Goal: Task Accomplishment & Management: Manage account settings

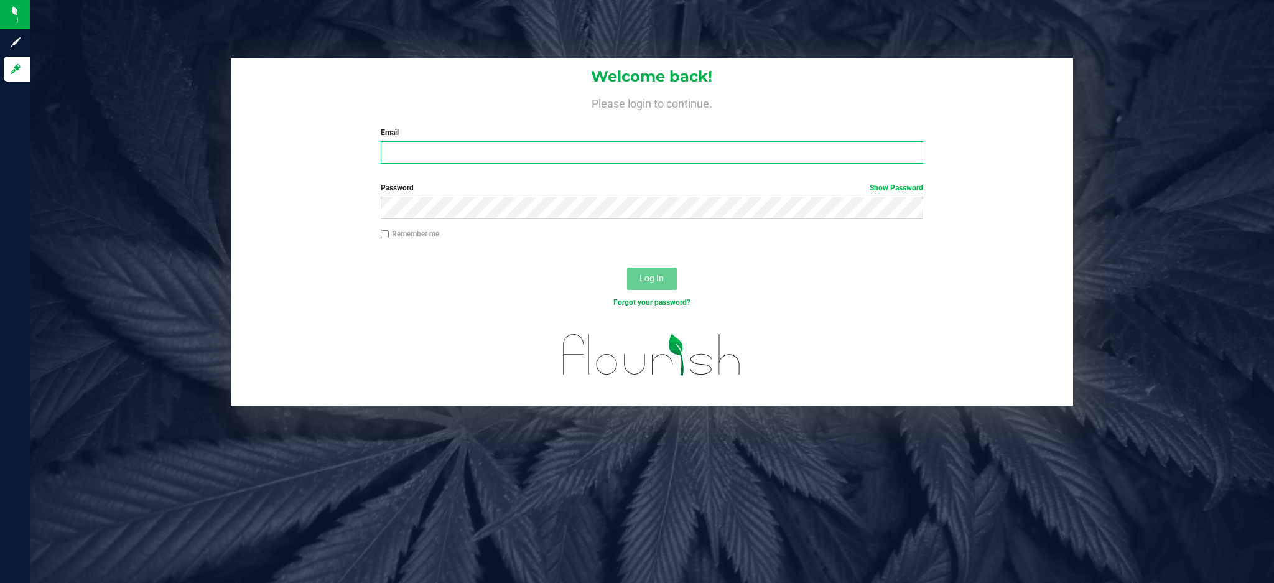
drag, startPoint x: 760, startPoint y: 147, endPoint x: 751, endPoint y: 149, distance: 8.9
click at [760, 147] on input "Email" at bounding box center [652, 152] width 542 height 22
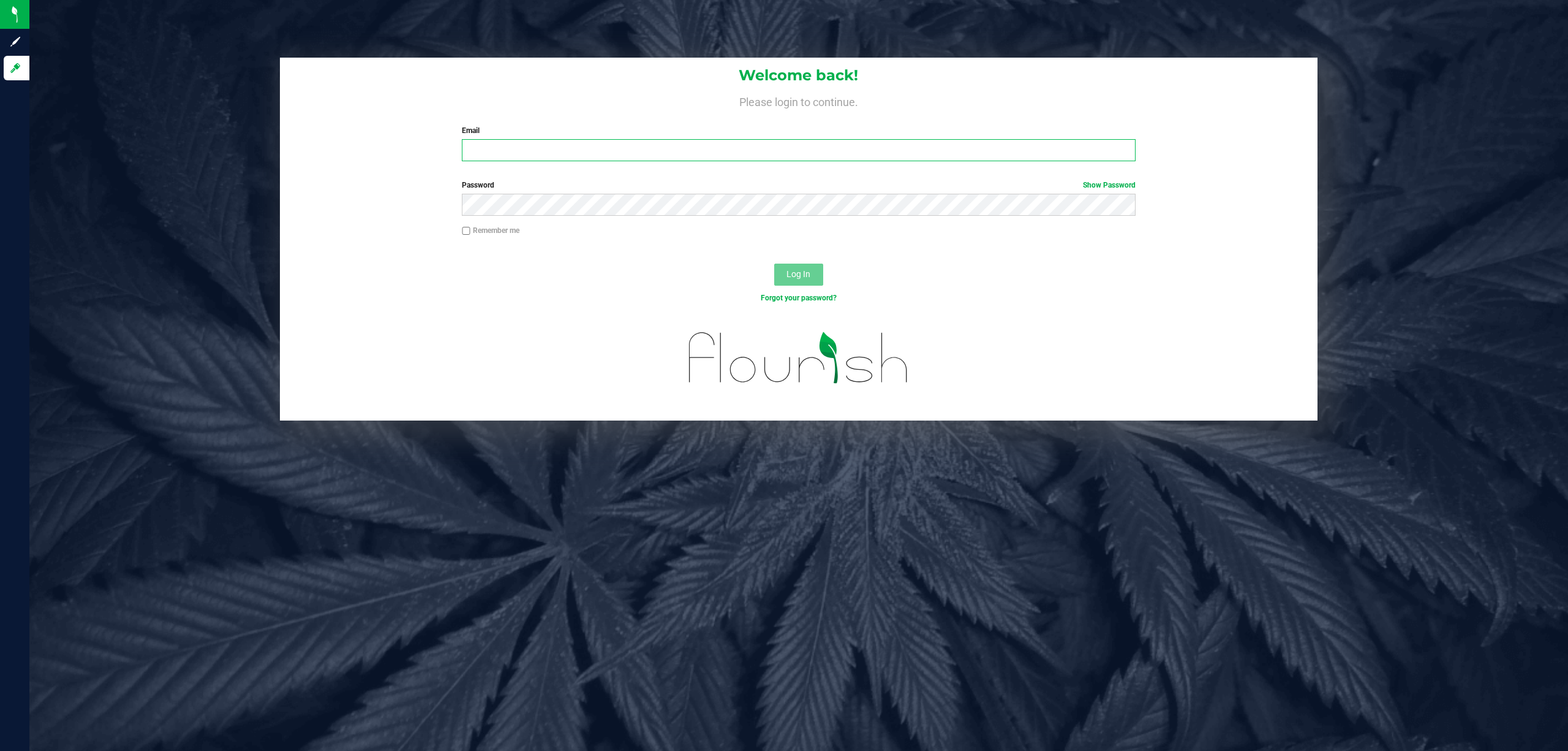
click at [518, 157] on input "Email" at bounding box center [799, 150] width 674 height 22
type input "[EMAIL_ADDRESS][DOMAIN_NAME]"
click at [774, 263] on button "Log In" at bounding box center [799, 274] width 49 height 22
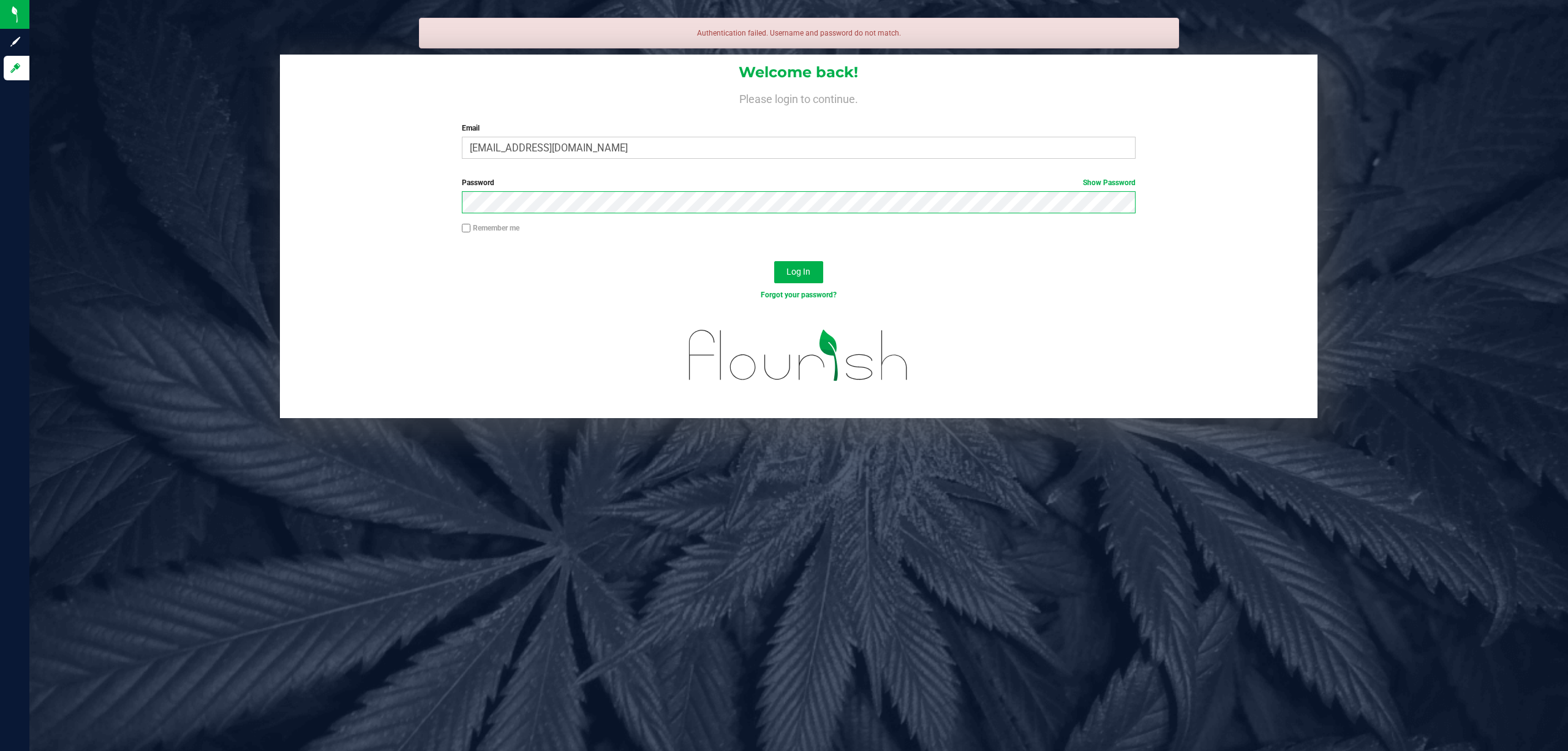
click at [774, 261] on button "Log In" at bounding box center [799, 272] width 49 height 22
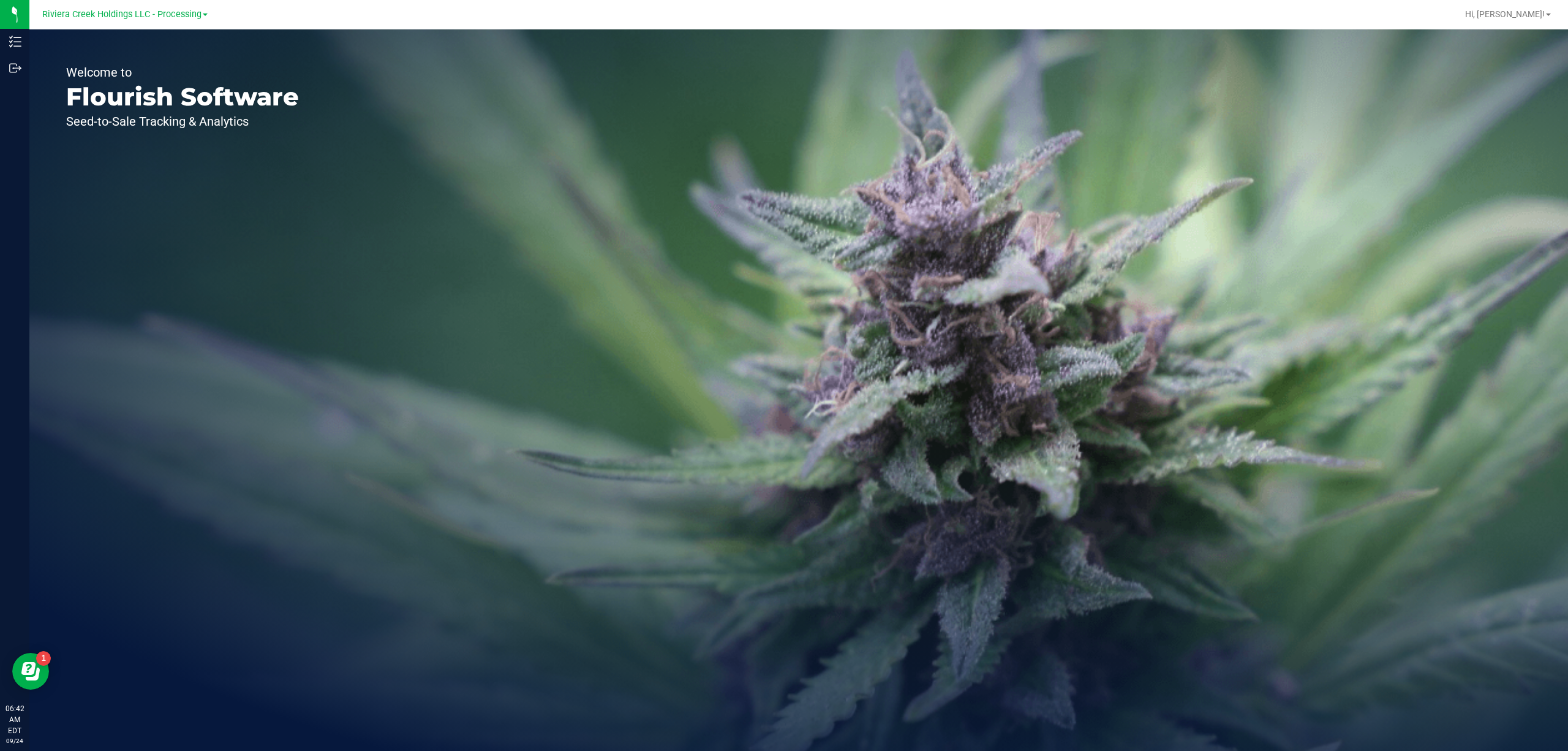
click at [145, 22] on div "Riviera Creek Holdings LLC - Processing" at bounding box center [125, 14] width 179 height 19
click at [145, 14] on span "Riviera Creek Holdings LLC - Processing" at bounding box center [122, 14] width 160 height 11
click at [155, 45] on link "Riviera Creek Holdings LLC - Cultivation" at bounding box center [125, 42] width 179 height 17
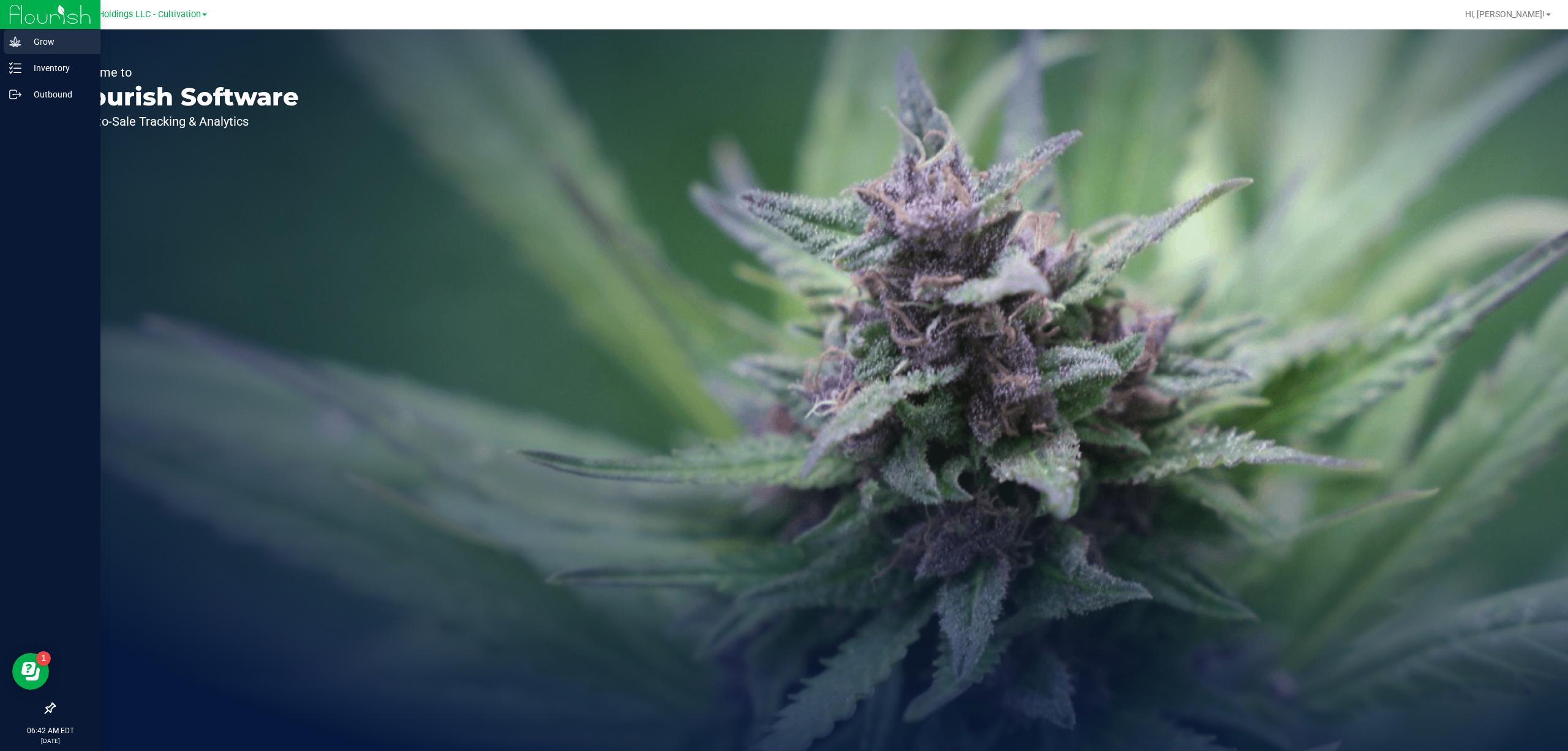
click at [9, 50] on div "Grow" at bounding box center [52, 41] width 97 height 25
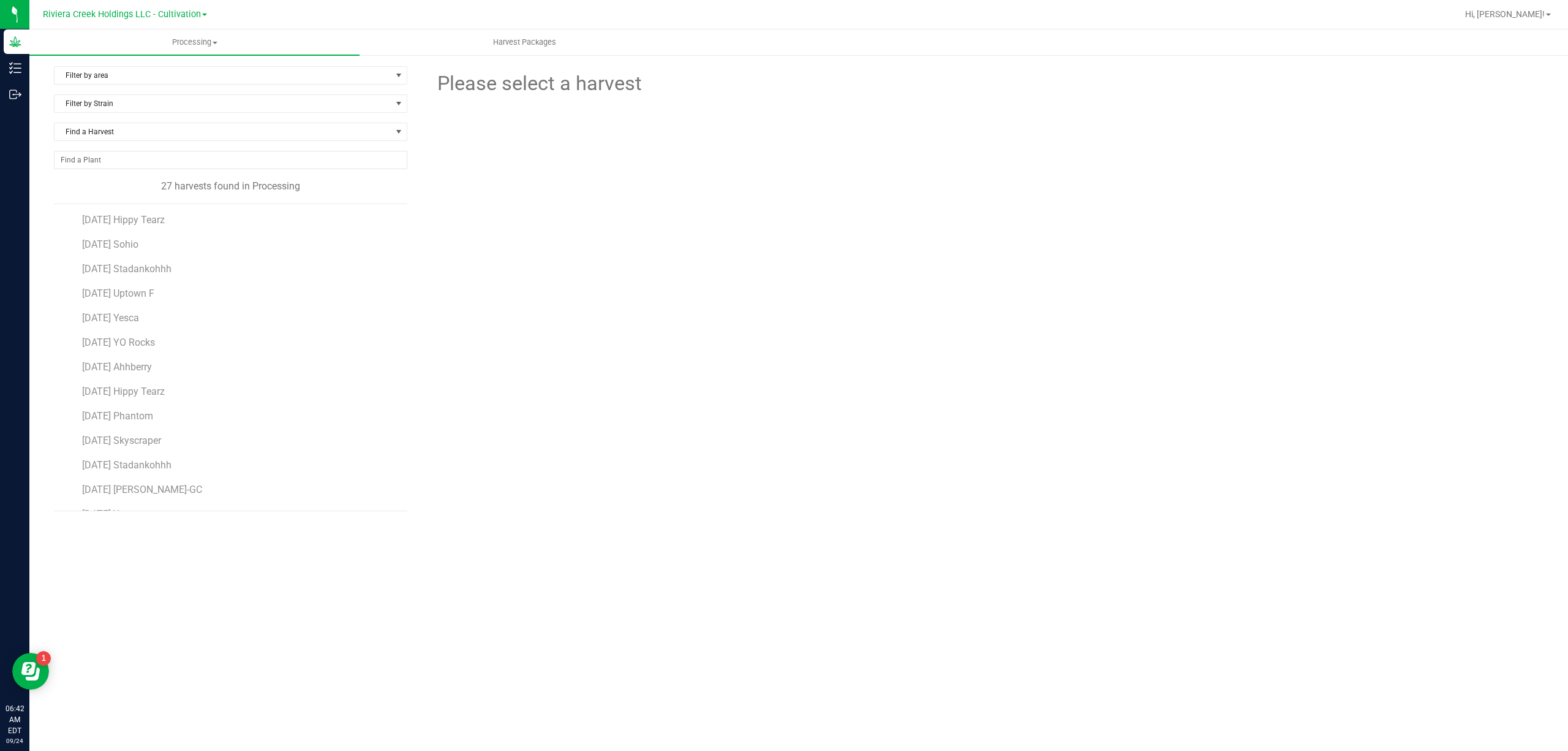
scroll to position [366, 0]
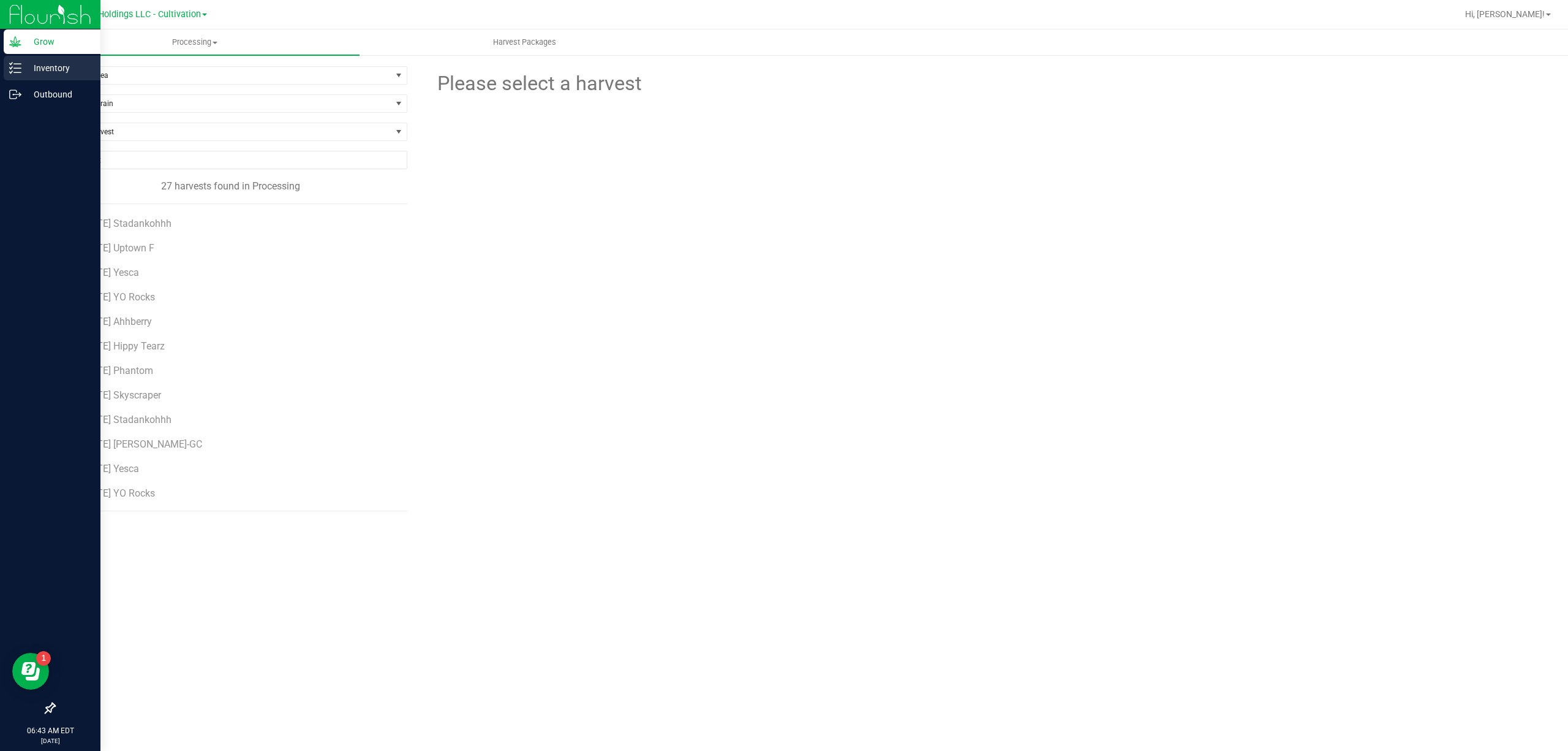
click at [13, 70] on icon at bounding box center [15, 68] width 12 height 12
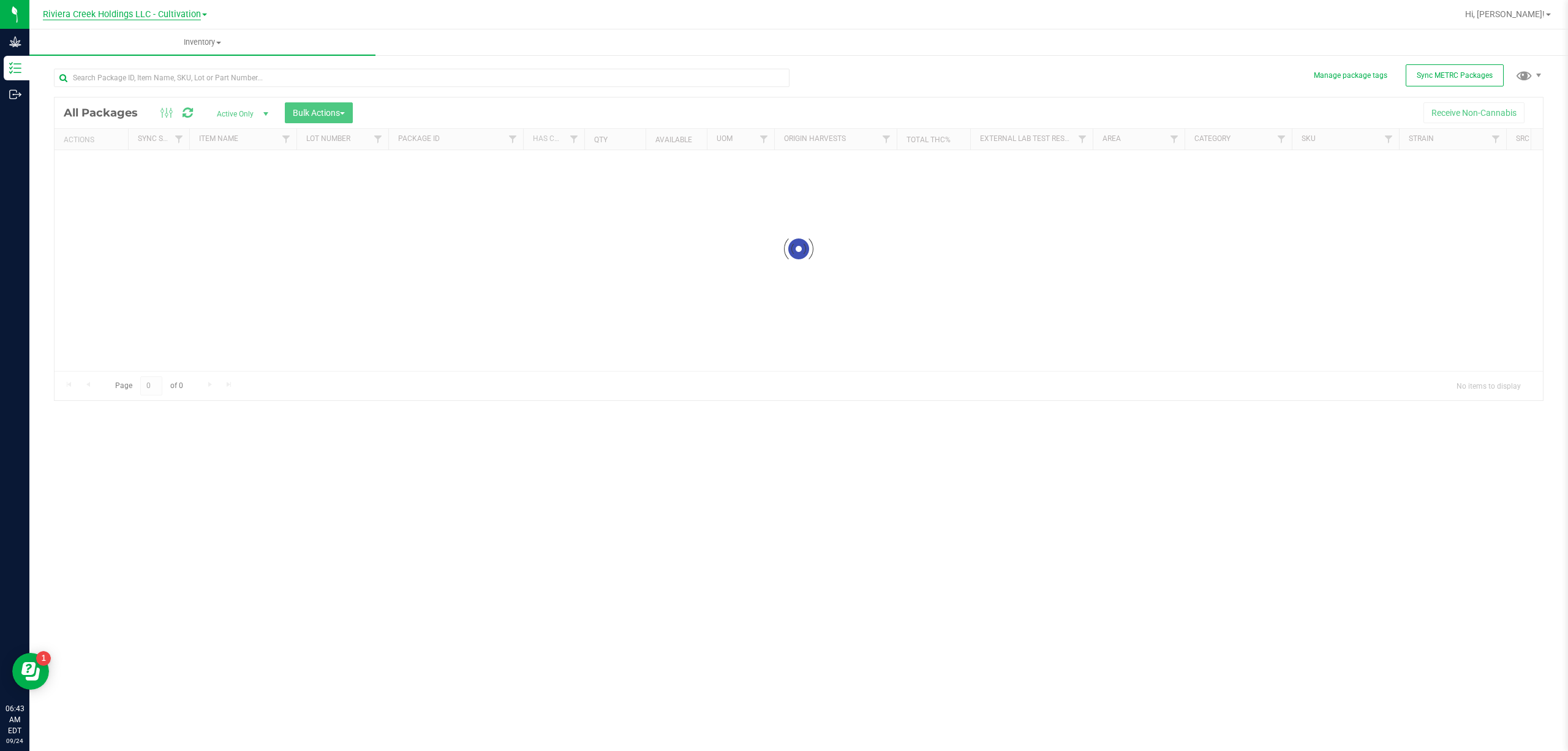
click at [172, 13] on span "Riviera Creek Holdings LLC - Cultivation" at bounding box center [122, 14] width 158 height 11
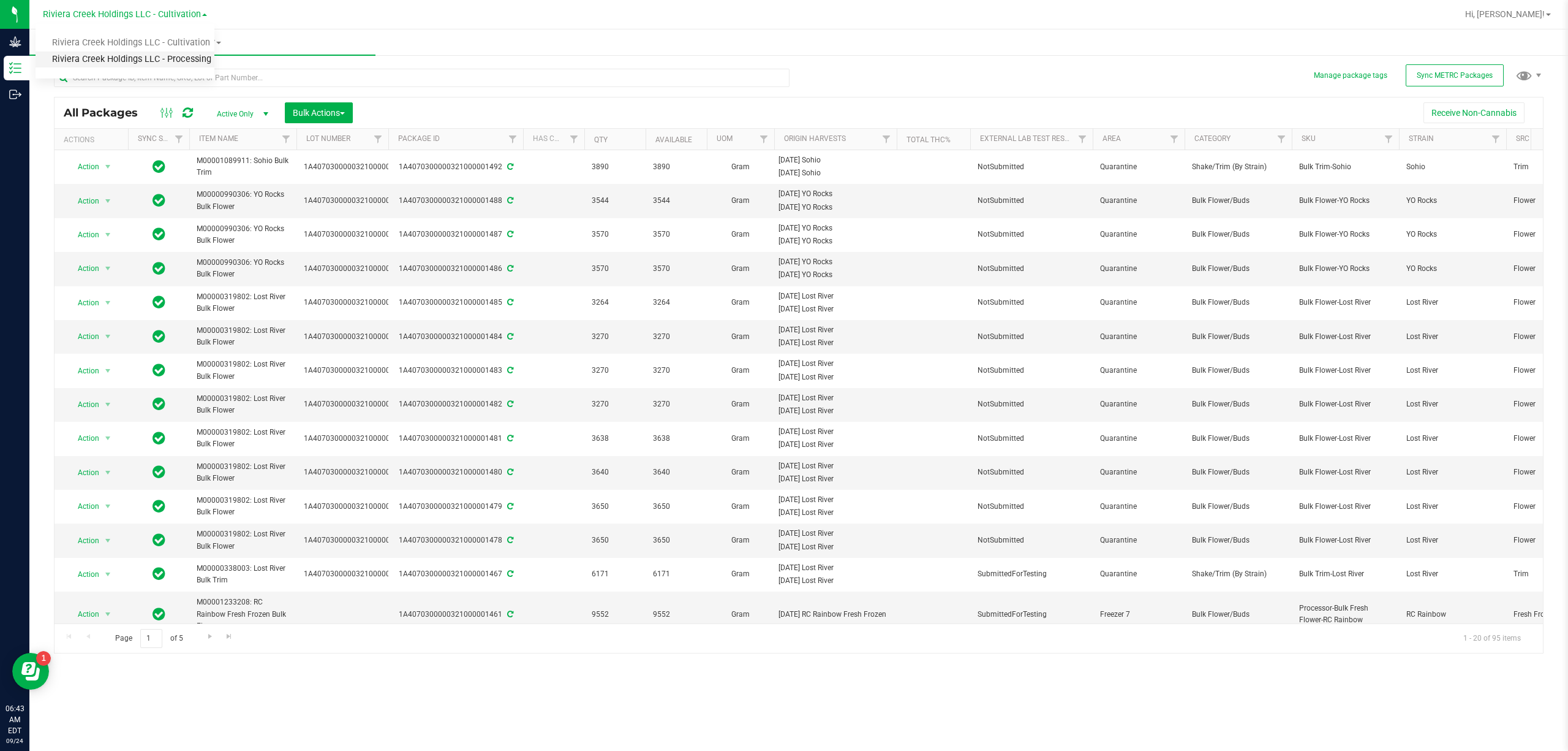
click at [184, 57] on link "Riviera Creek Holdings LLC - Processing" at bounding box center [125, 59] width 179 height 17
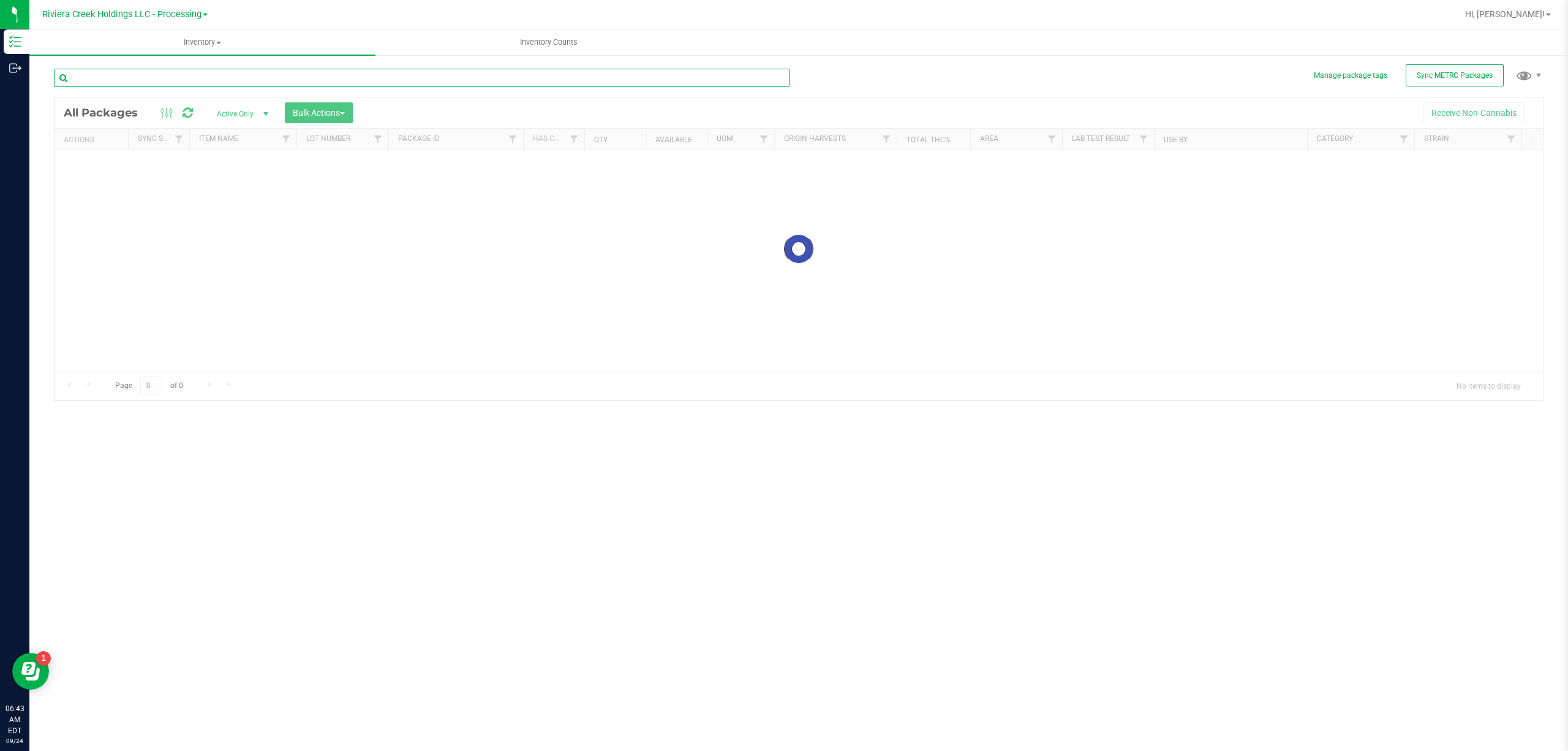
click at [192, 81] on input "text" at bounding box center [422, 78] width 736 height 19
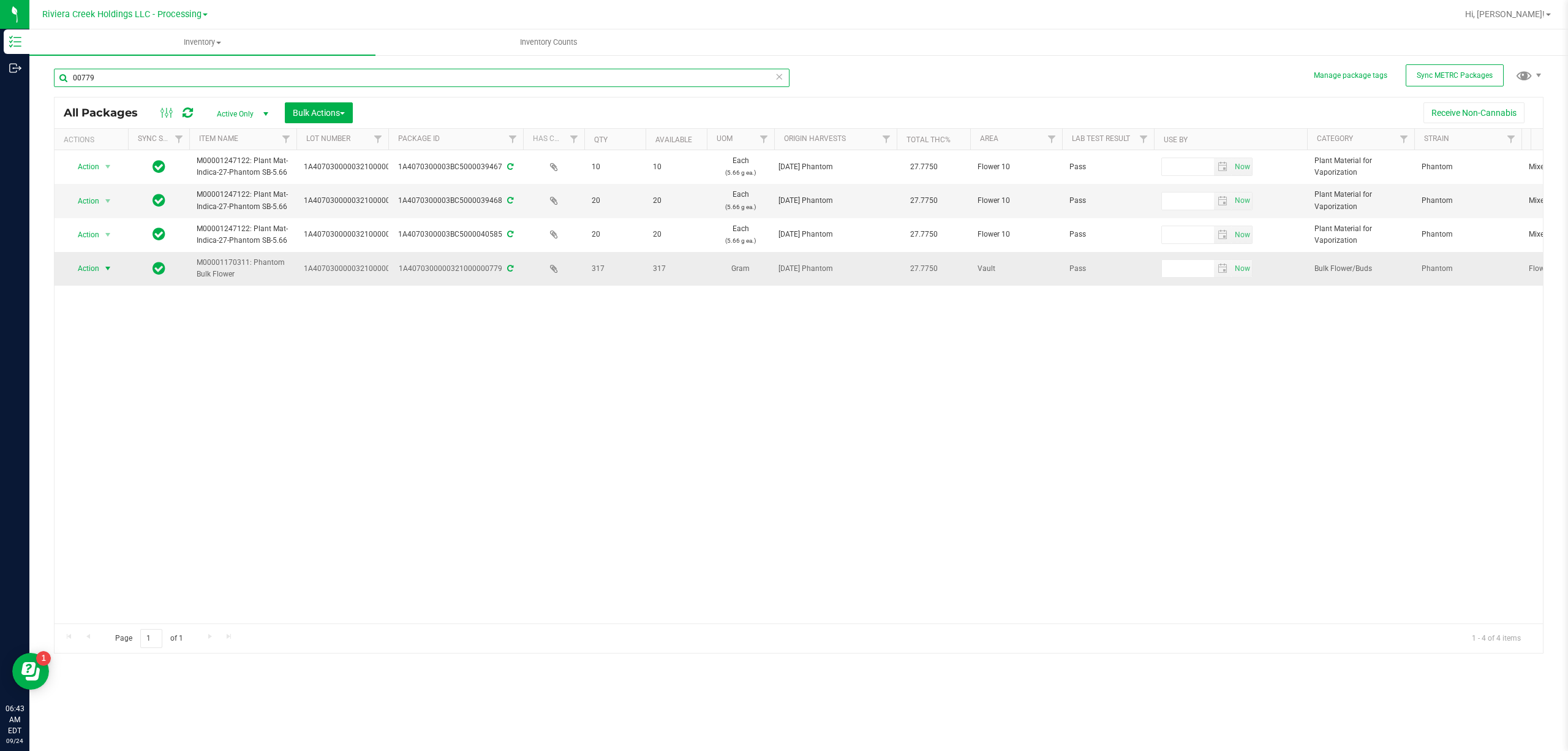
type input "00779"
click at [92, 270] on span "Action" at bounding box center [84, 268] width 33 height 17
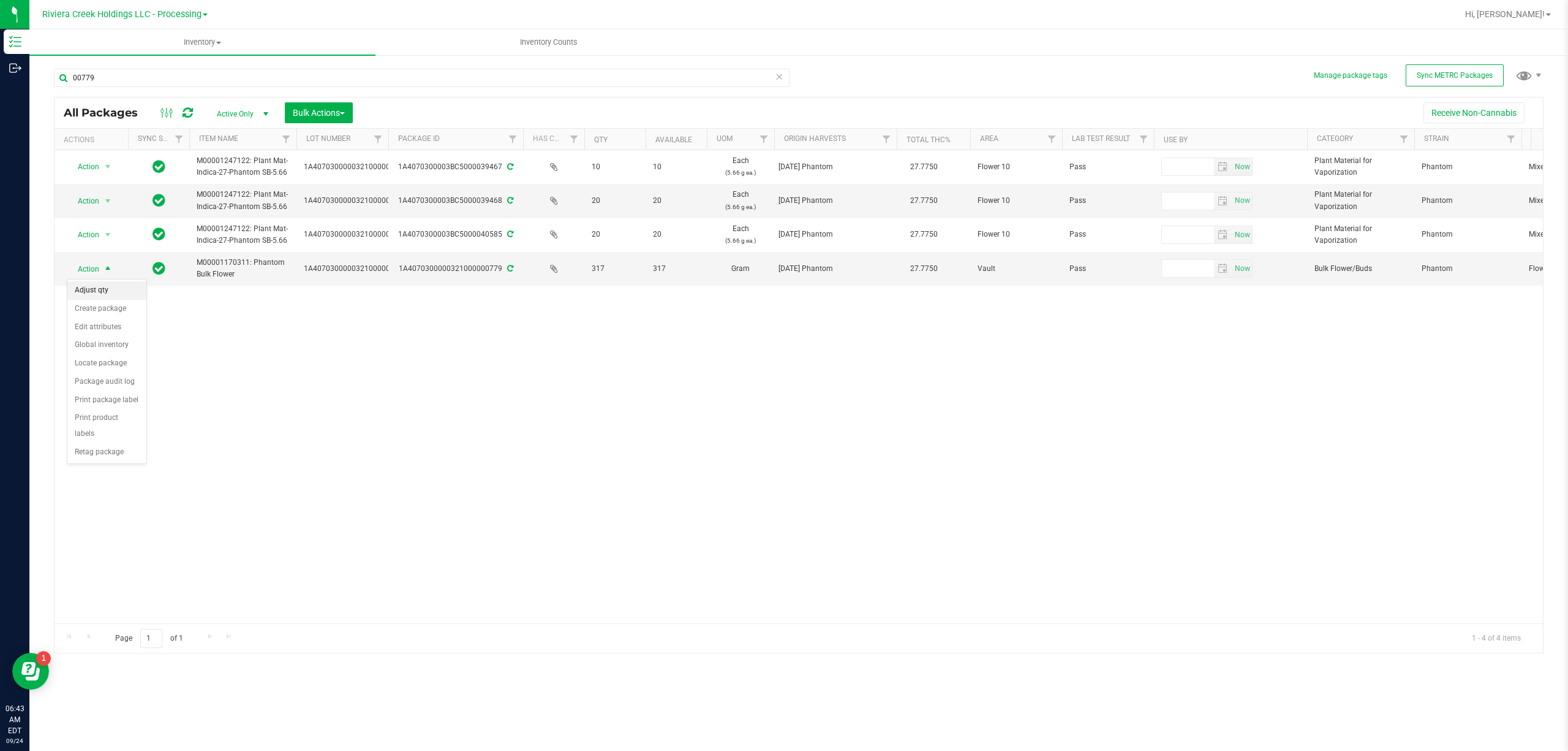
click at [98, 290] on li "Adjust qty" at bounding box center [106, 291] width 79 height 19
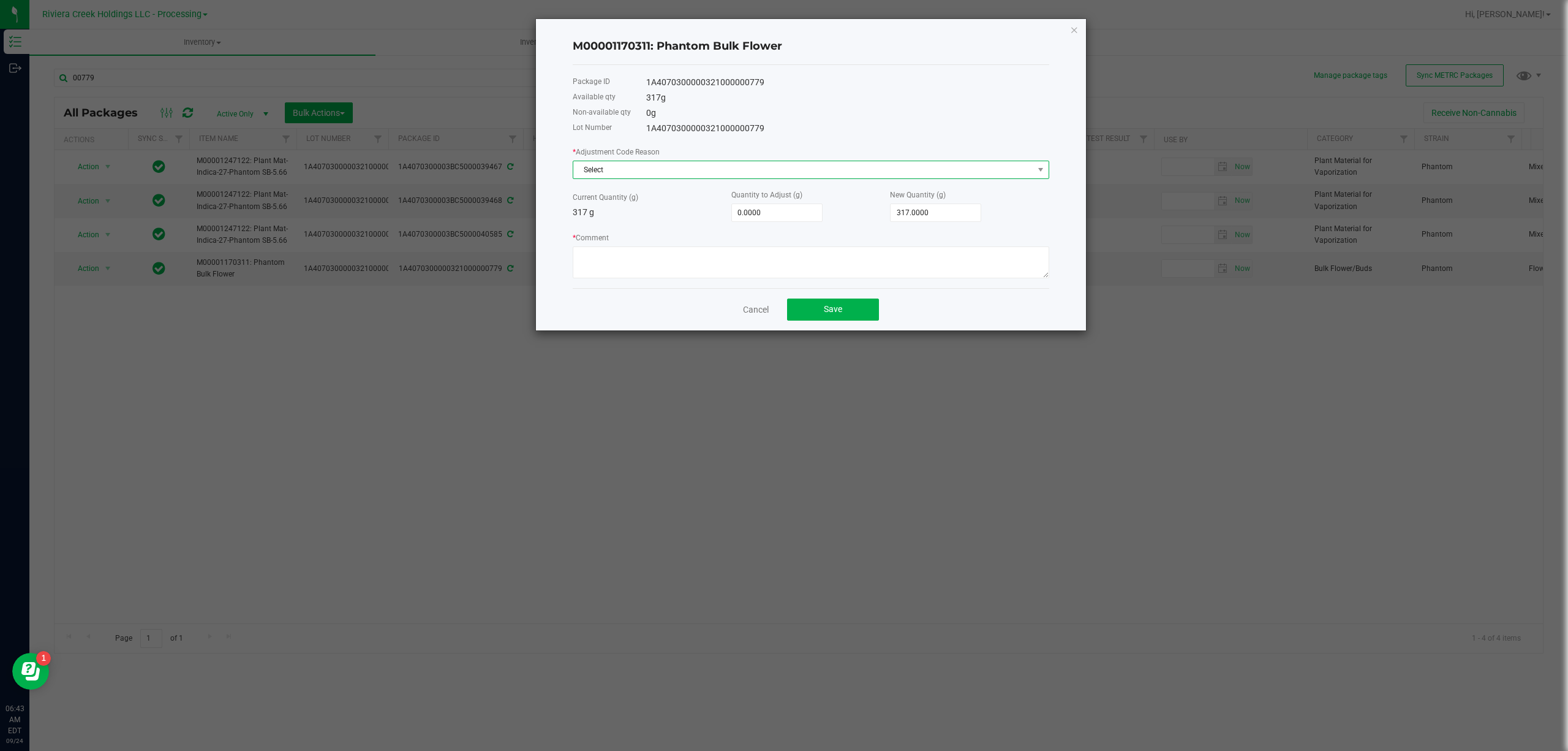
click at [616, 172] on span "Select" at bounding box center [803, 170] width 460 height 17
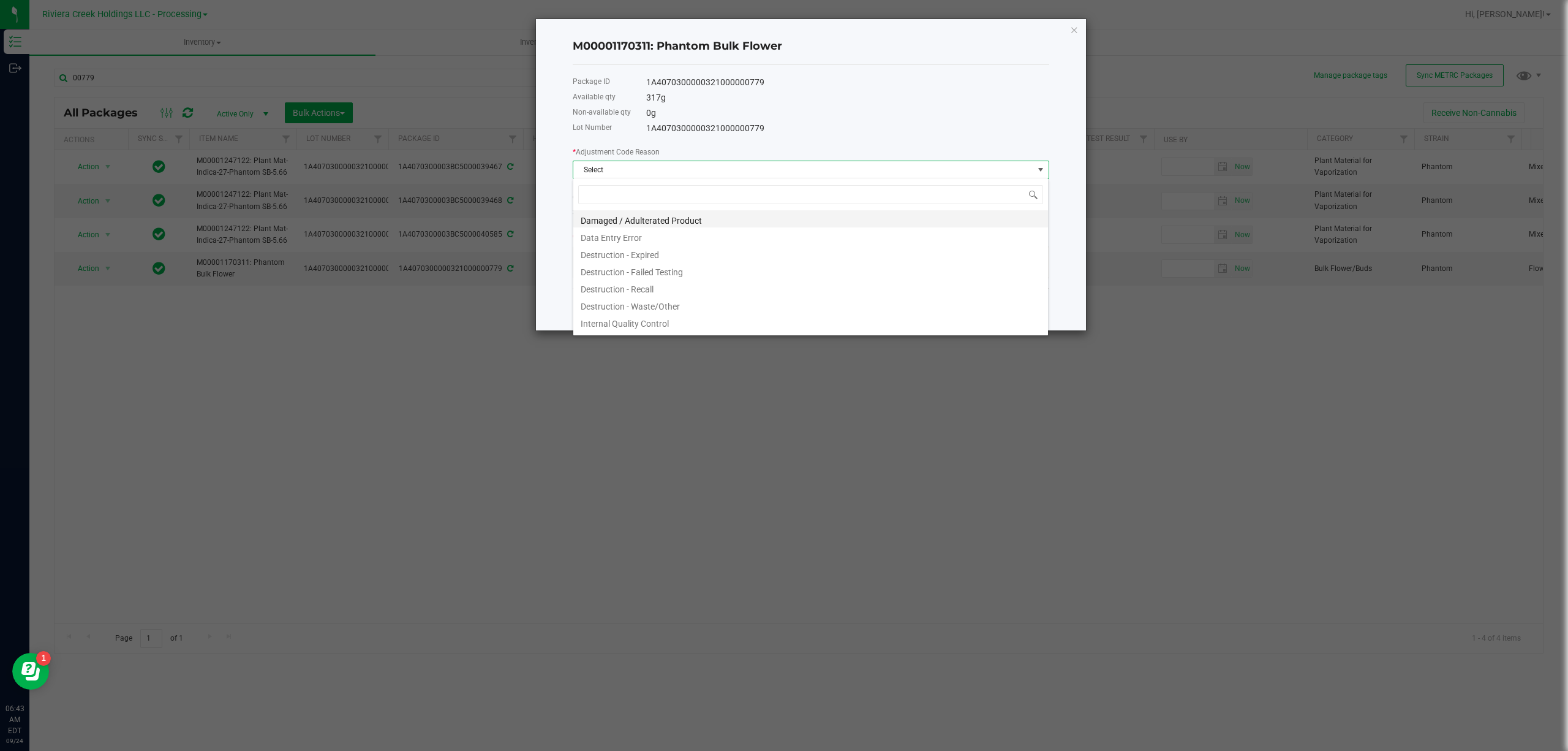
scroll to position [19, 476]
click at [672, 309] on li "Destruction - Waste/Other" at bounding box center [811, 304] width 475 height 17
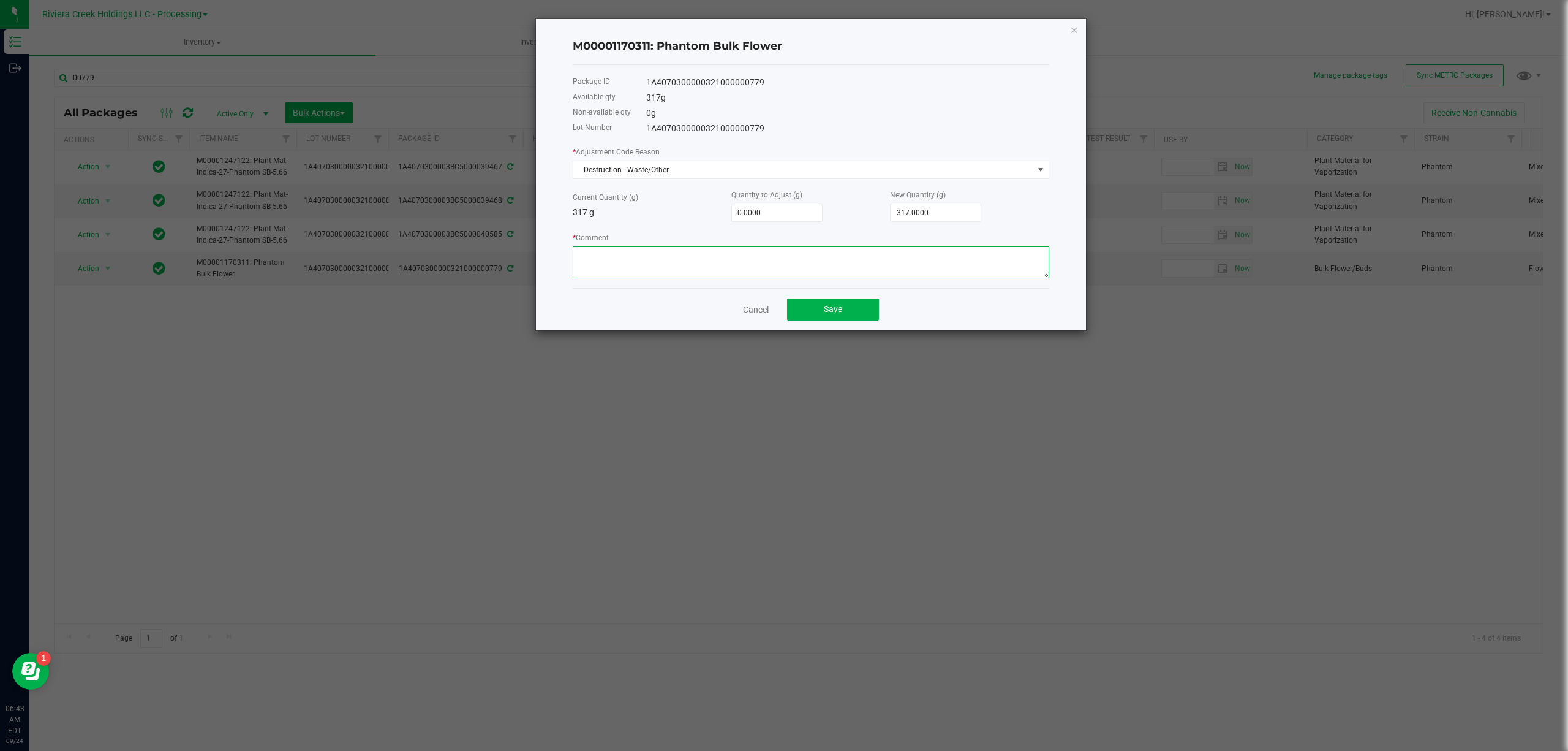
click at [668, 265] on textarea "* Comment" at bounding box center [812, 262] width 477 height 32
click at [650, 272] on textarea "* Comment" at bounding box center [812, 262] width 477 height 32
click at [647, 268] on textarea "* Comment" at bounding box center [812, 262] width 477 height 32
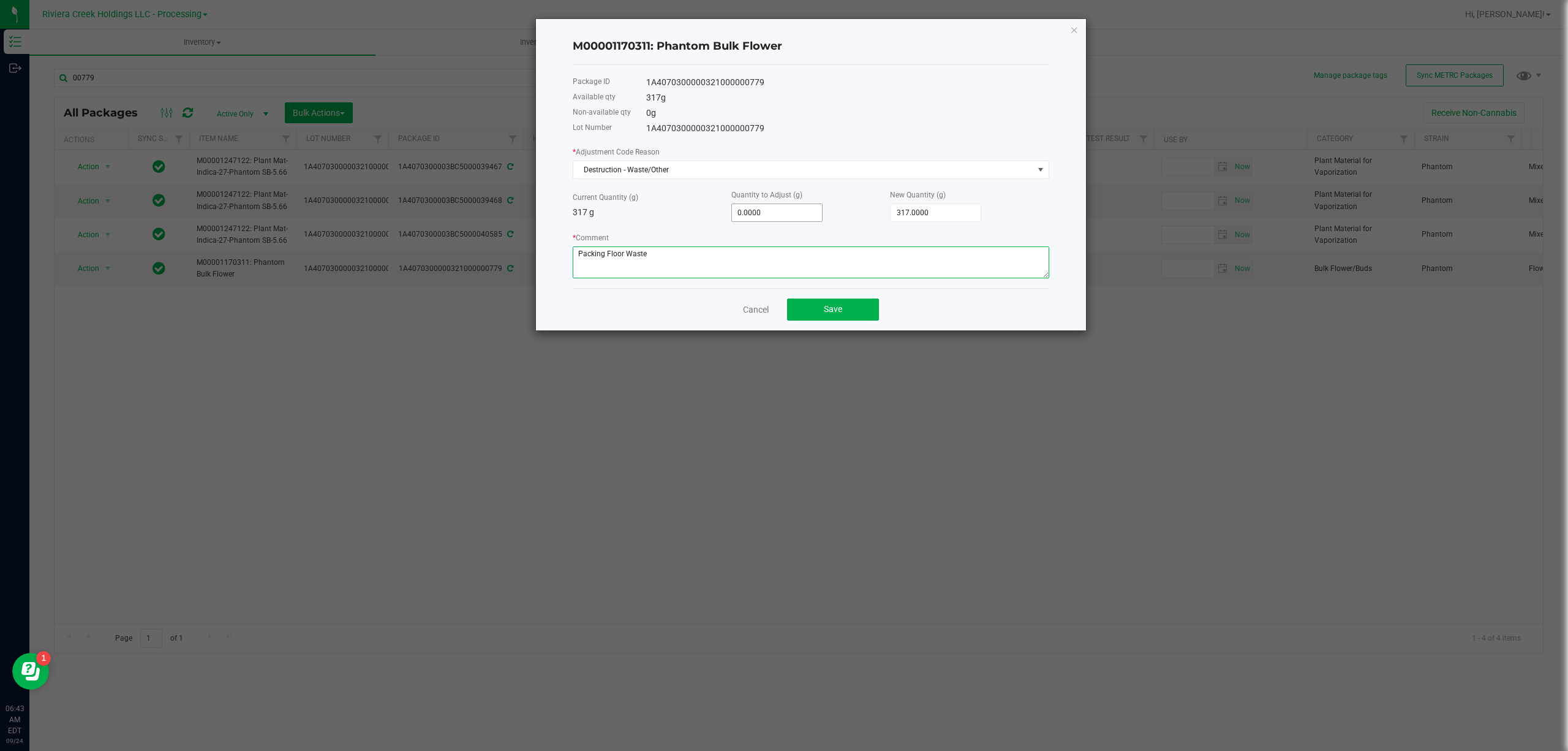
type textarea "Packing Floor Waste"
click at [785, 216] on input "0" at bounding box center [776, 212] width 90 height 17
type input "-2"
type input "315.0000"
type input "-2.1"
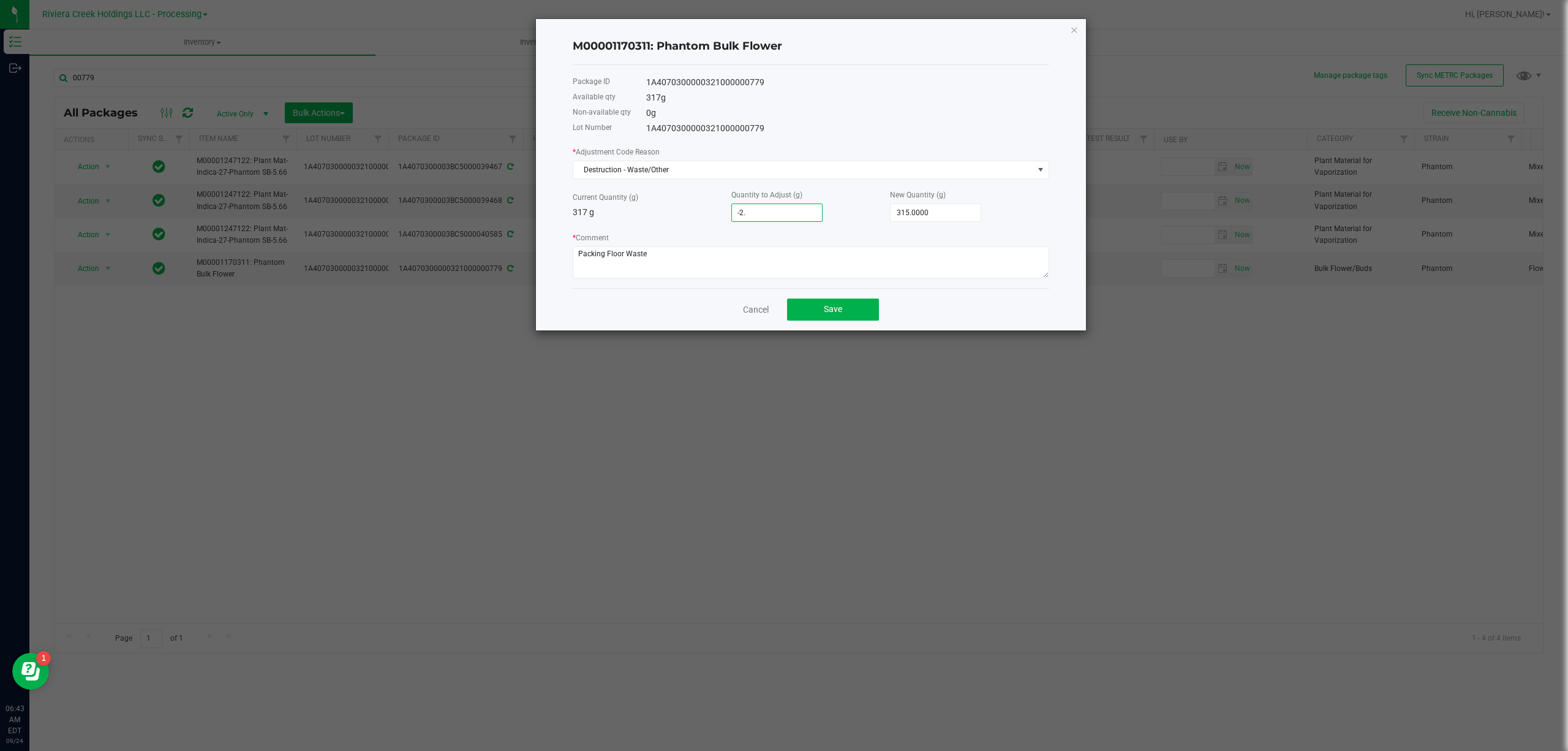
type input "314.9000"
type input "-2.12"
type input "314.8800"
type input "-2.1200"
click at [831, 305] on span "Save" at bounding box center [833, 309] width 19 height 10
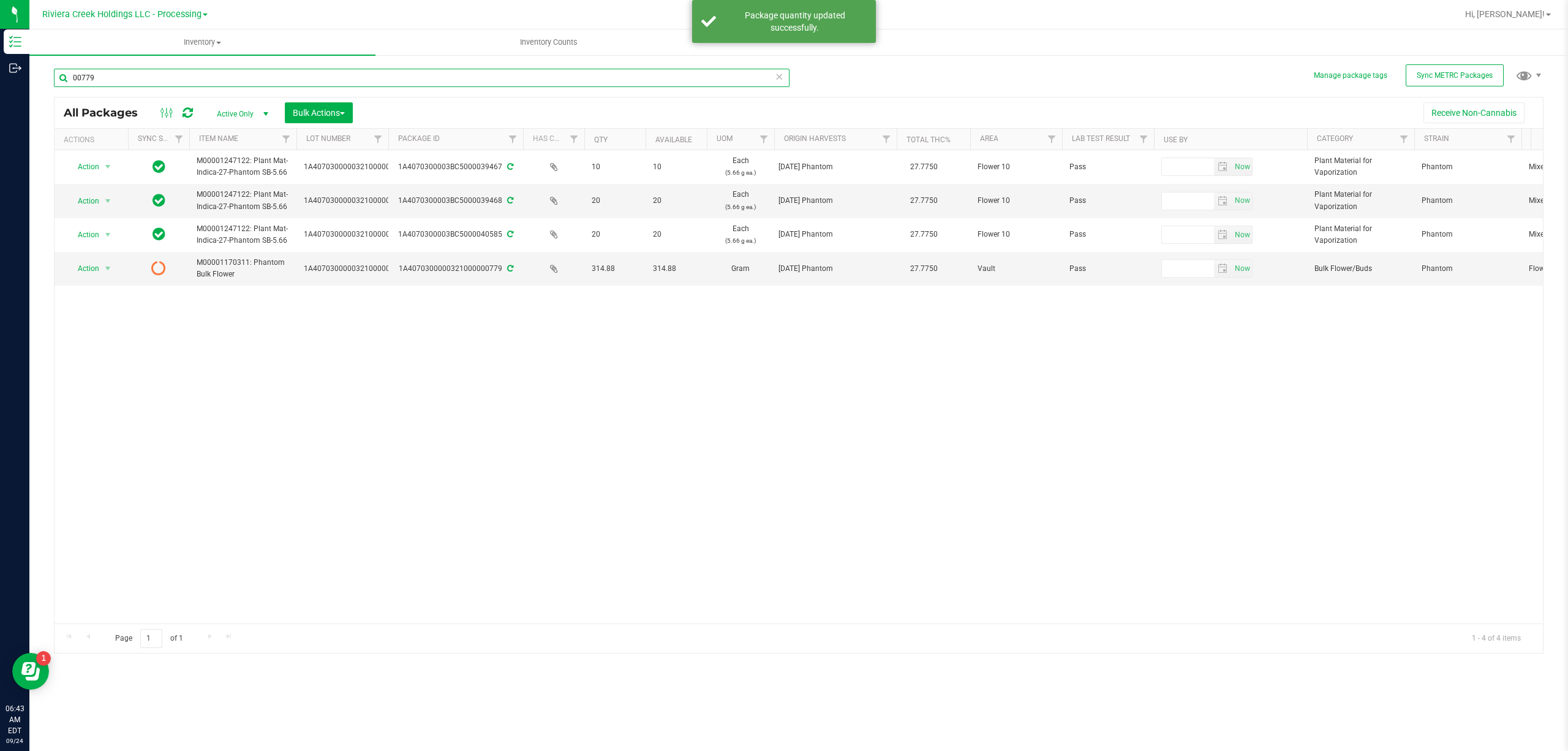
click at [300, 74] on input "00779" at bounding box center [422, 78] width 736 height 19
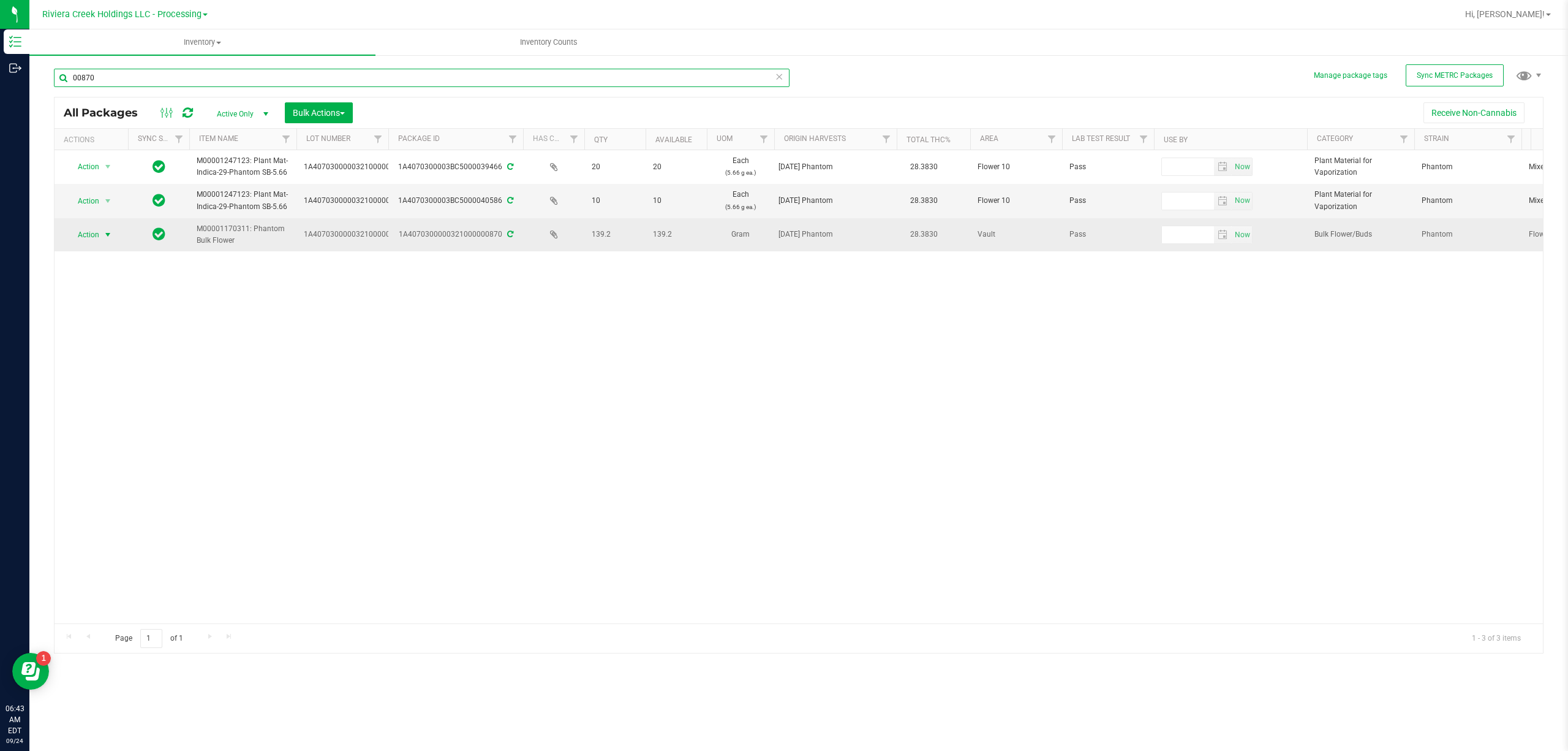
type input "00870"
click at [71, 232] on span "Action" at bounding box center [84, 235] width 33 height 17
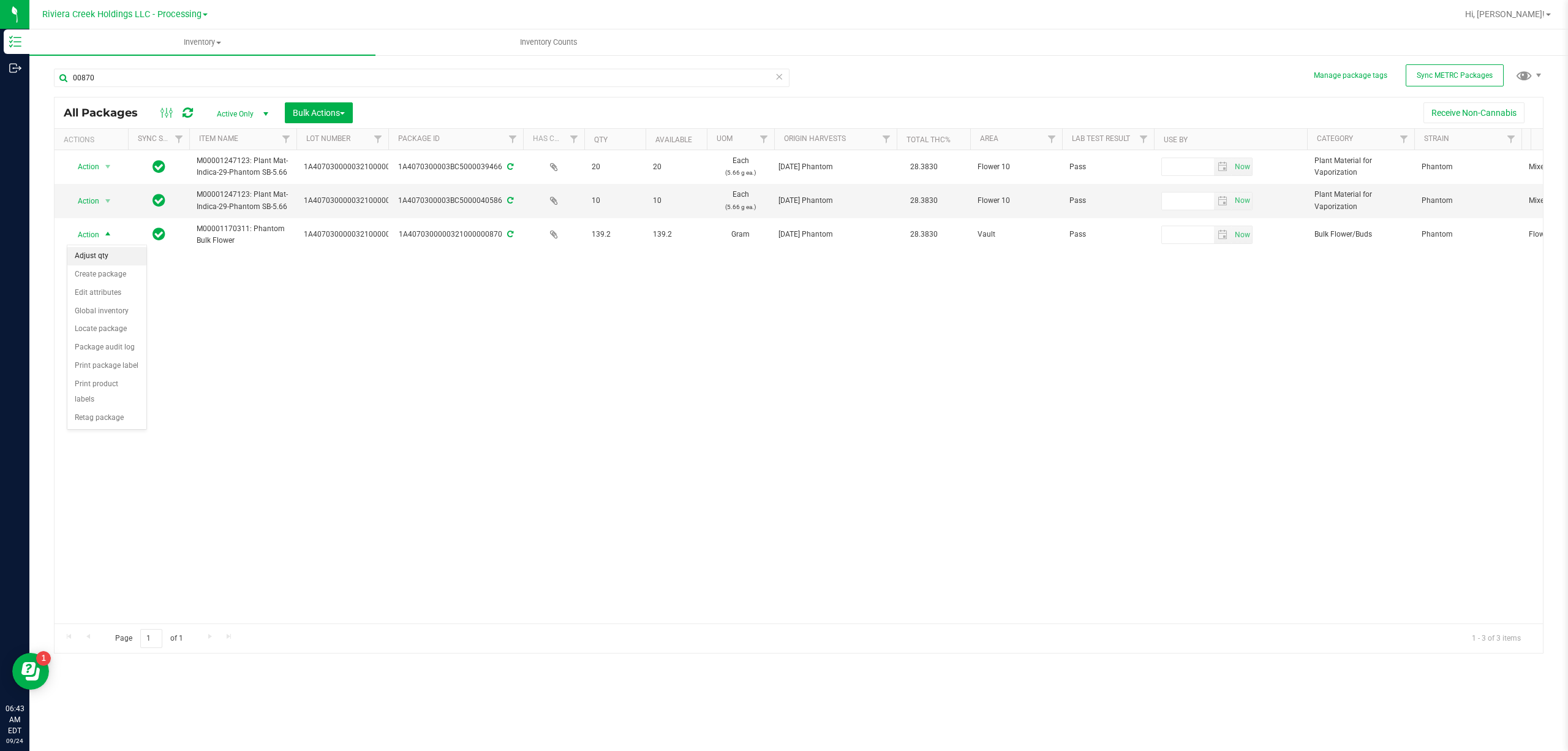
click at [101, 256] on li "Adjust qty" at bounding box center [106, 256] width 79 height 19
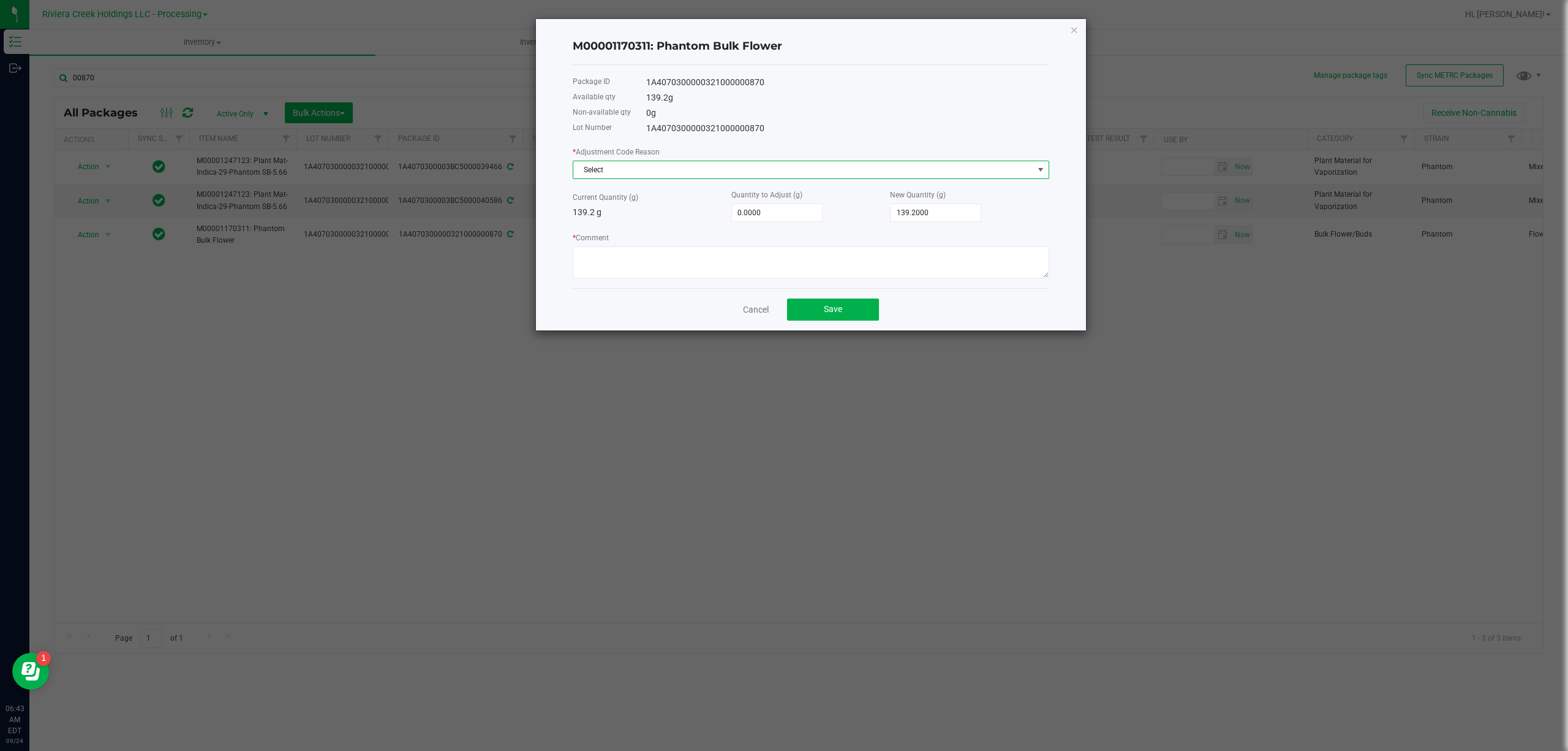
click at [601, 165] on span "Select" at bounding box center [803, 170] width 460 height 17
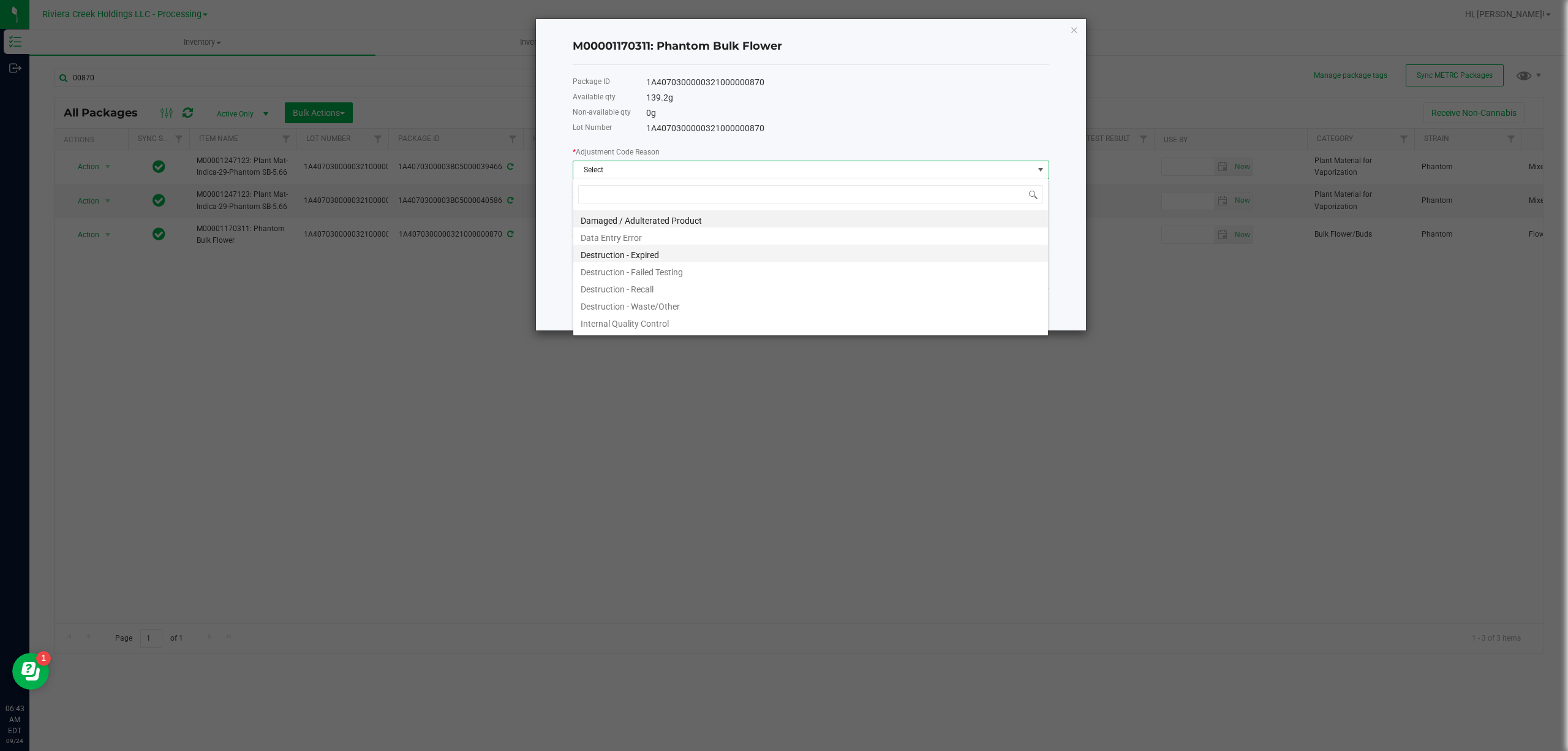
scroll to position [19, 476]
click at [660, 297] on li "Destruction - Waste/Other" at bounding box center [811, 304] width 475 height 17
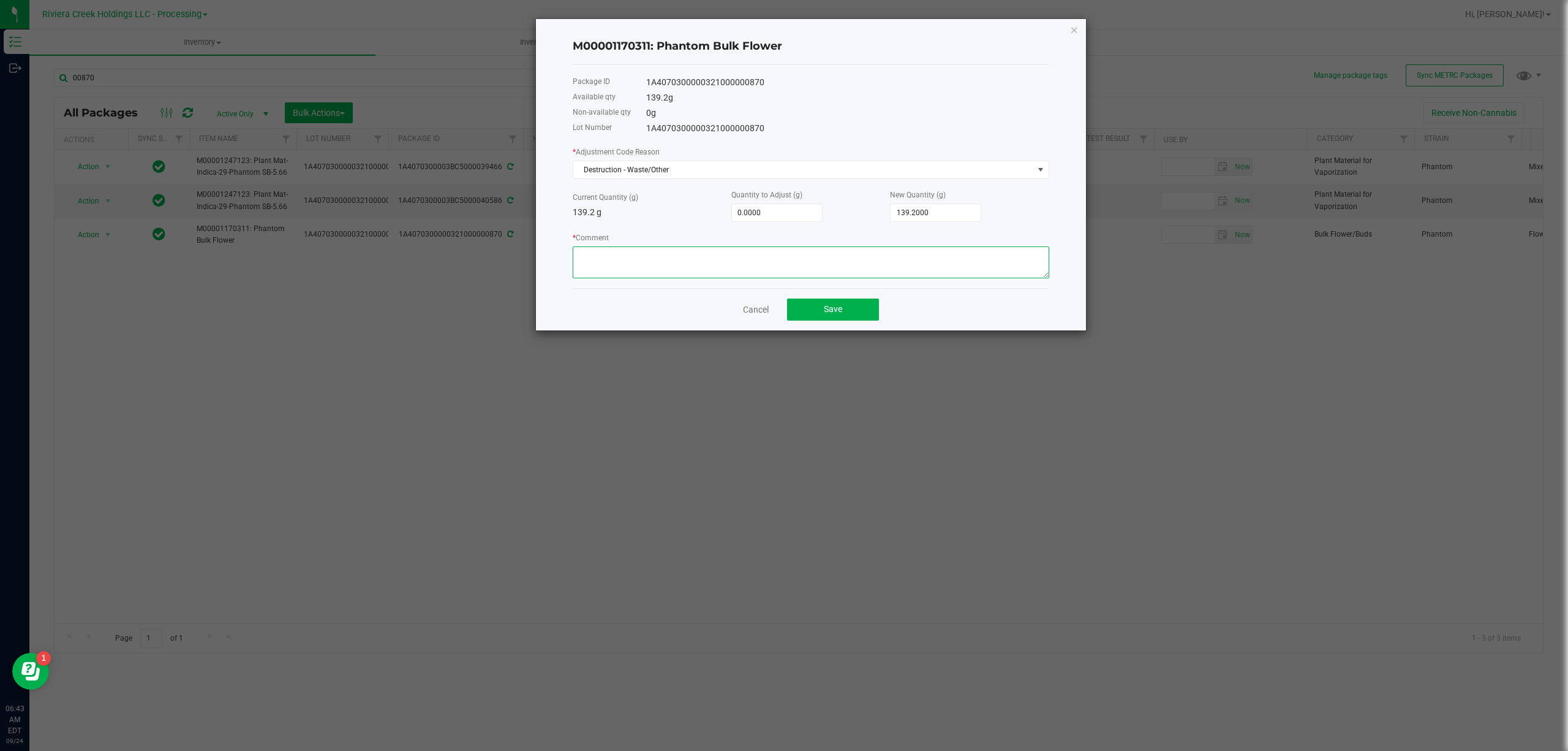
paste textarea "Packing Floor Waste"
type textarea "Packing Floor Waste"
click at [767, 209] on input "0" at bounding box center [776, 212] width 90 height 17
type input "-2"
type input "137.2000"
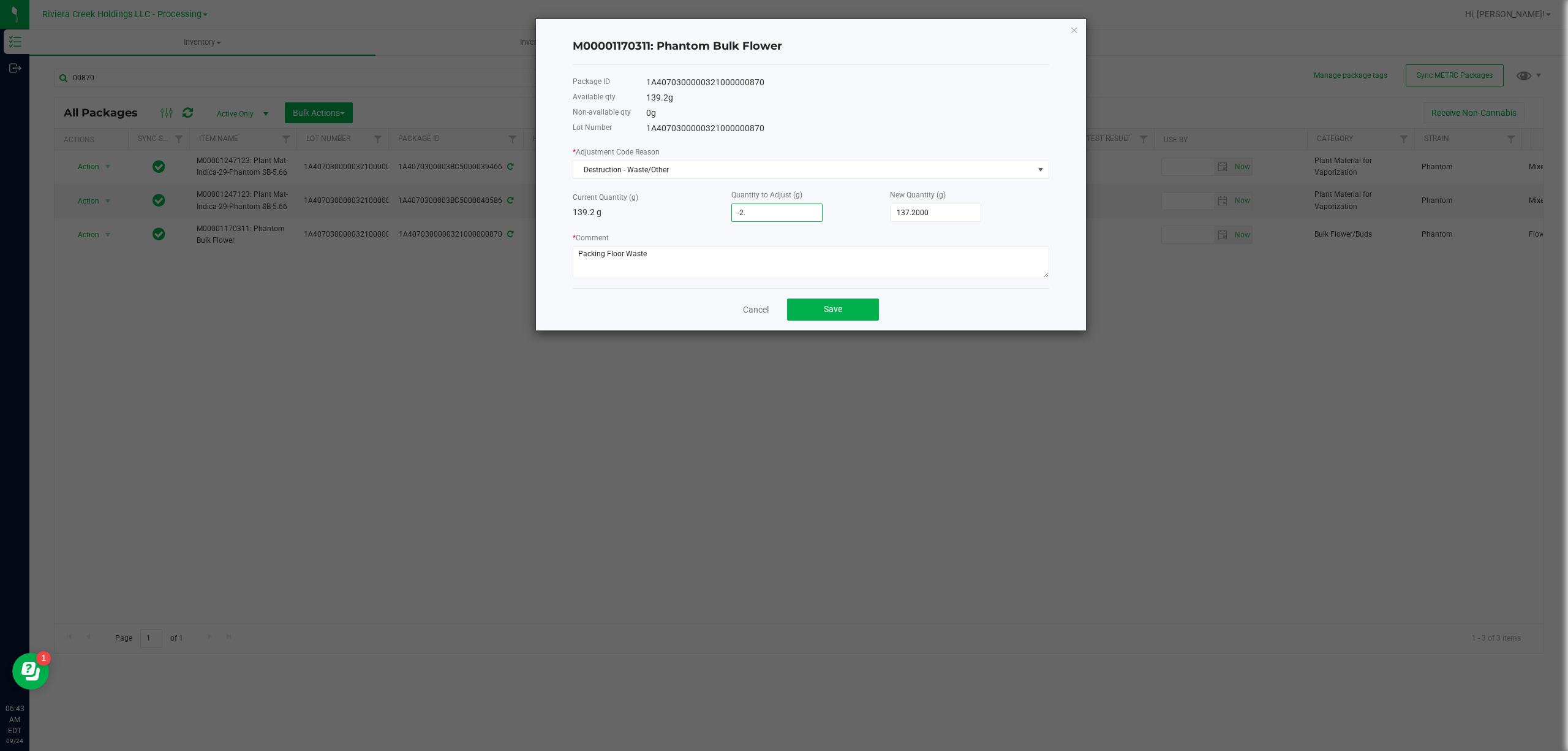
type input "-2.1"
type input "137.1000"
type input "-2.12"
type input "137.0800"
type input "-2.1200"
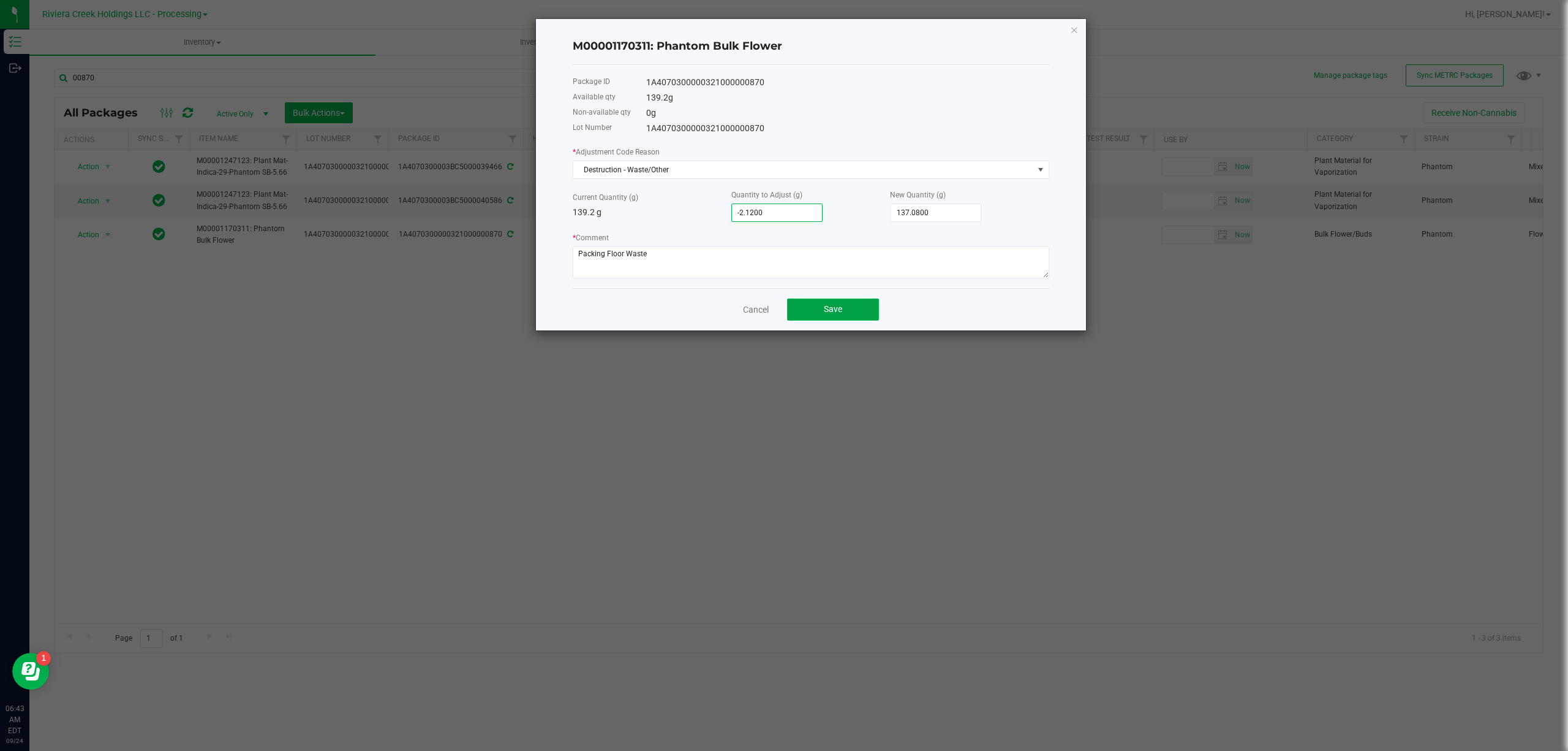
click at [858, 307] on button "Save" at bounding box center [832, 309] width 92 height 22
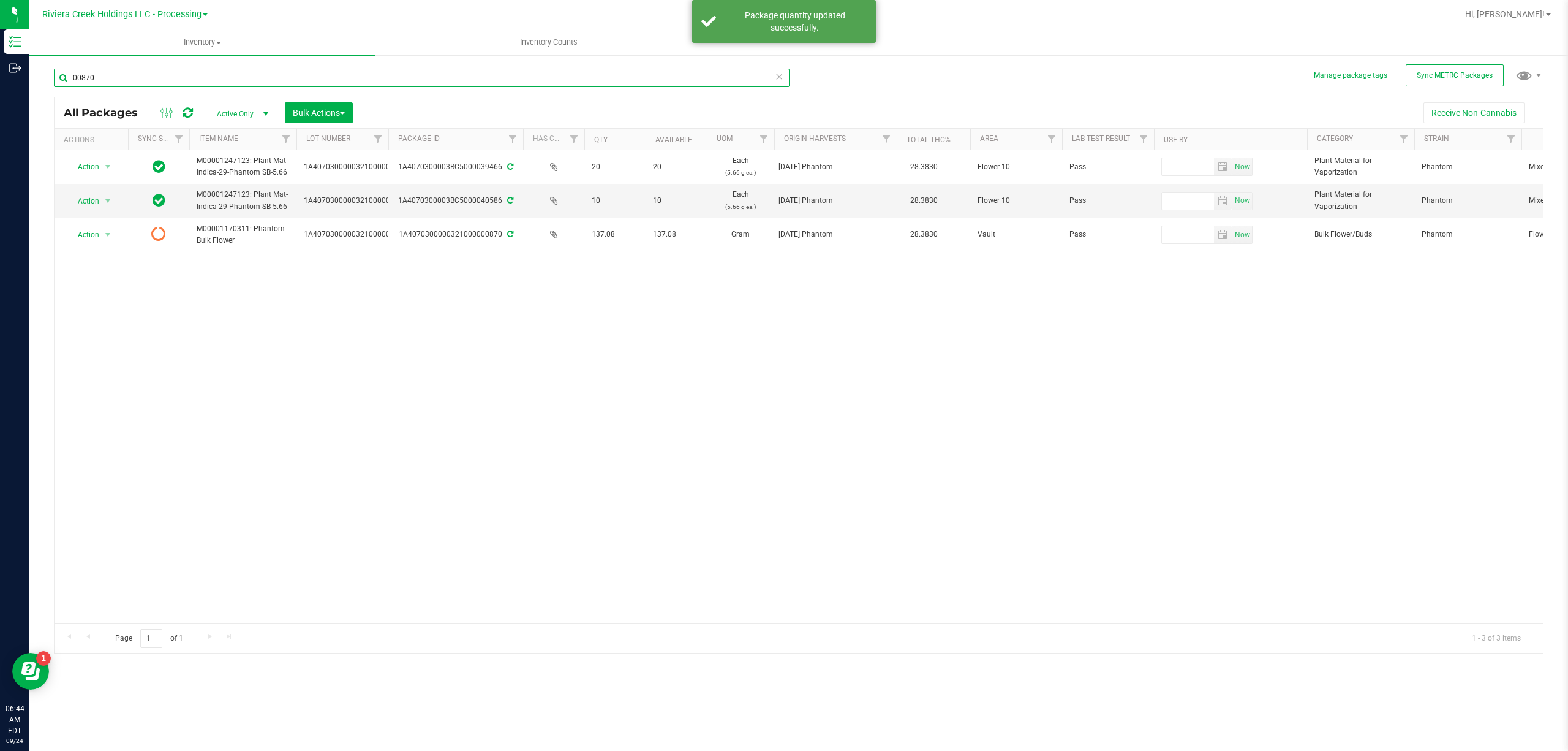
click at [186, 84] on input "00870" at bounding box center [422, 78] width 736 height 19
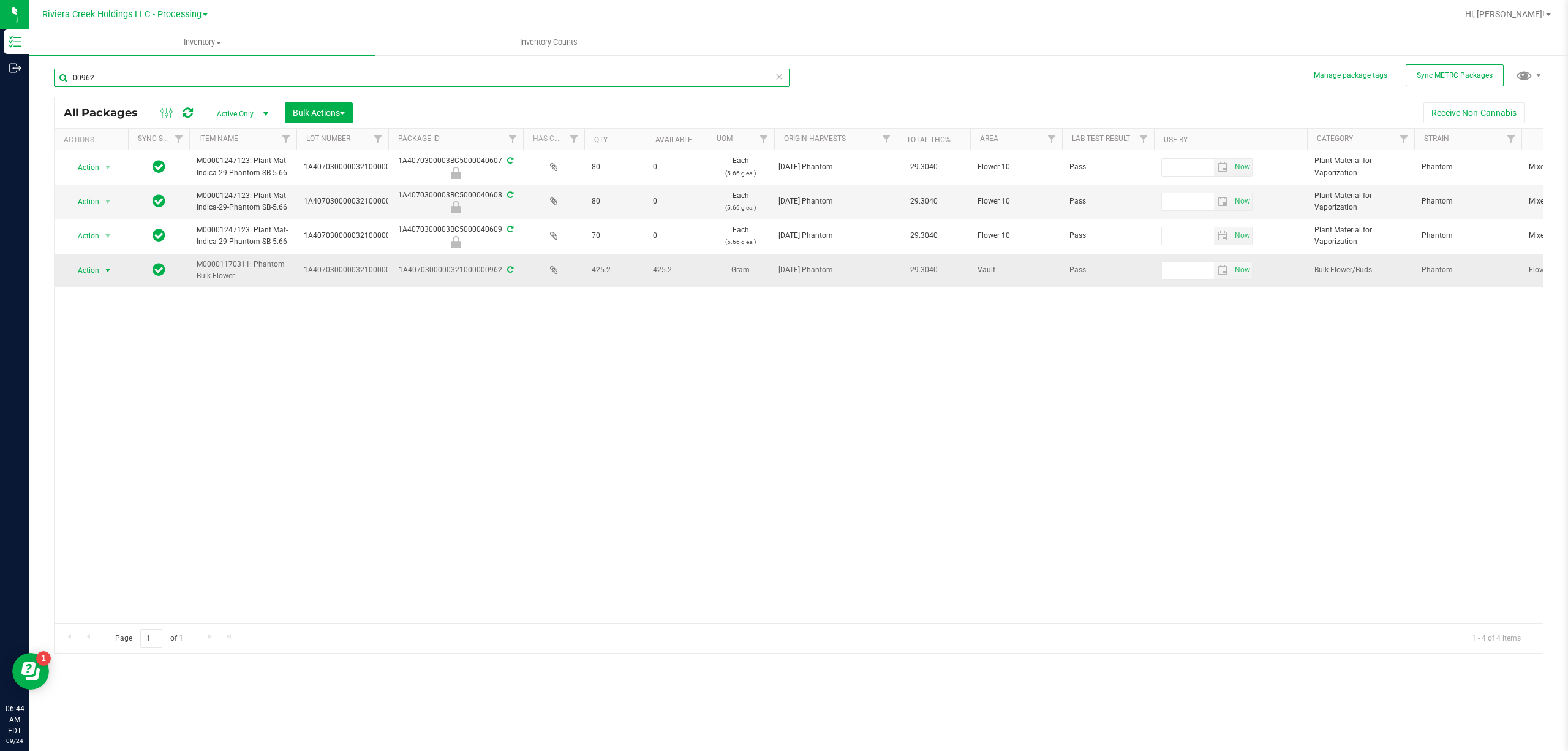
type input "00962"
click at [107, 268] on span "select" at bounding box center [108, 270] width 10 height 10
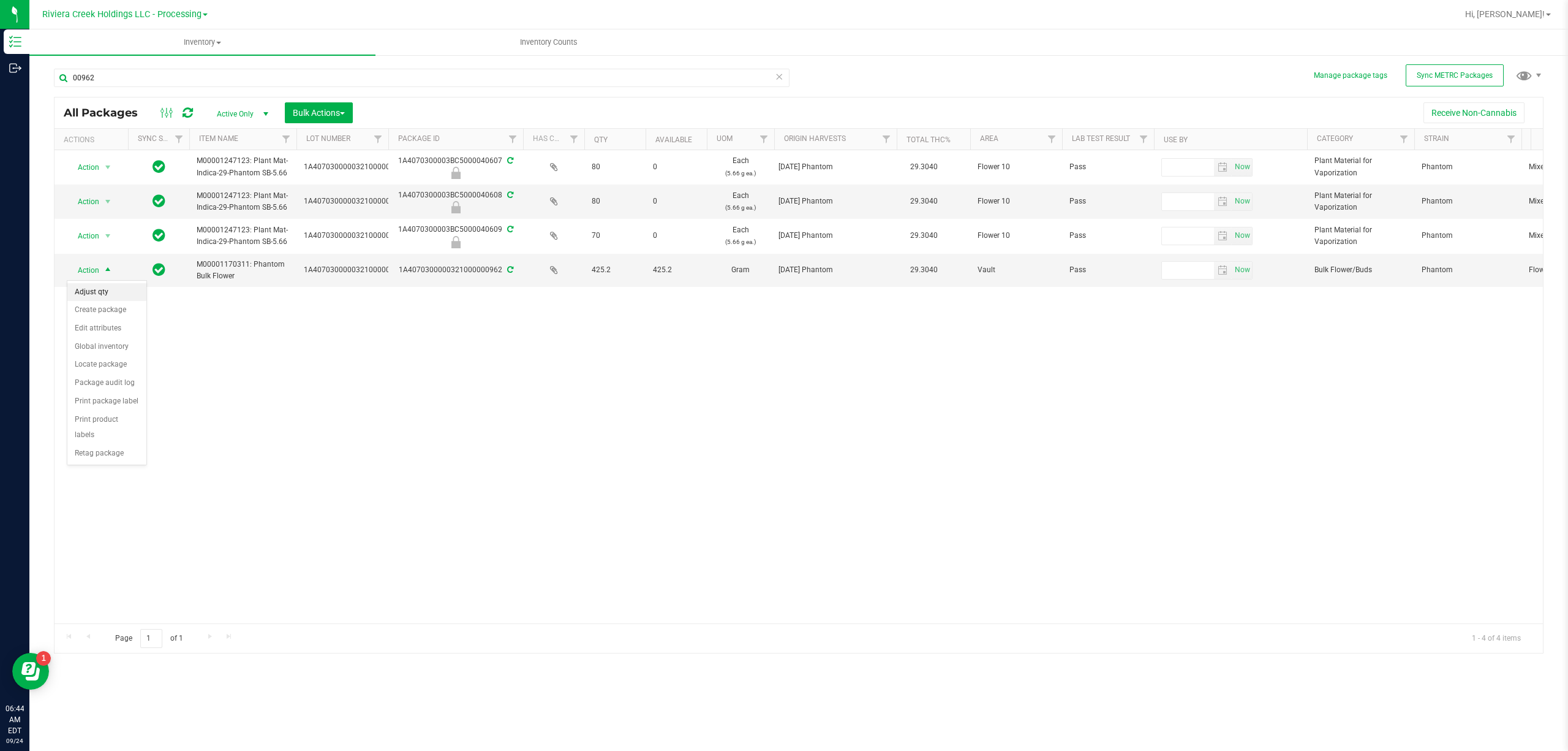
click at [103, 293] on li "Adjust qty" at bounding box center [106, 292] width 79 height 19
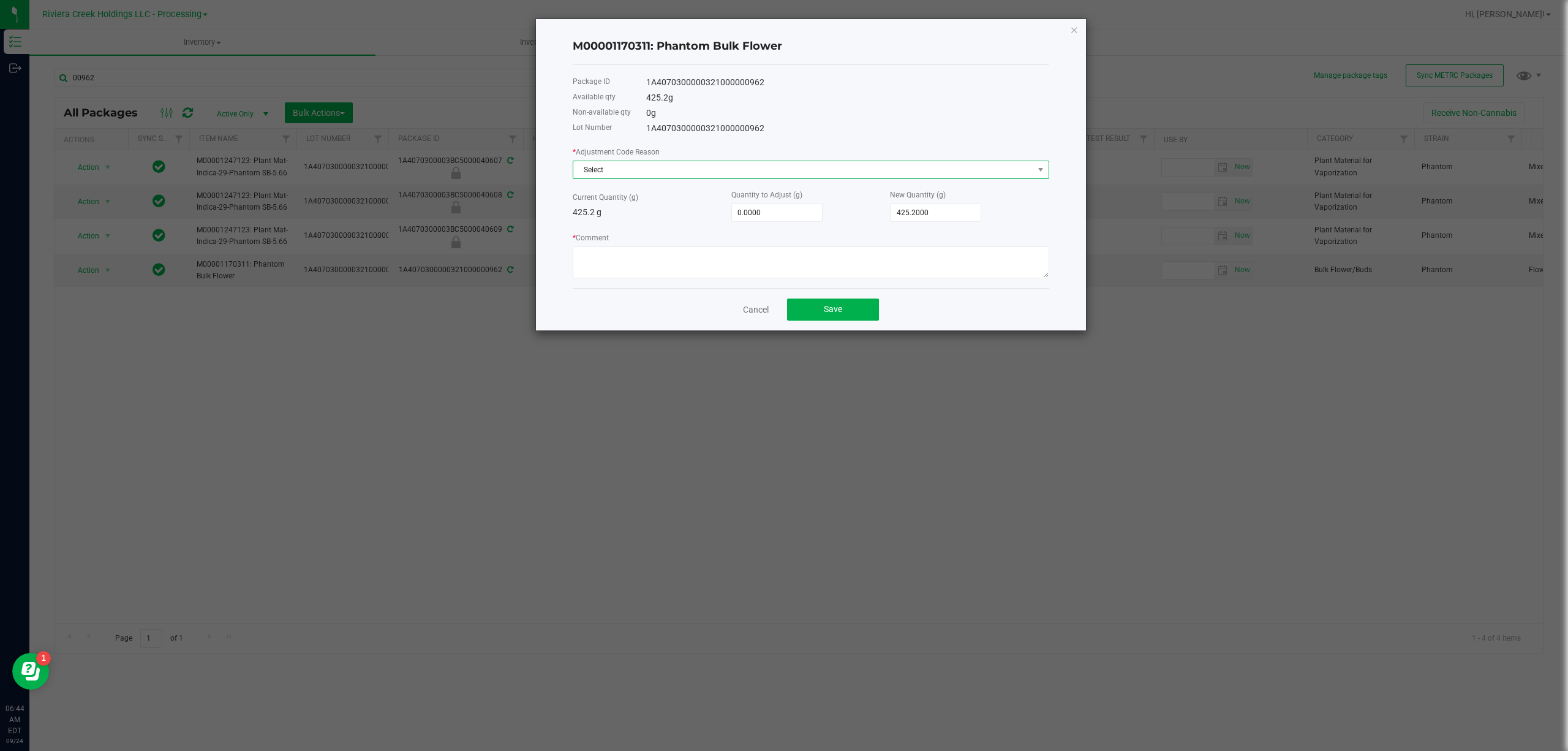
click at [598, 161] on span "Select" at bounding box center [812, 170] width 477 height 19
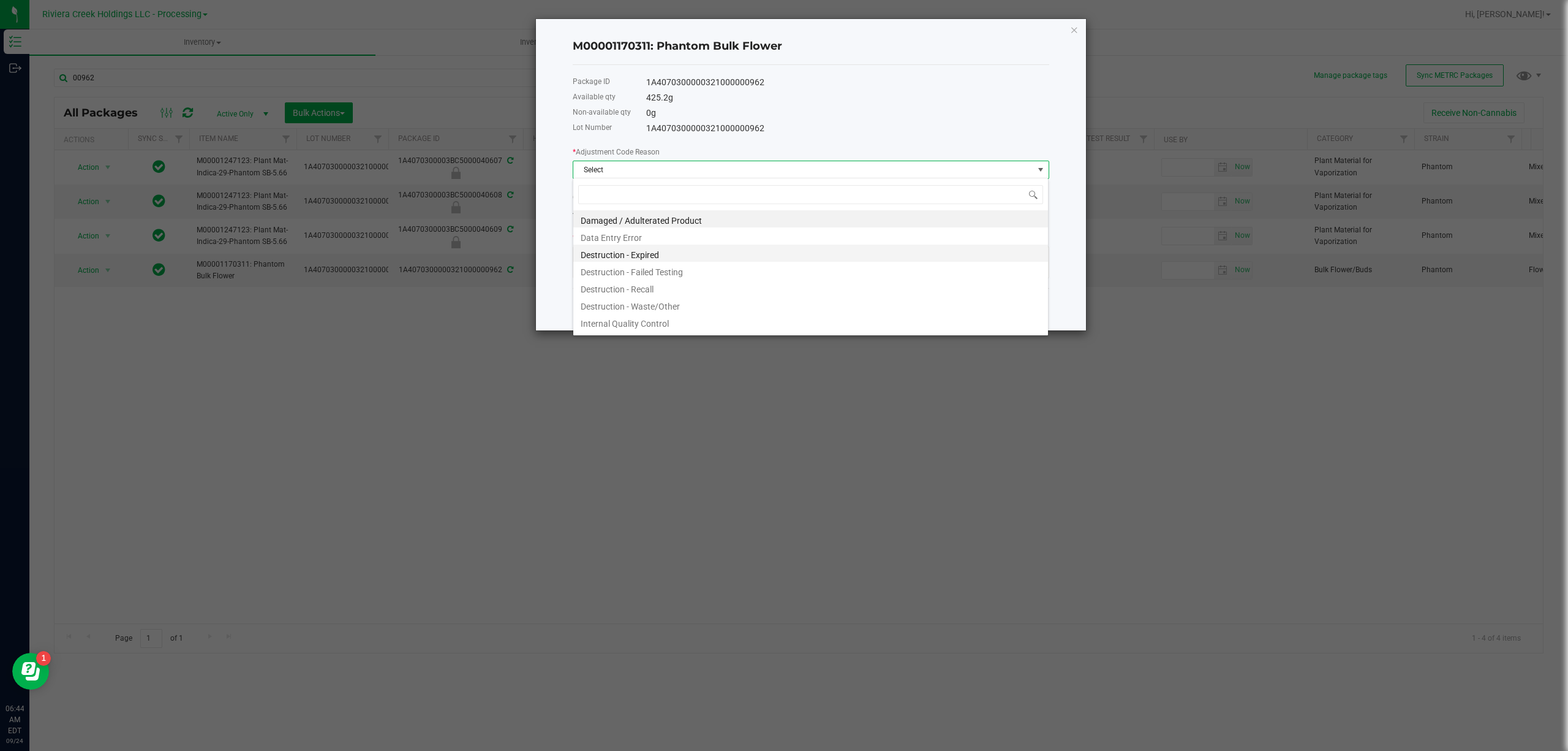
scroll to position [19, 476]
click at [682, 309] on li "Destruction - Waste/Other" at bounding box center [811, 304] width 475 height 17
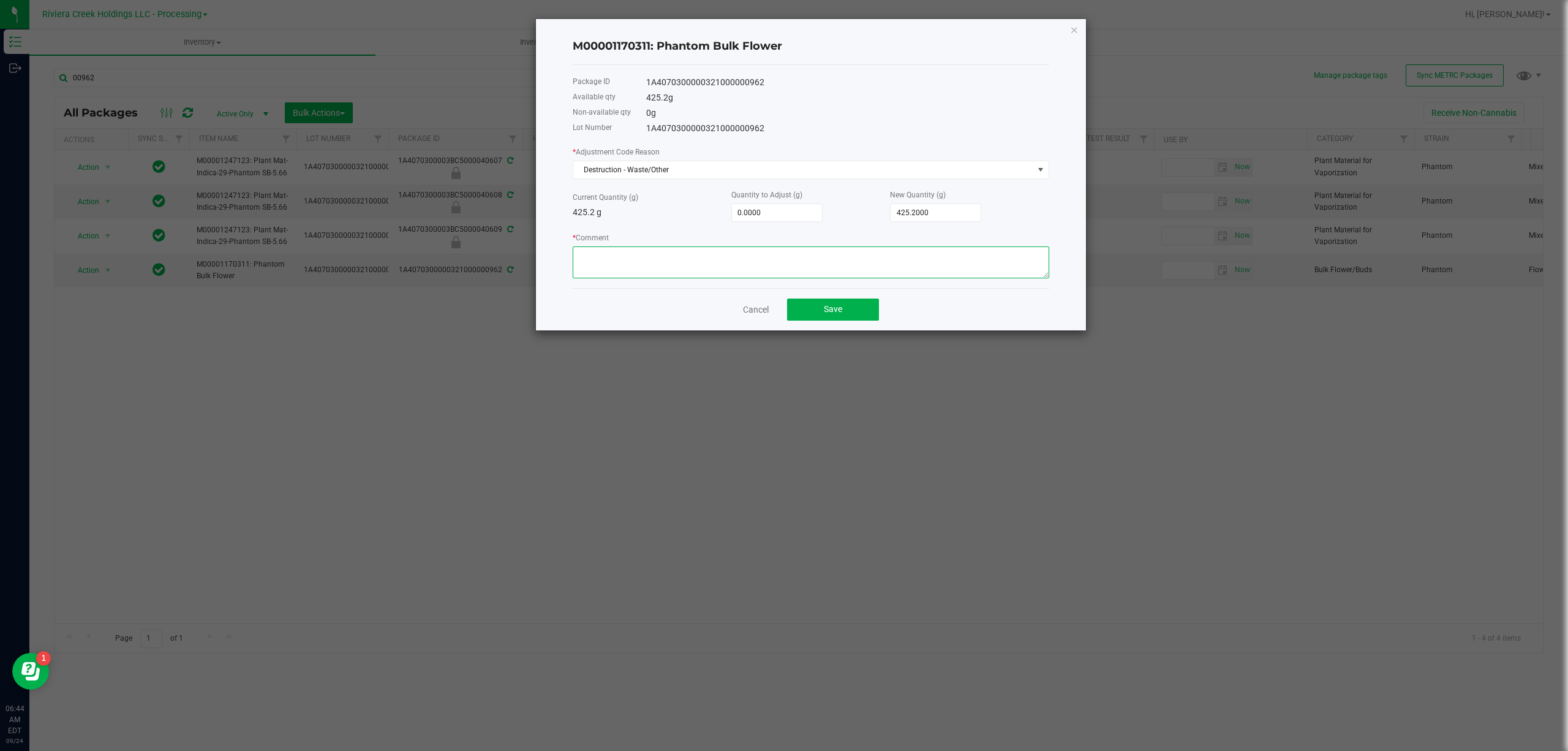
paste textarea "Packing Floor Waste"
type textarea "Packing Floor Waste"
click at [769, 224] on div "* Adjustment Code Reason Destruction - Waste/Other Current Quantity (g) 425.2 g…" at bounding box center [812, 211] width 477 height 133
click at [766, 213] on input "0" at bounding box center [776, 212] width 90 height 17
type input "-2"
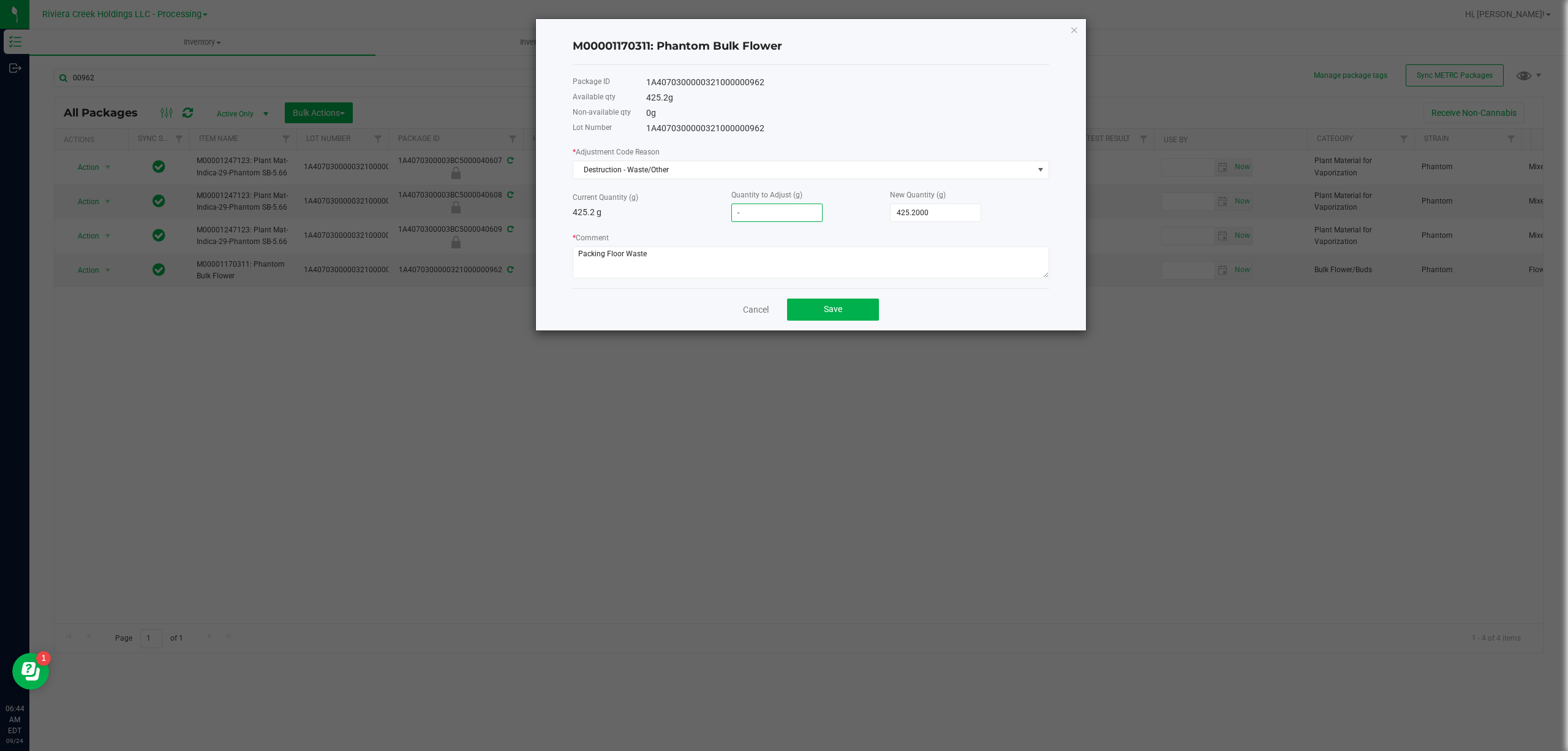
type input "423.2000"
type input "-2.1"
type input "423.1000"
type input "-2.12"
type input "423.0800"
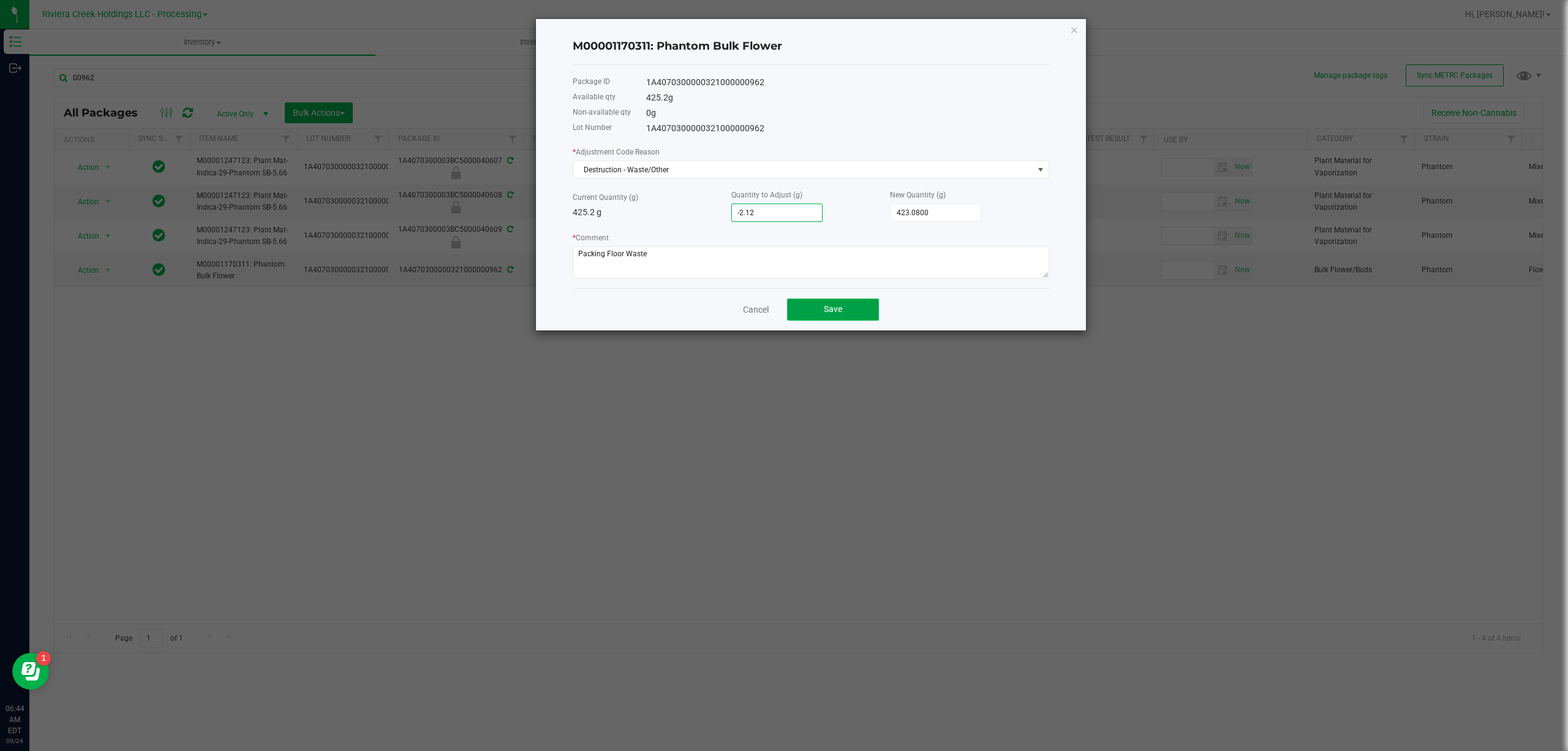
type input "-2.1200"
click at [862, 311] on button "Save" at bounding box center [832, 309] width 92 height 22
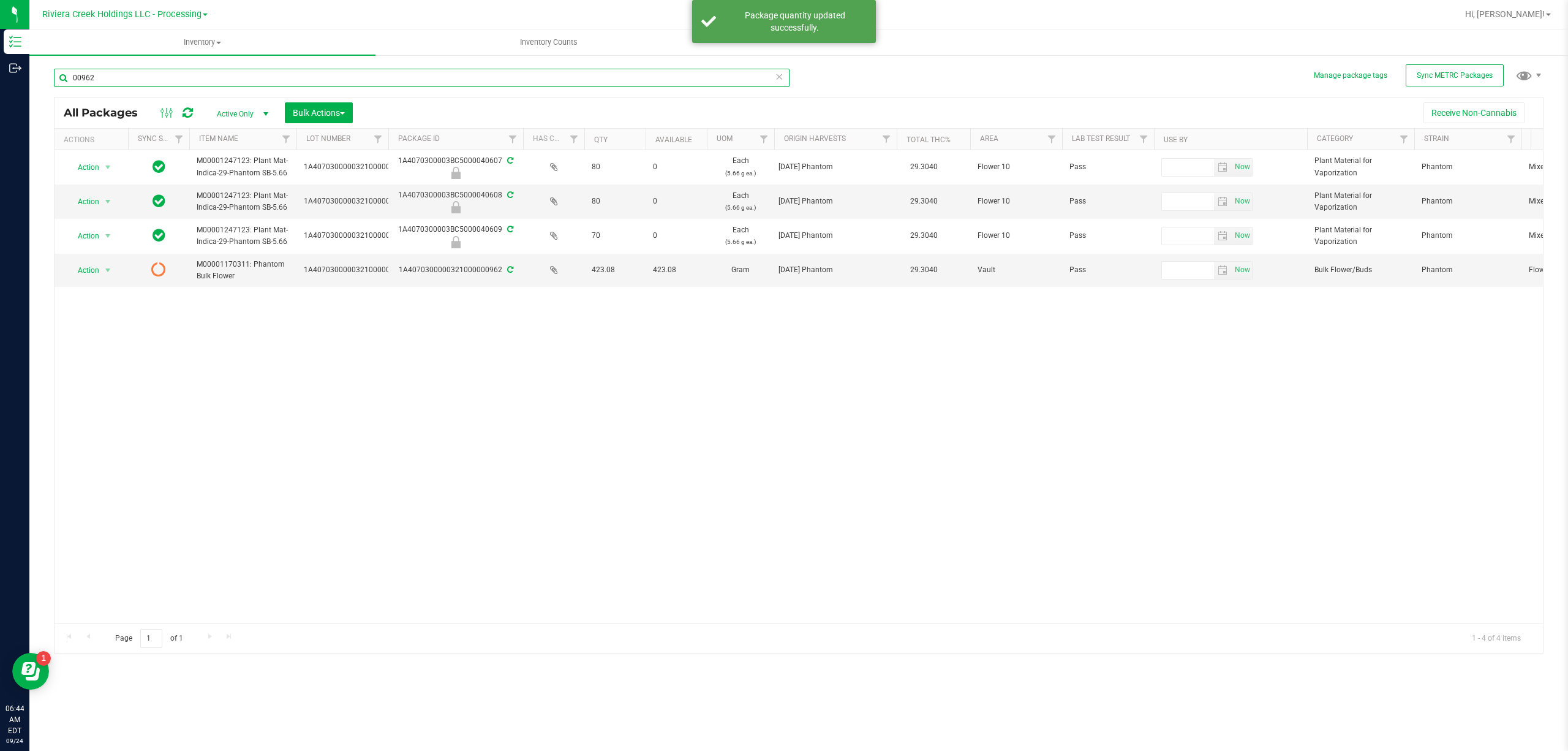
click at [314, 84] on input "00962" at bounding box center [422, 78] width 736 height 19
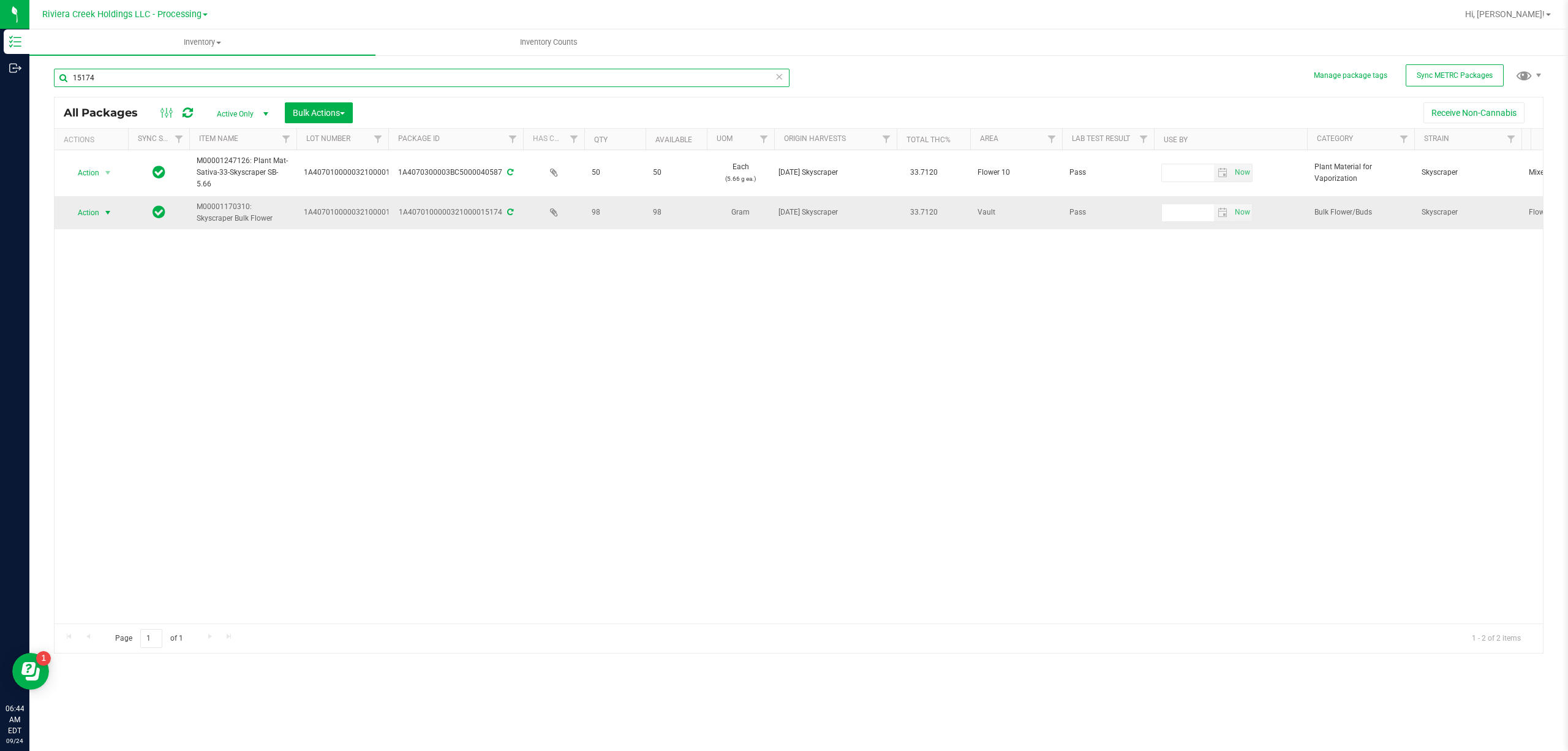
type input "15174"
click at [82, 210] on span "Action" at bounding box center [84, 212] width 33 height 17
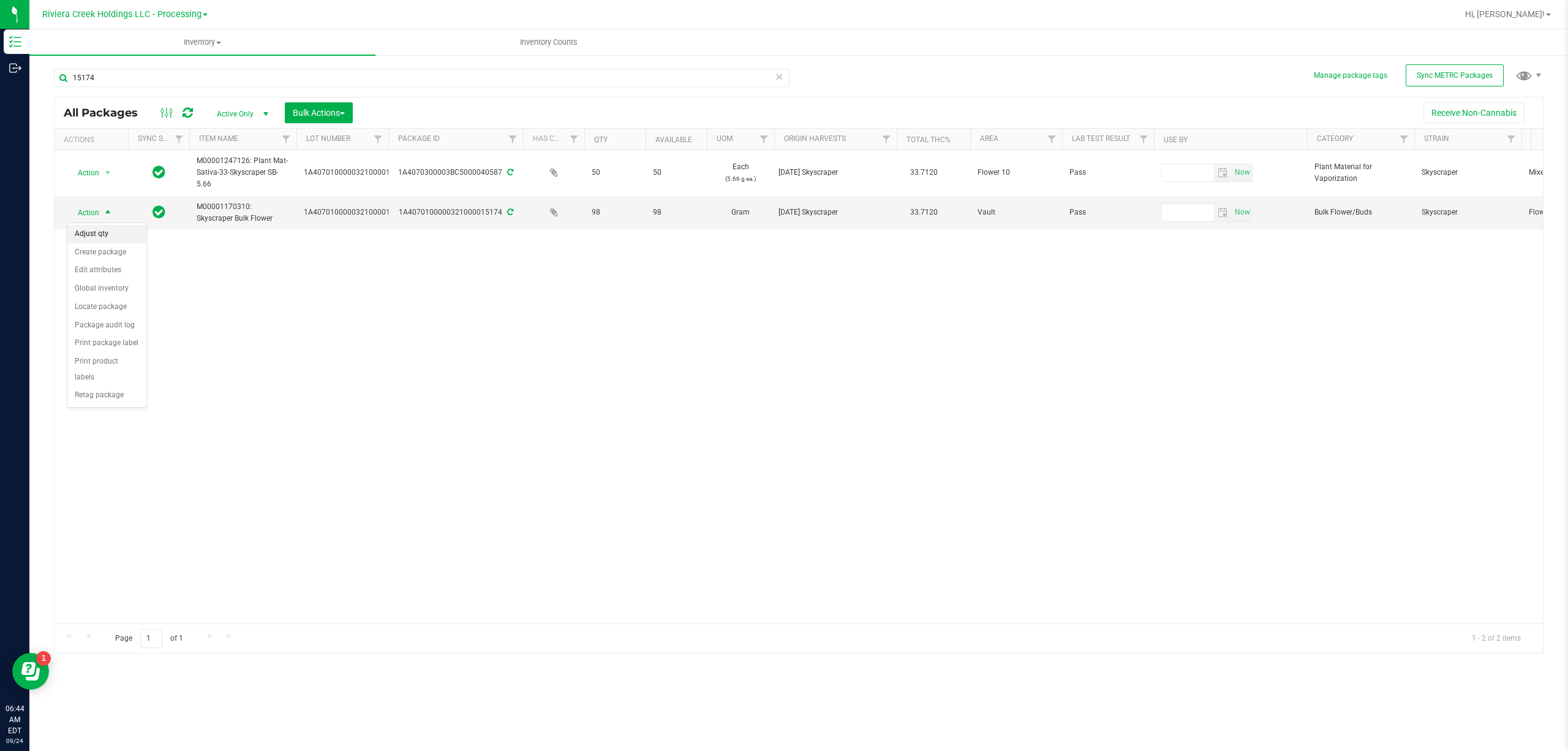
click at [106, 230] on li "Adjust qty" at bounding box center [106, 234] width 79 height 19
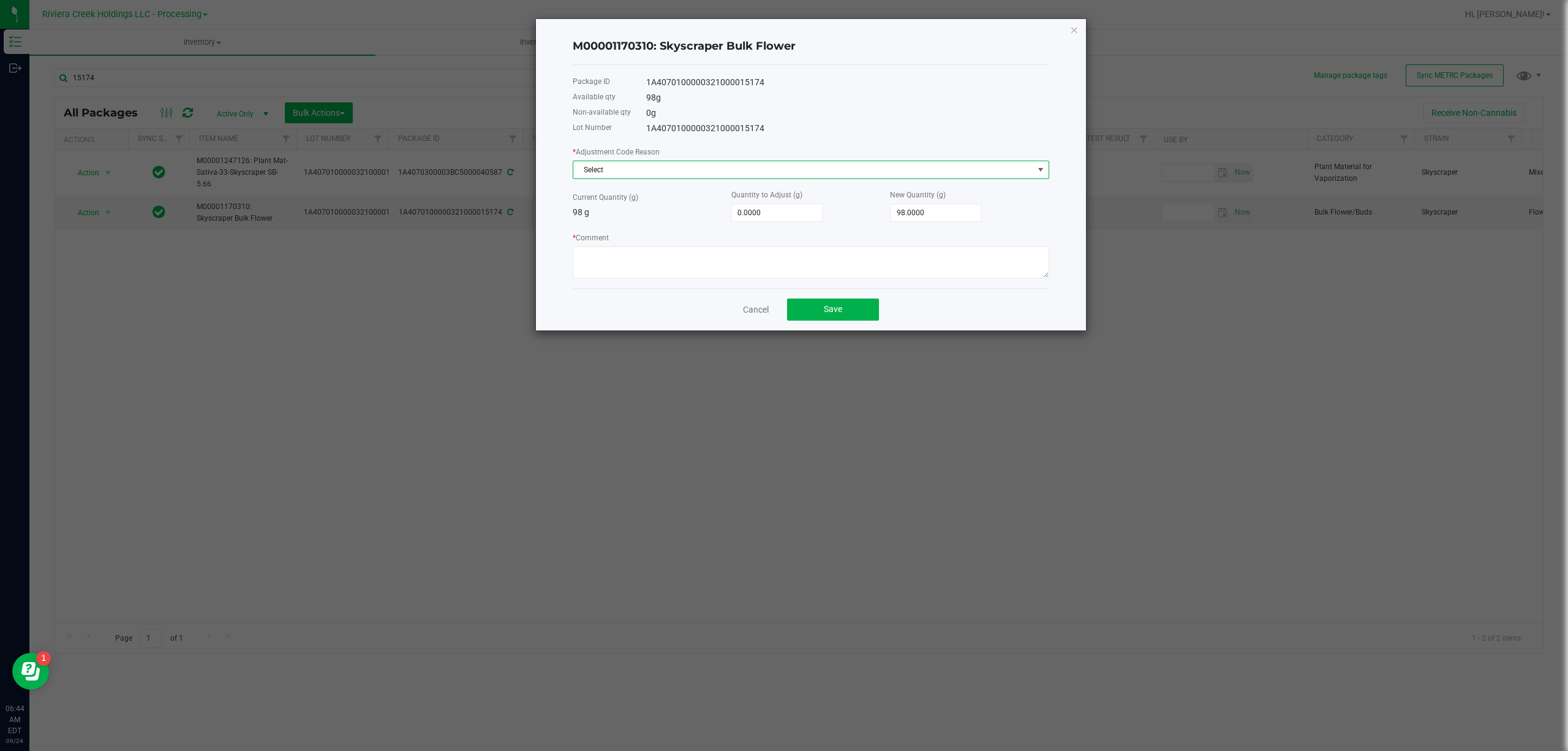
click at [614, 171] on span "Select" at bounding box center [803, 170] width 460 height 17
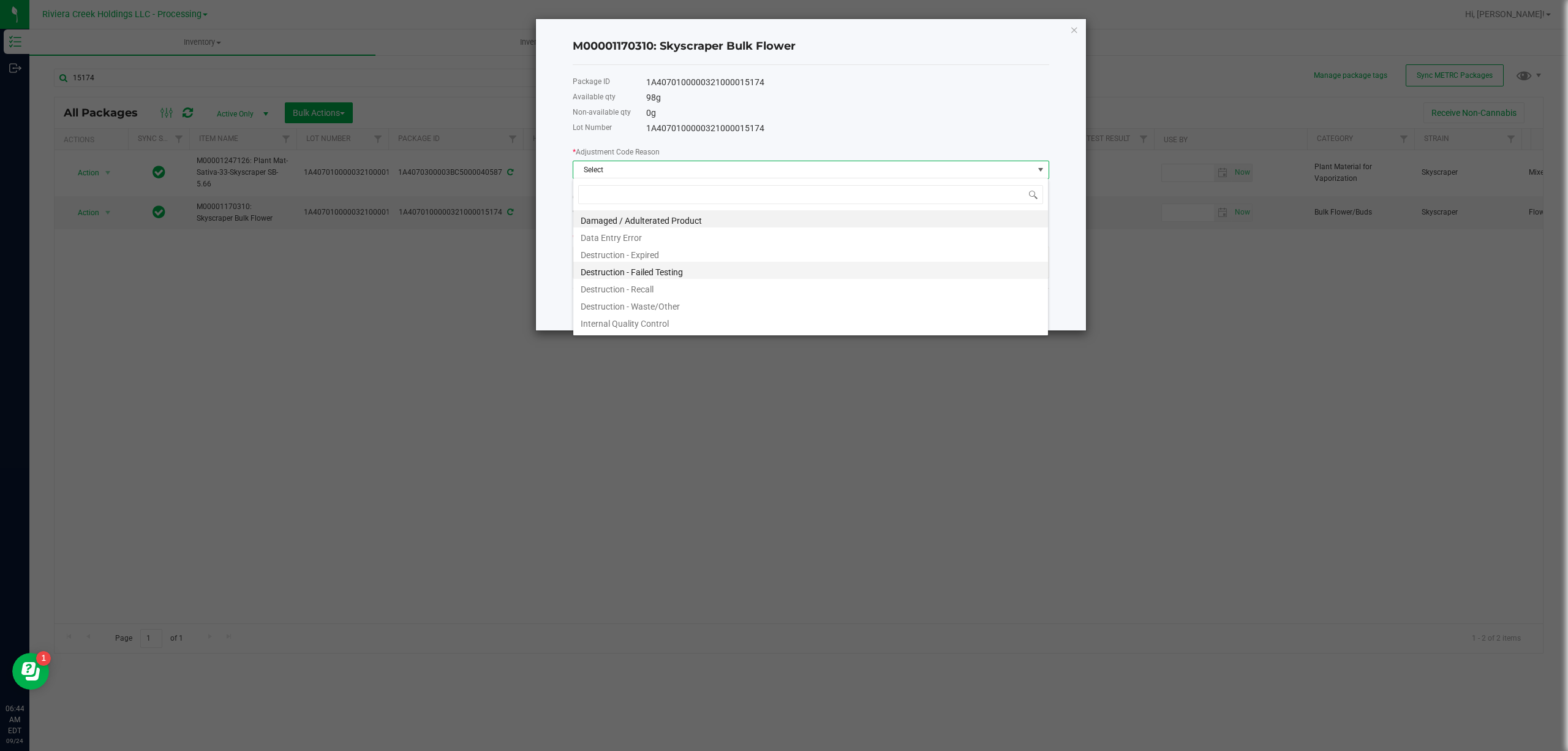
scroll to position [19, 476]
click at [664, 307] on li "Destruction - Waste/Other" at bounding box center [811, 304] width 475 height 17
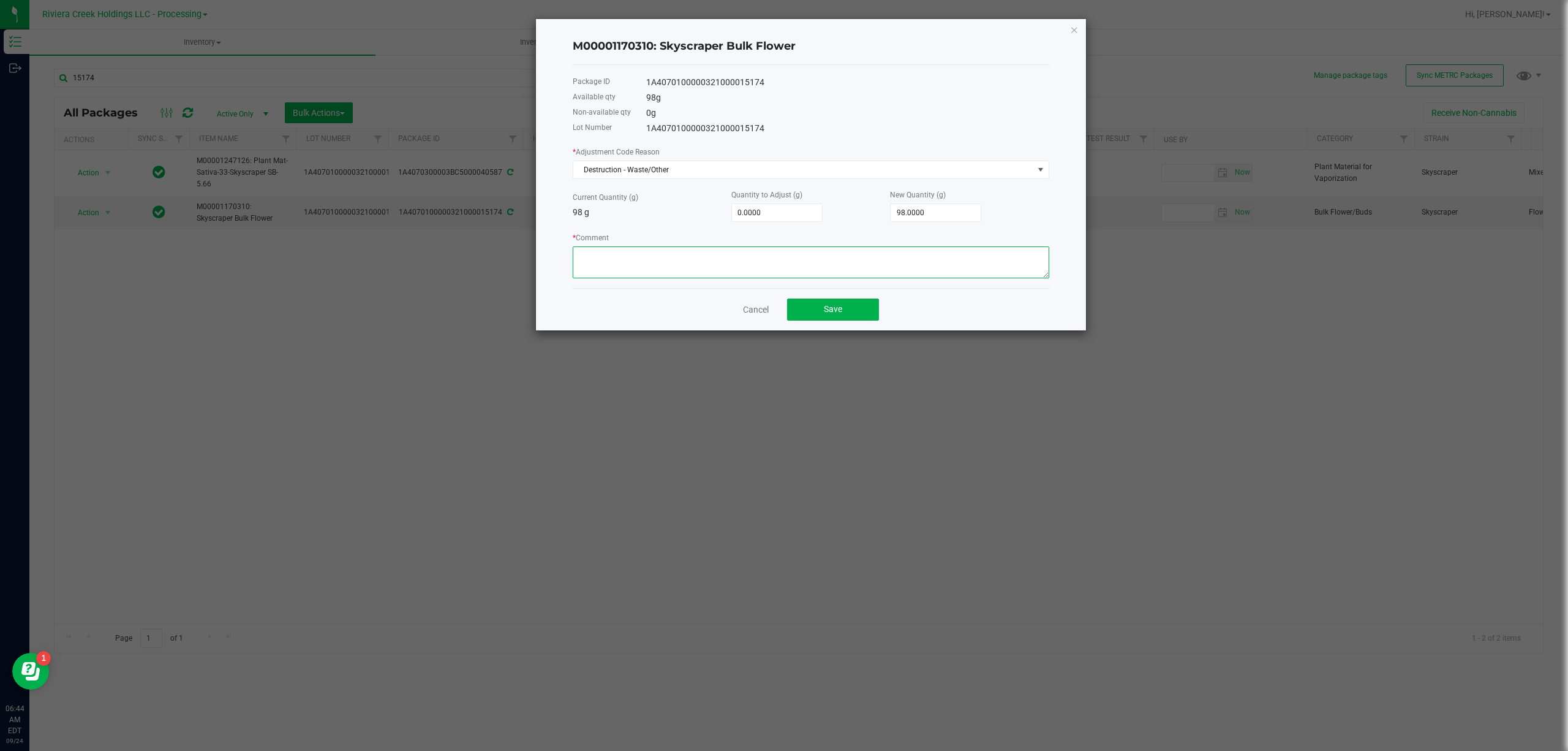
paste textarea "Packing Floor Waste"
type textarea "Packing Floor Waste"
click at [792, 209] on input "0" at bounding box center [776, 212] width 90 height 17
type input "-2"
type input "96.0000"
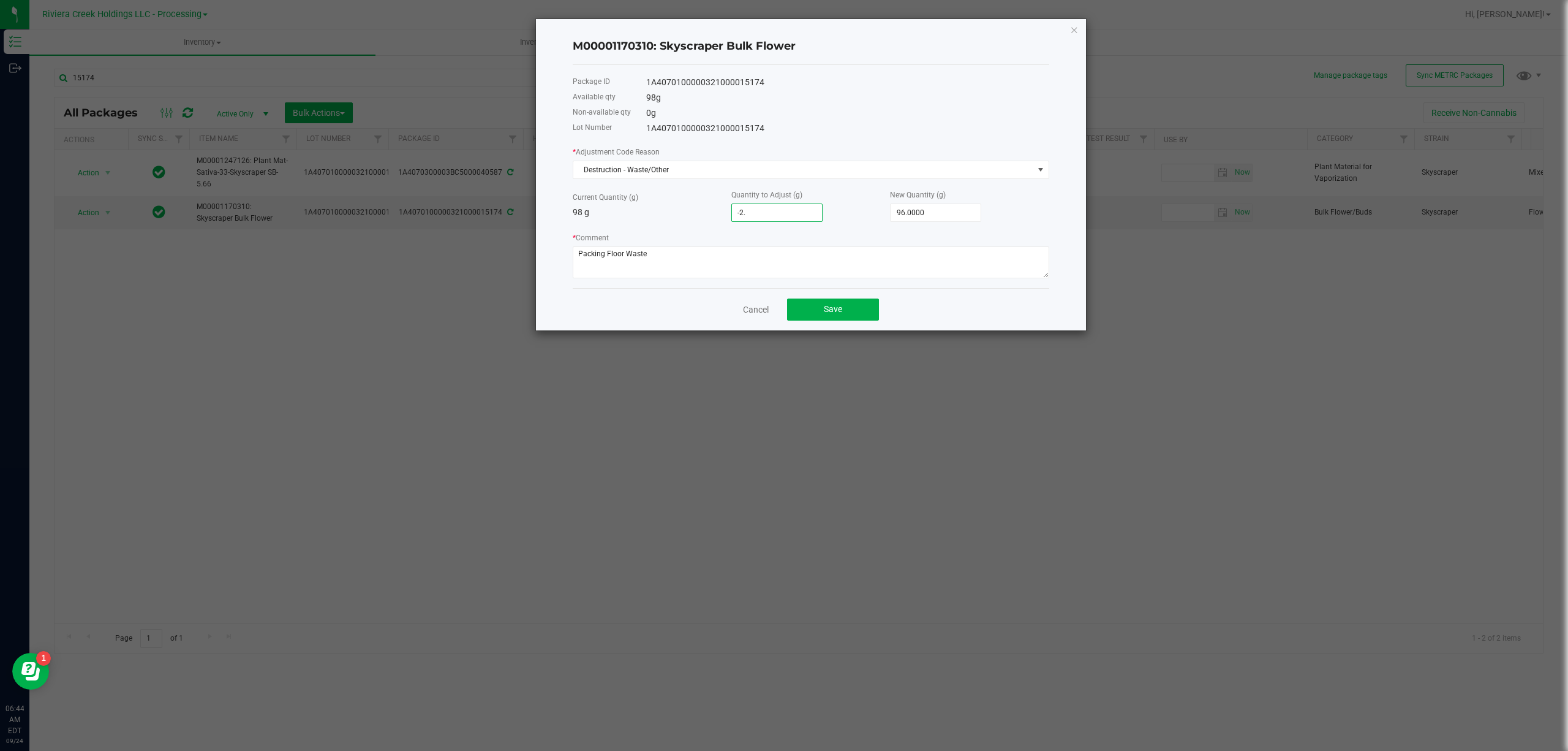
type input "-2.1"
type input "95.9000"
type input "-2.12"
type input "95.8800"
type input "-2.1200"
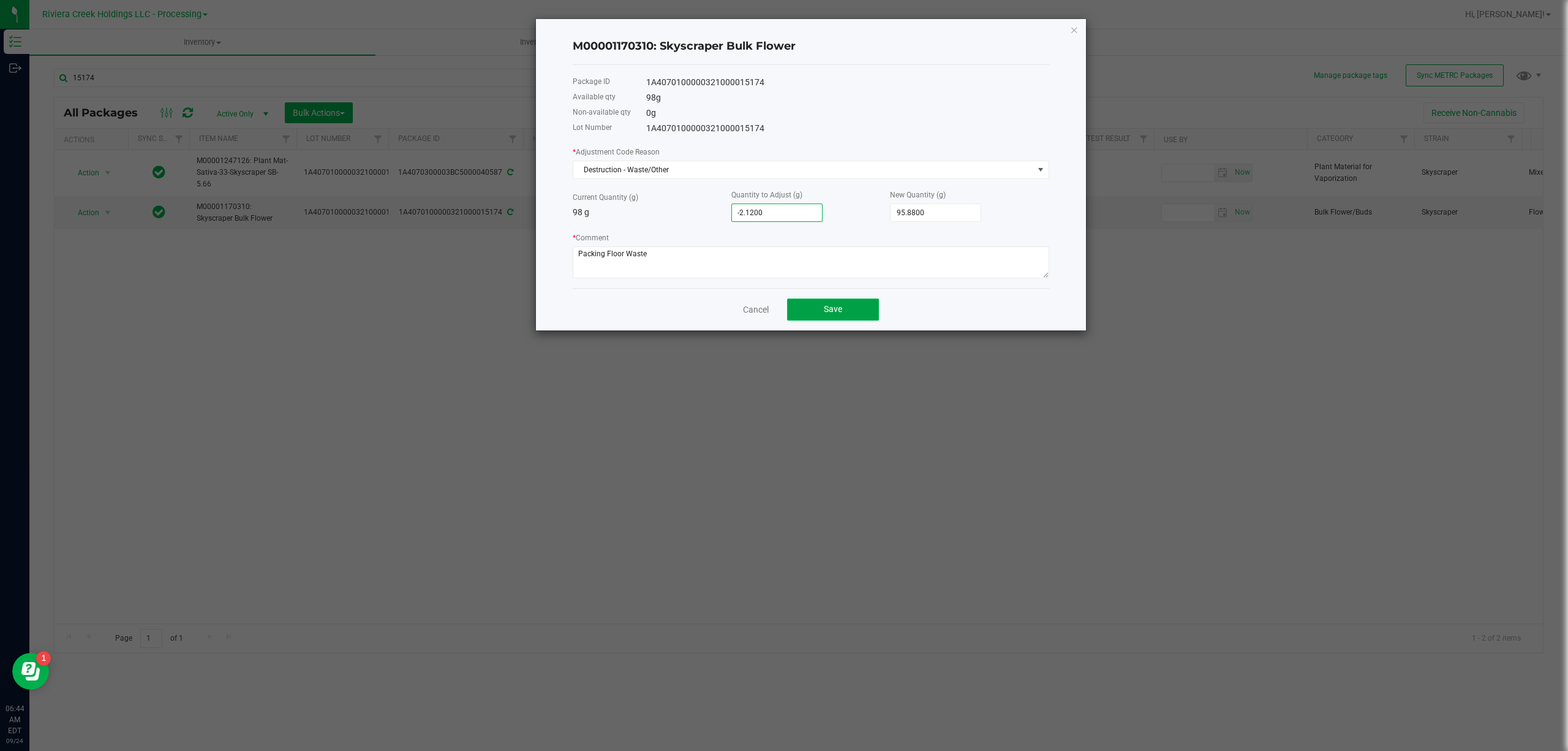
click at [858, 307] on button "Save" at bounding box center [832, 309] width 92 height 22
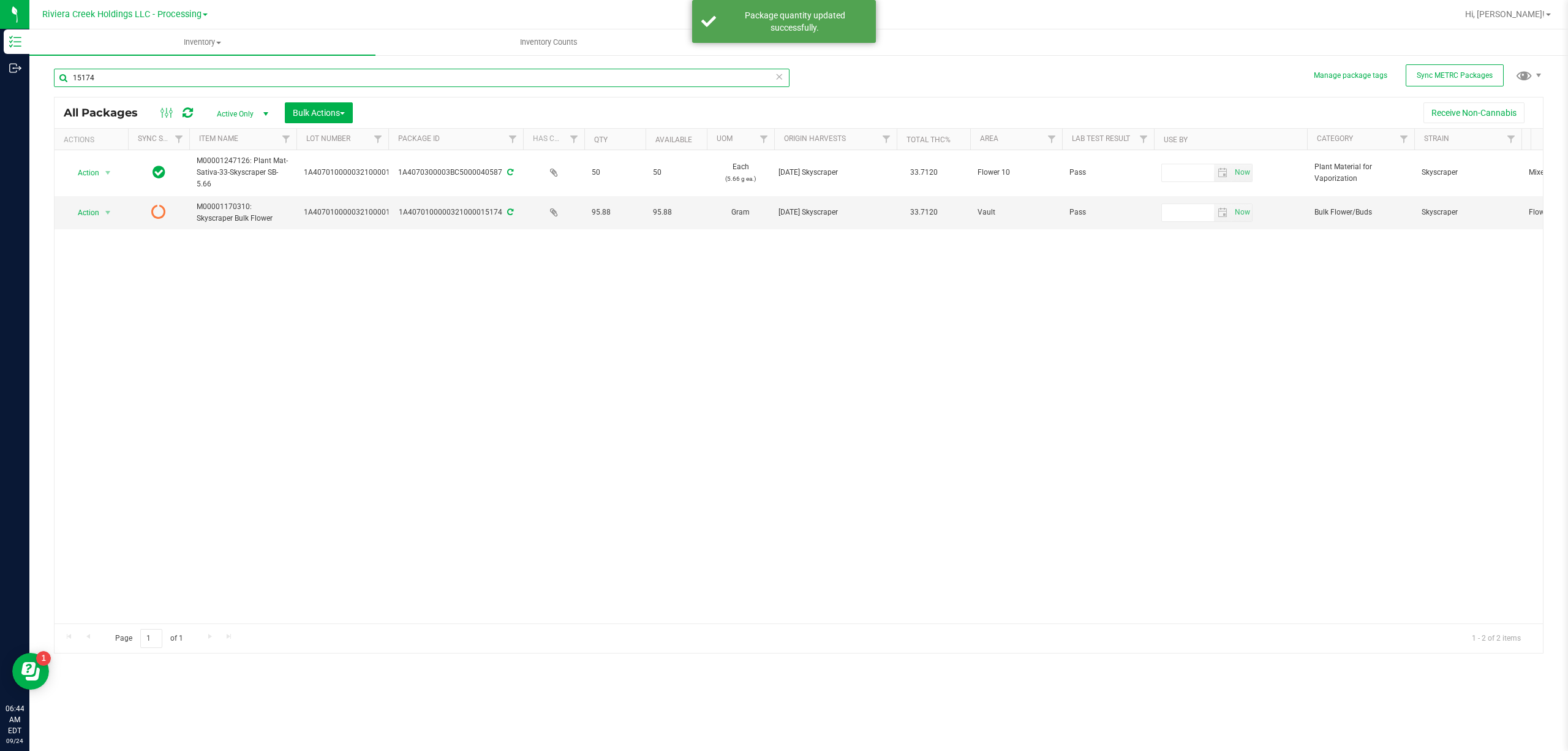
click at [167, 86] on input "15174" at bounding box center [422, 78] width 736 height 19
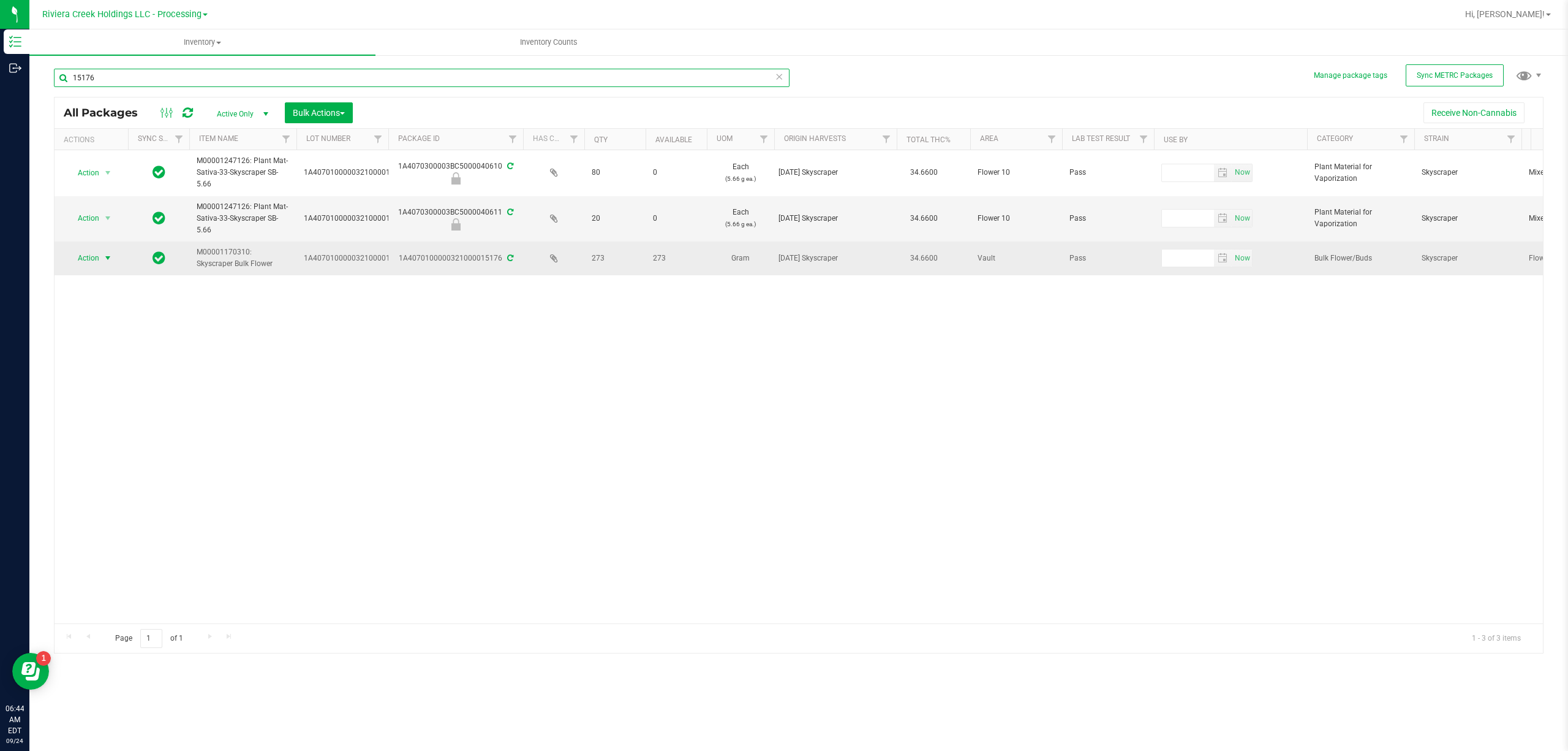
type input "15176"
click at [115, 263] on span "select" at bounding box center [108, 257] width 16 height 17
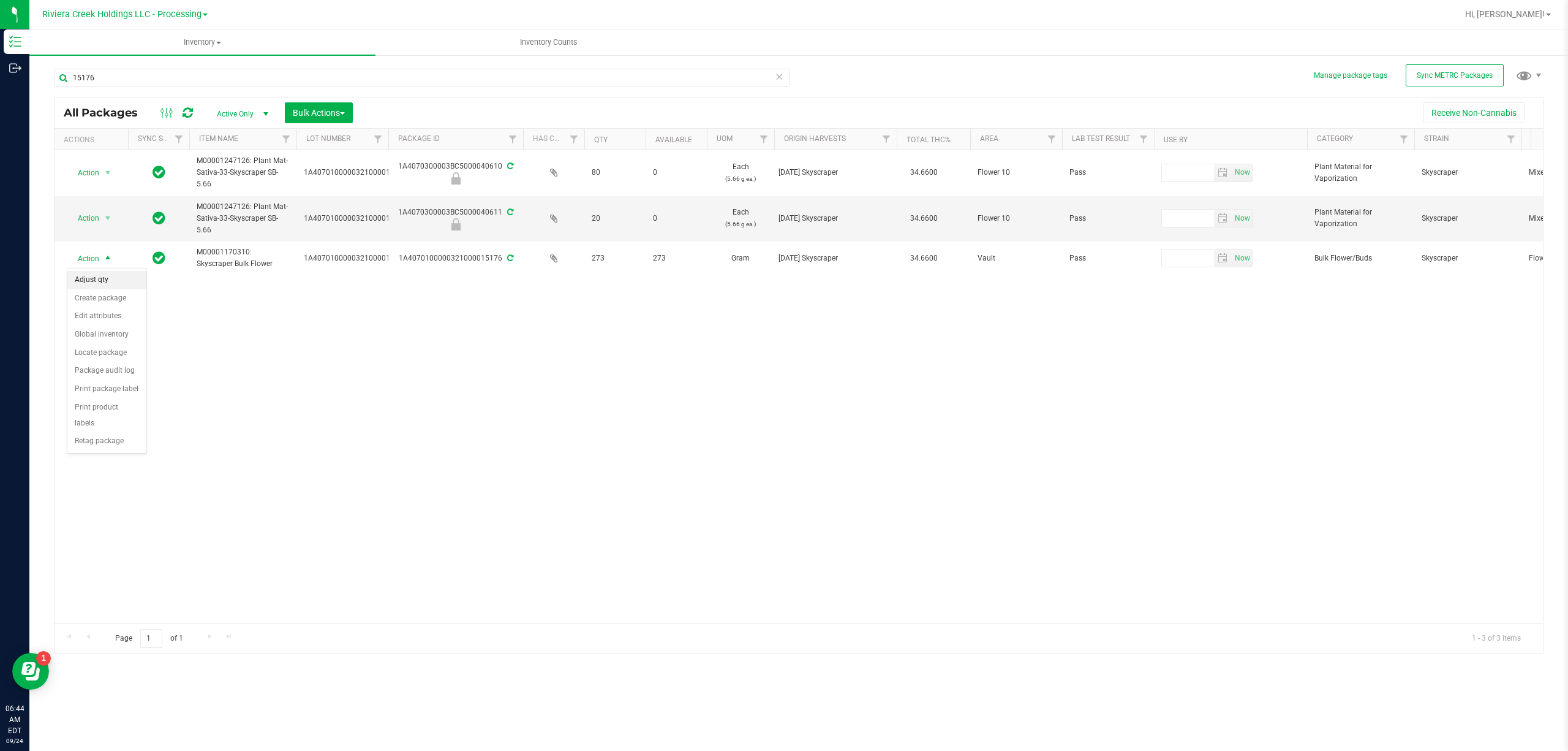
click at [112, 273] on li "Adjust qty" at bounding box center [106, 280] width 79 height 19
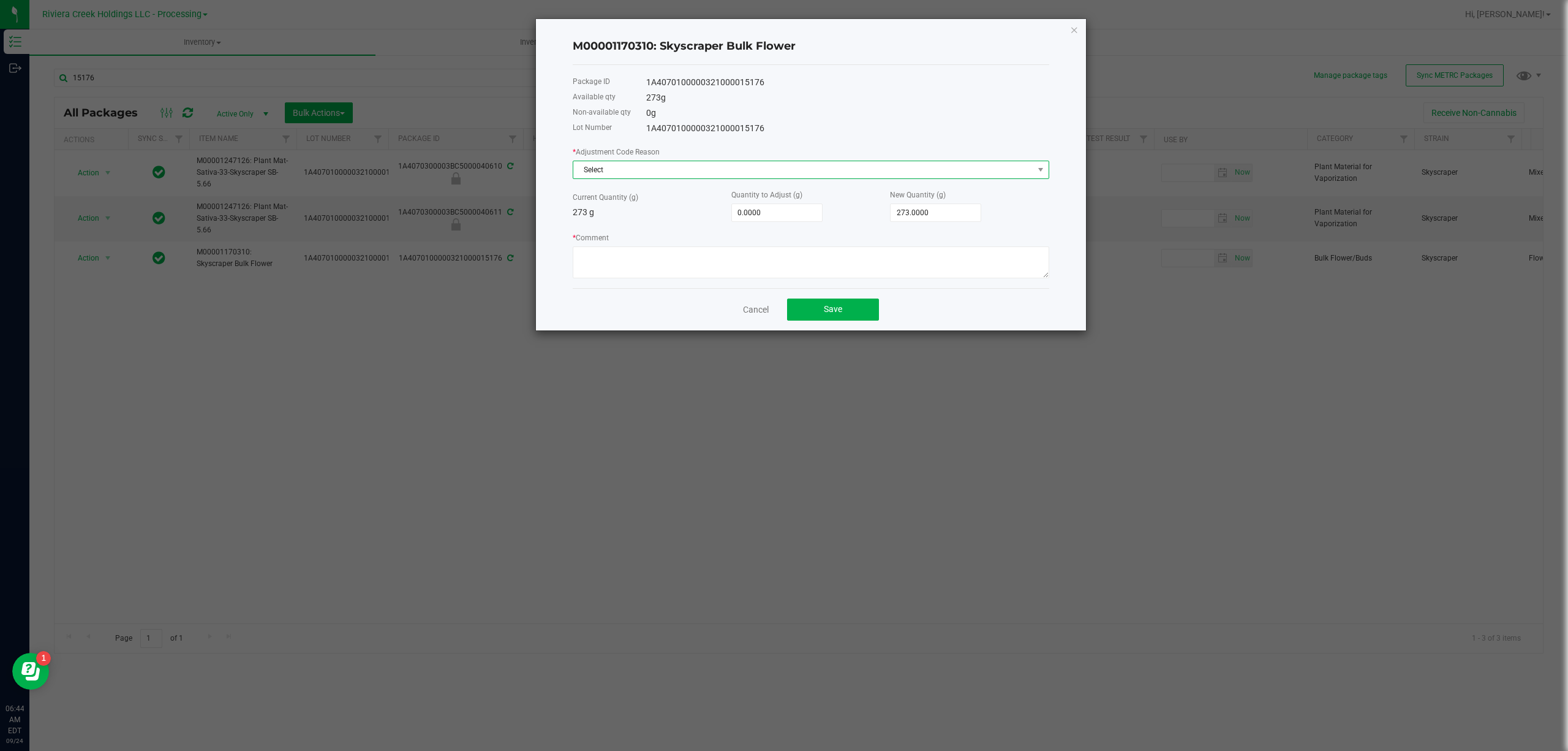
click at [704, 167] on span "Select" at bounding box center [803, 170] width 460 height 17
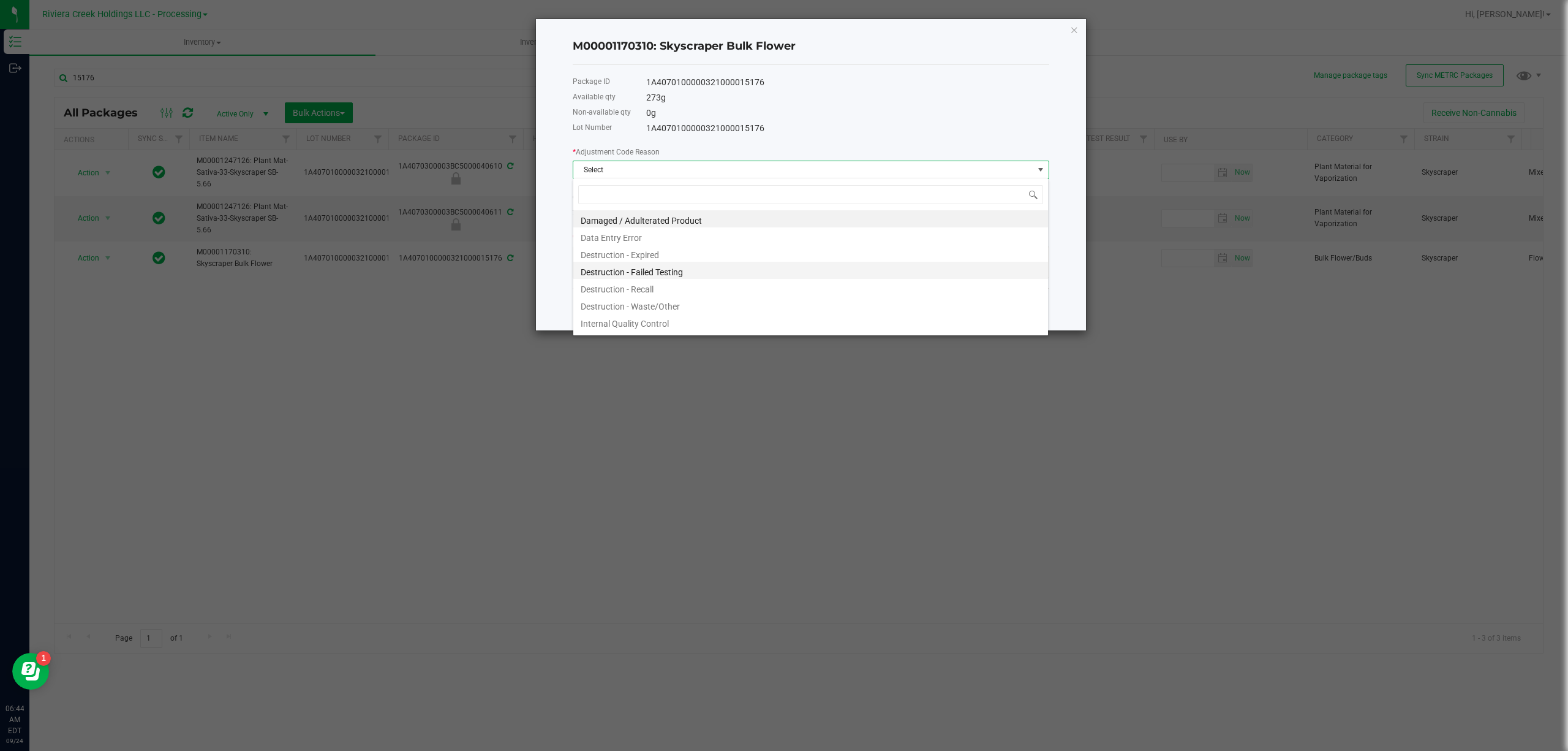
scroll to position [19, 476]
click at [663, 302] on li "Destruction - Waste/Other" at bounding box center [811, 304] width 475 height 17
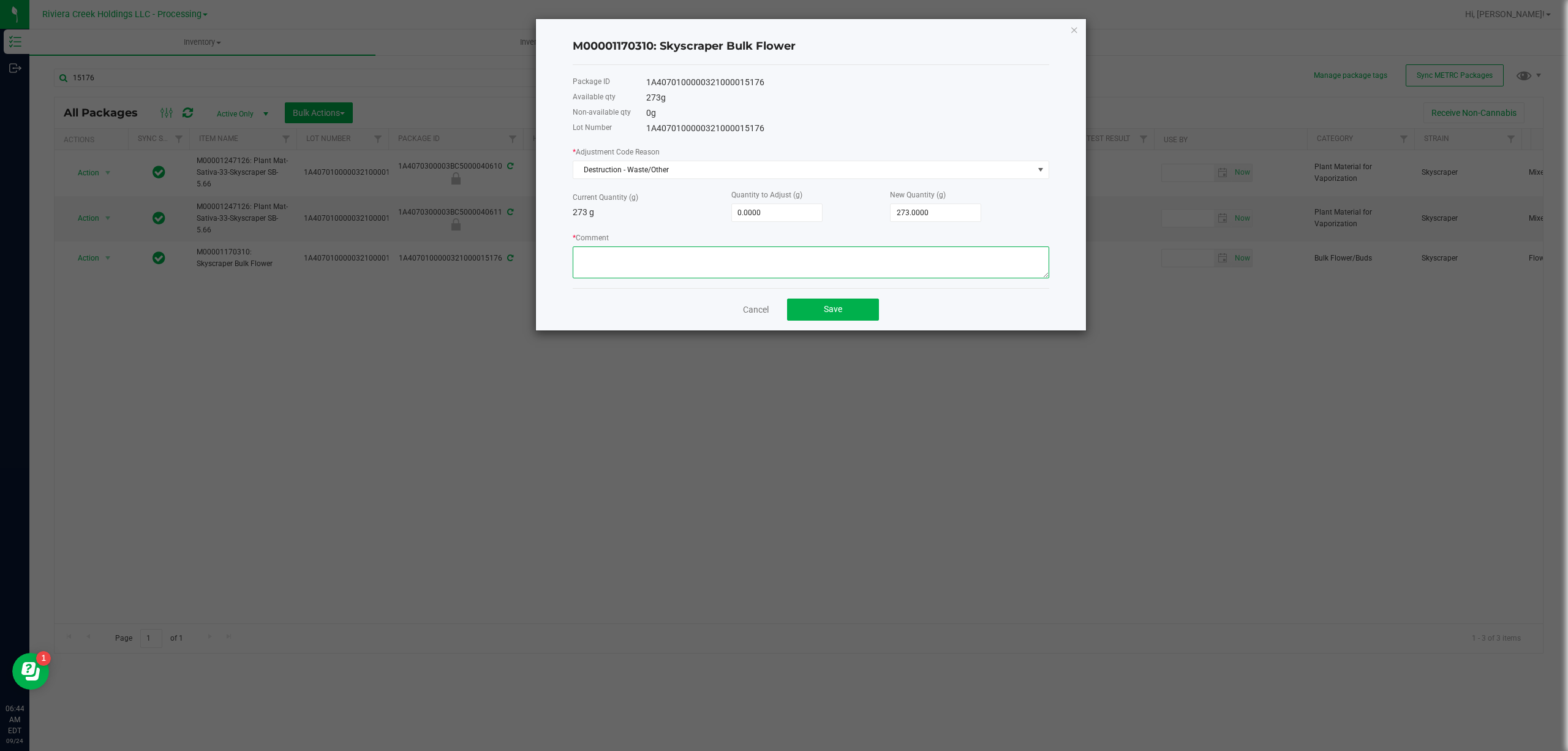
paste textarea "Packing Floor Waste"
type textarea "Packing Floor Waste"
click at [773, 217] on input "0" at bounding box center [776, 212] width 90 height 17
type input "-2"
type input "271.0000"
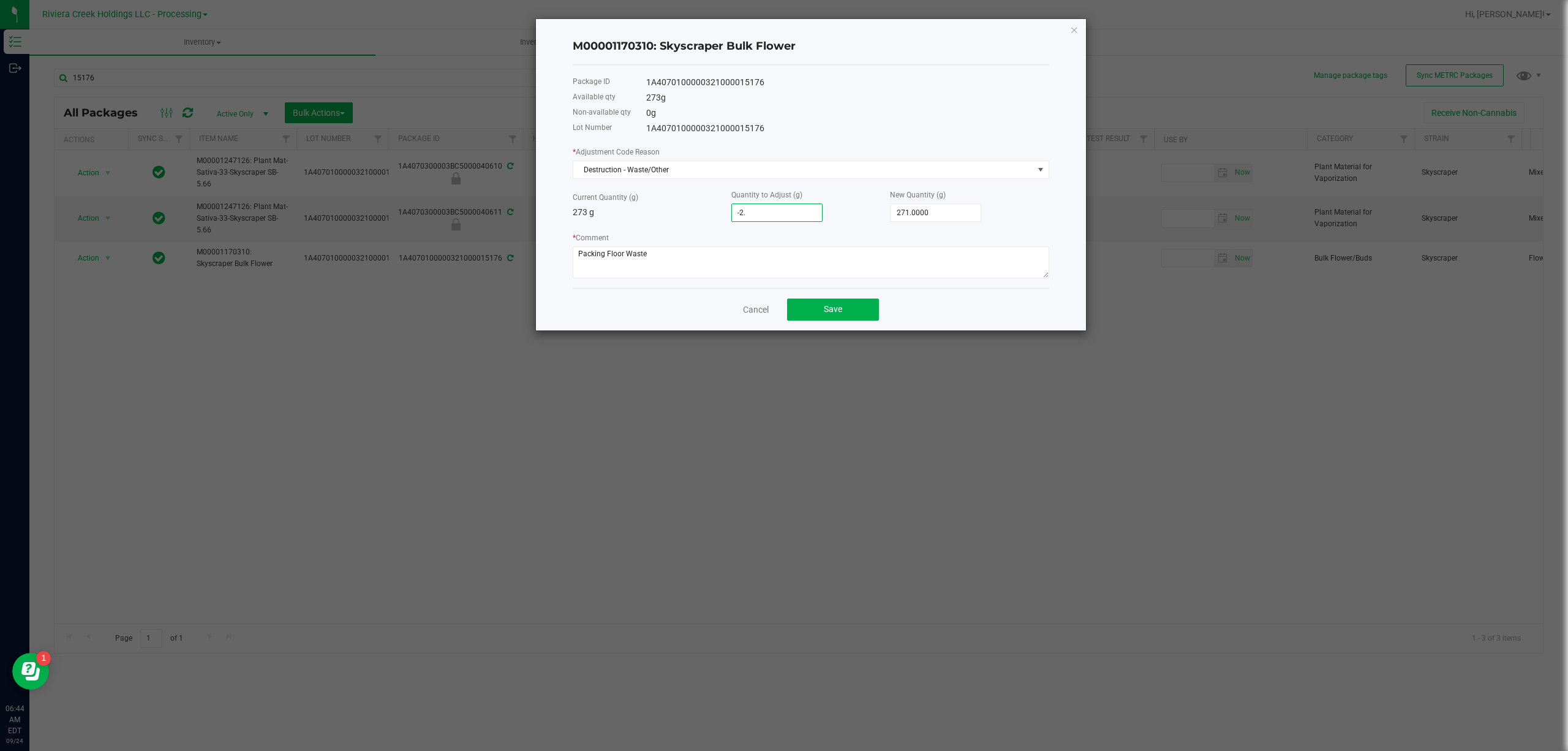
type input "-2.1"
type input "270.9000"
type input "-2.12"
type input "270.8800"
type input "-2.1200"
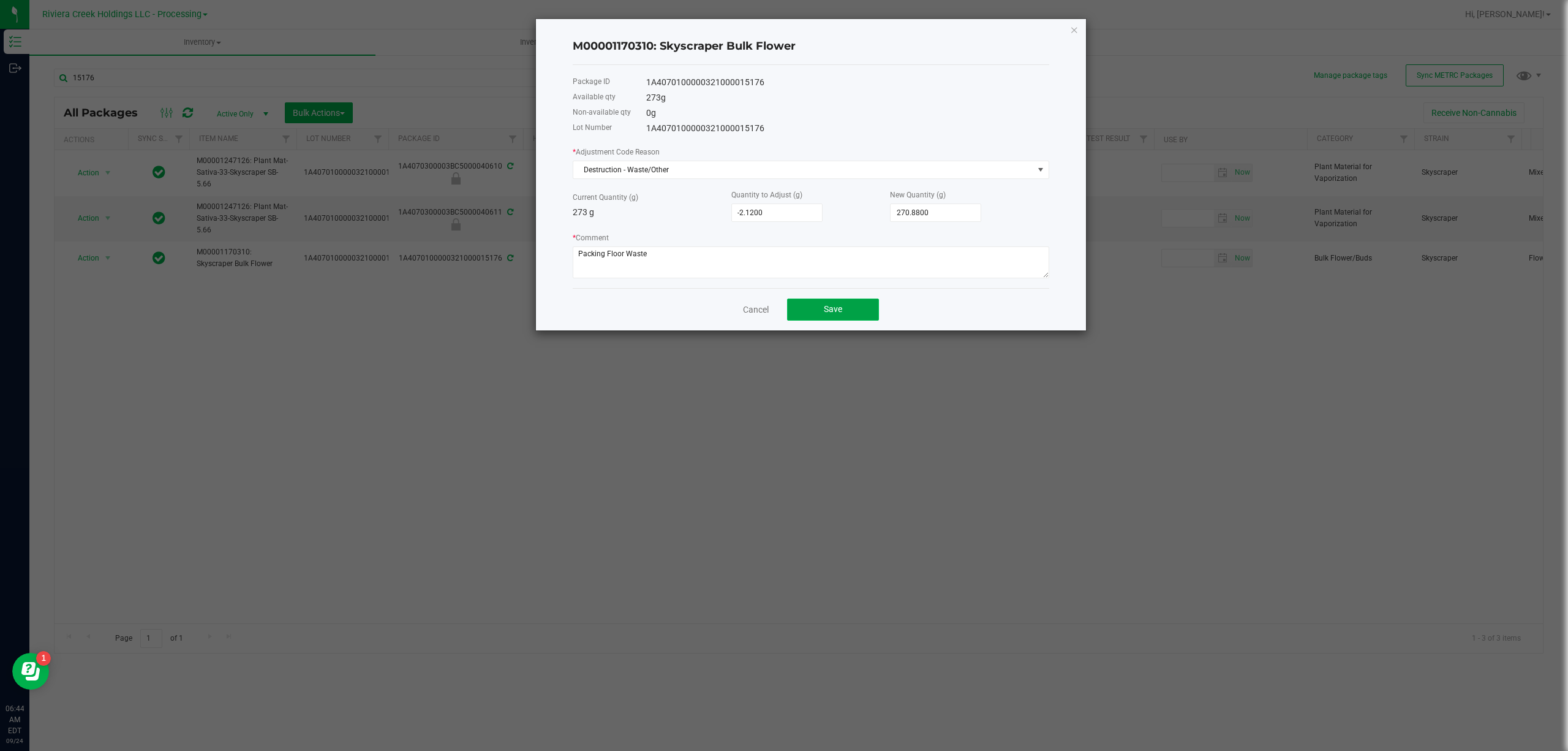
click at [854, 306] on button "Save" at bounding box center [832, 309] width 92 height 22
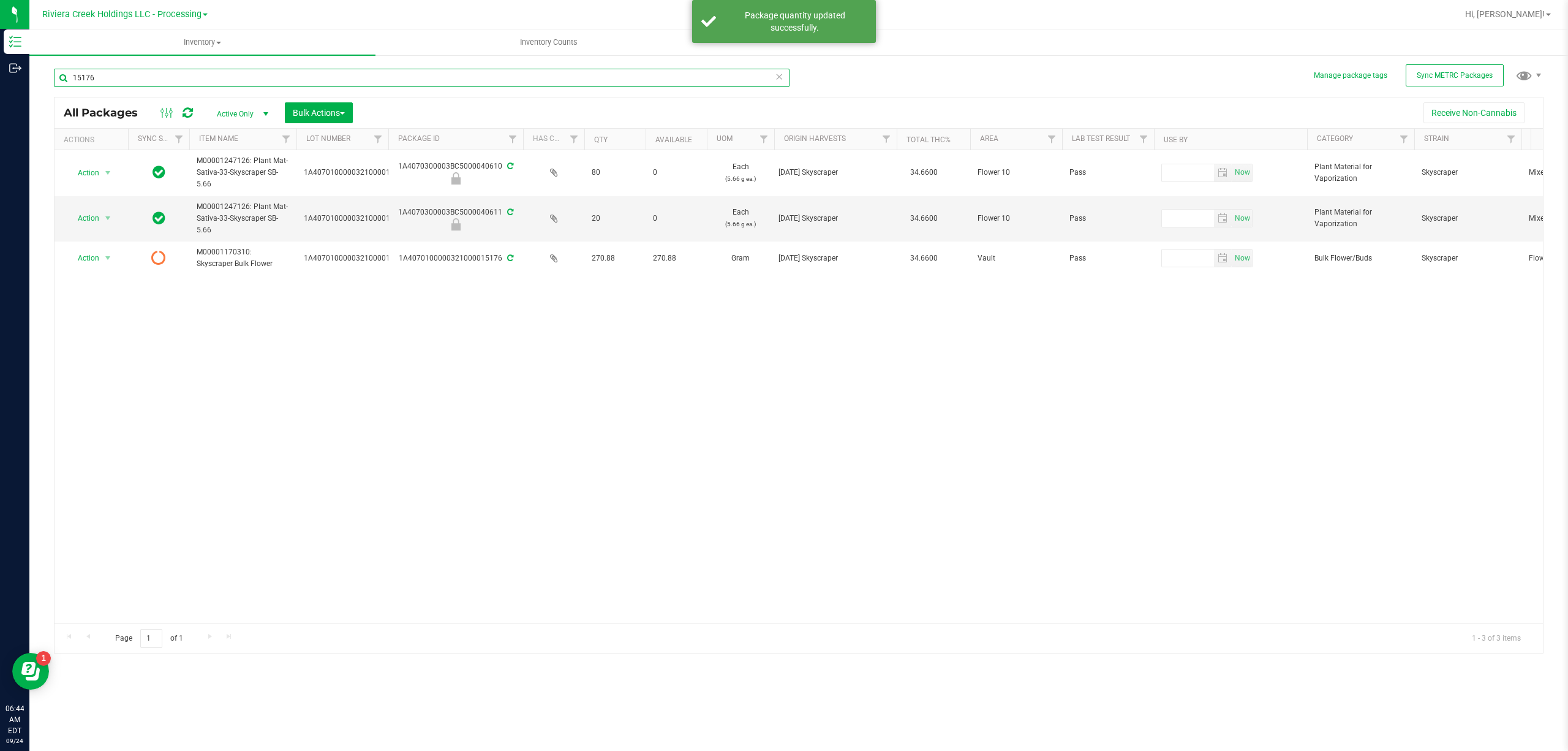
click at [338, 79] on input "15176" at bounding box center [422, 78] width 736 height 19
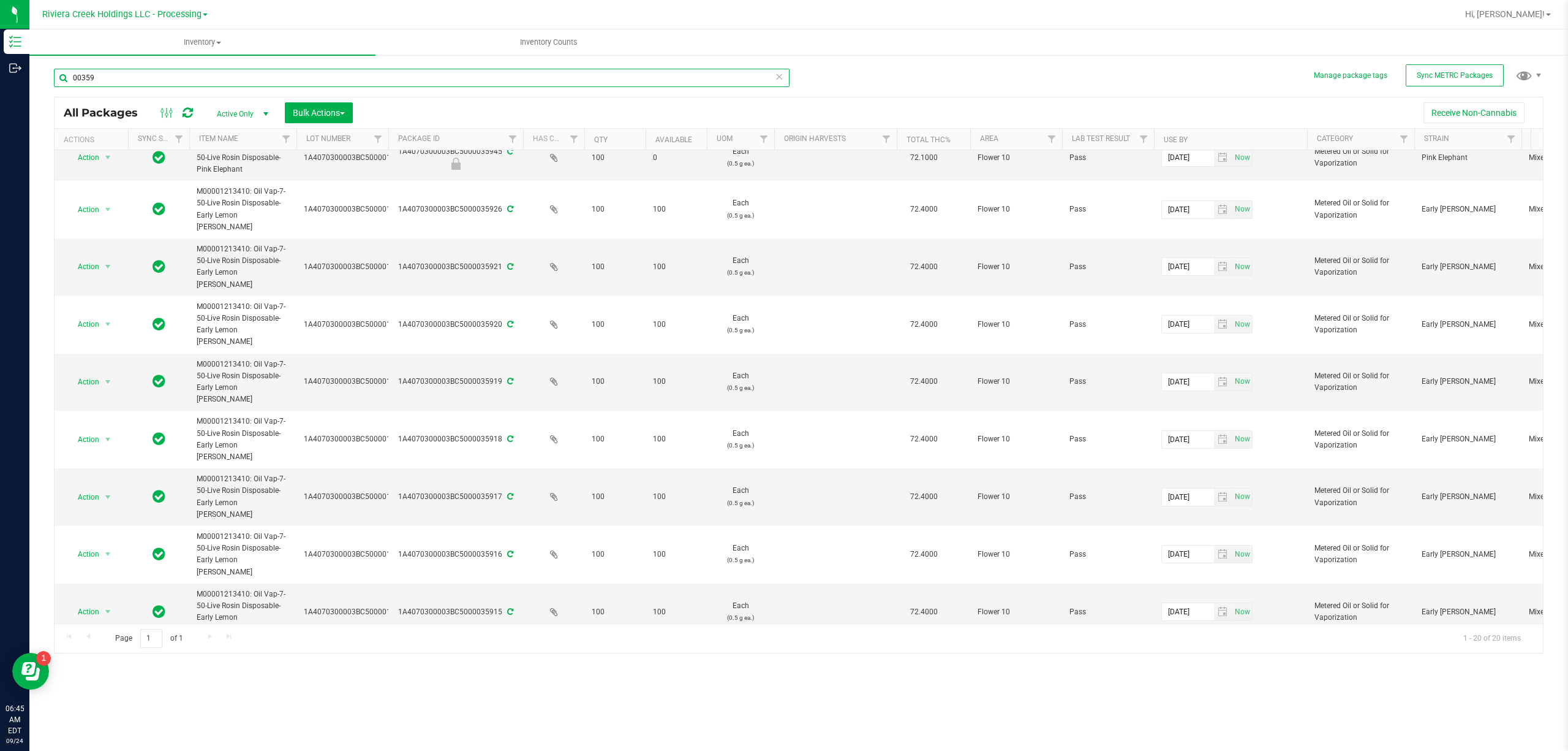
scroll to position [445, 0]
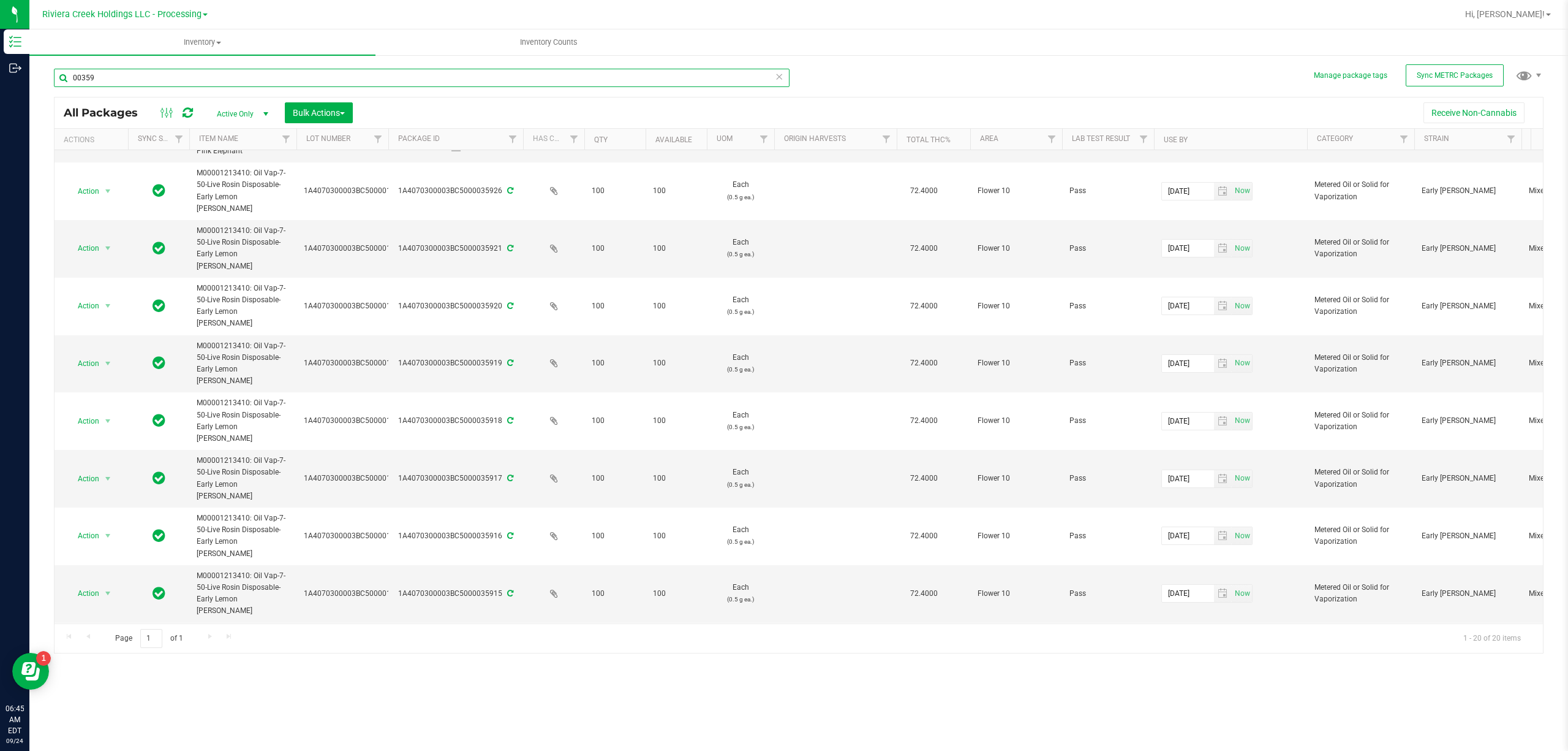
type input "00359"
click at [91, 574] on span "Action" at bounding box center [84, 697] width 33 height 17
click at [108, 405] on li "Adjust qty" at bounding box center [106, 409] width 79 height 19
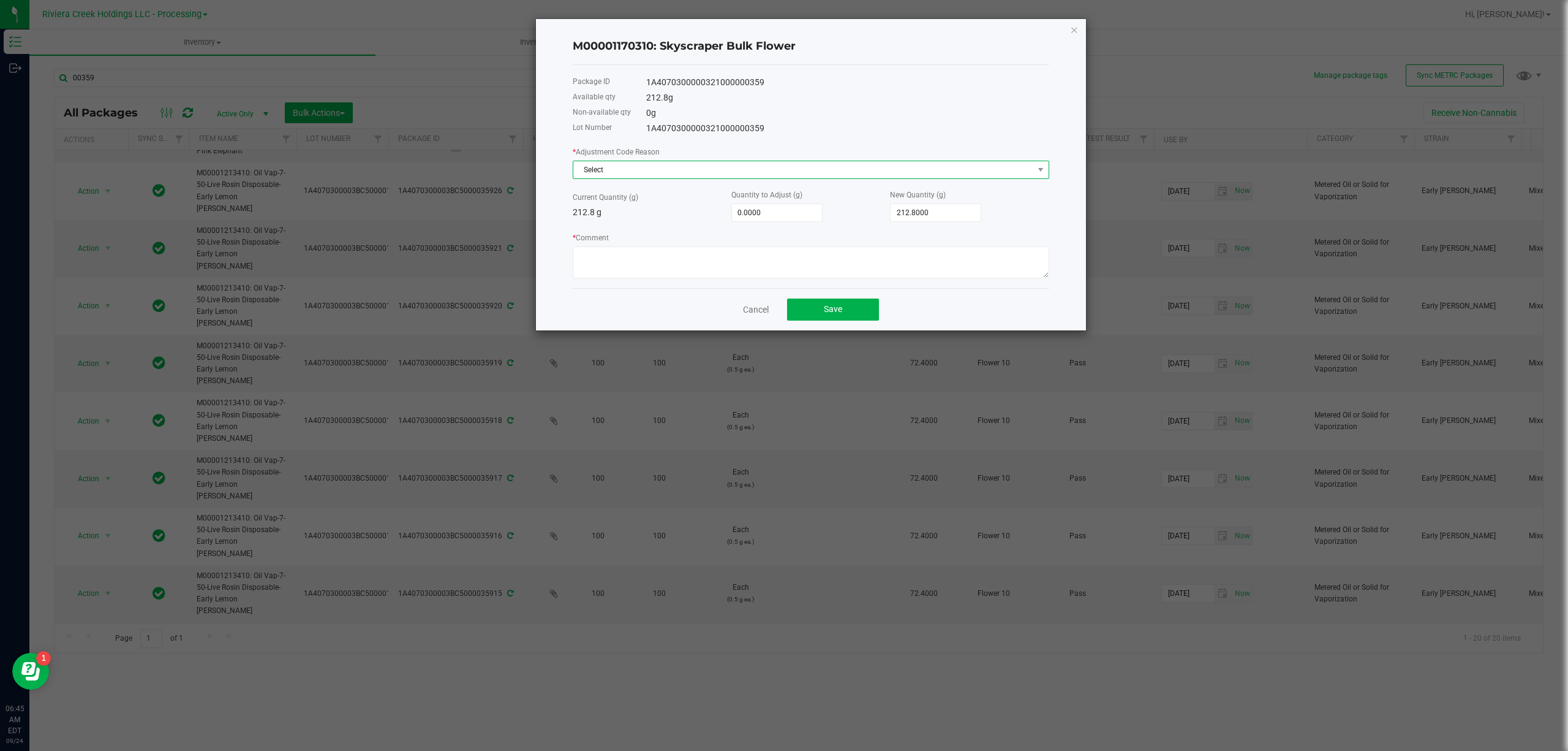
click at [638, 172] on span "Select" at bounding box center [803, 170] width 460 height 17
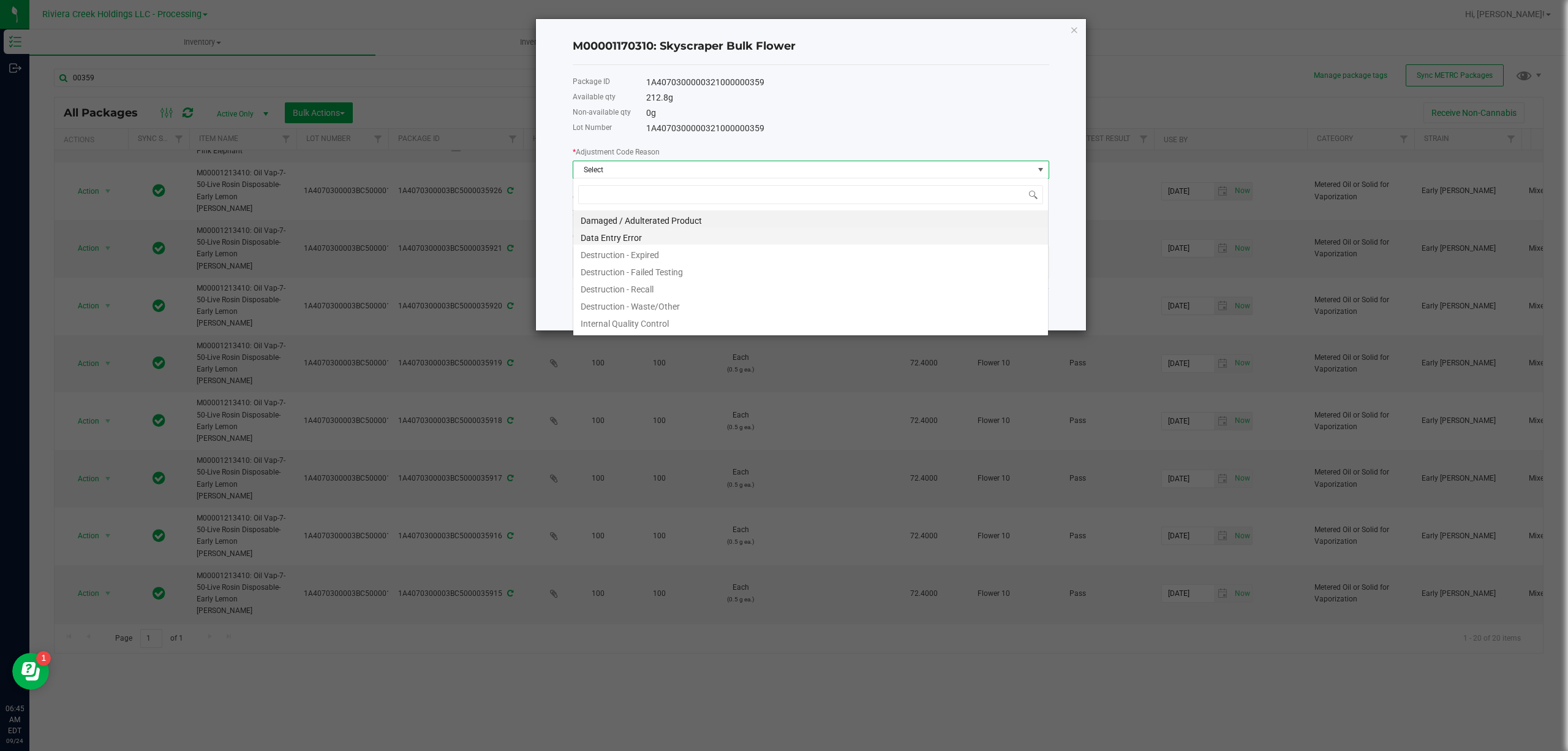
scroll to position [19, 476]
click at [675, 300] on li "Destruction - Waste/Other" at bounding box center [811, 304] width 475 height 17
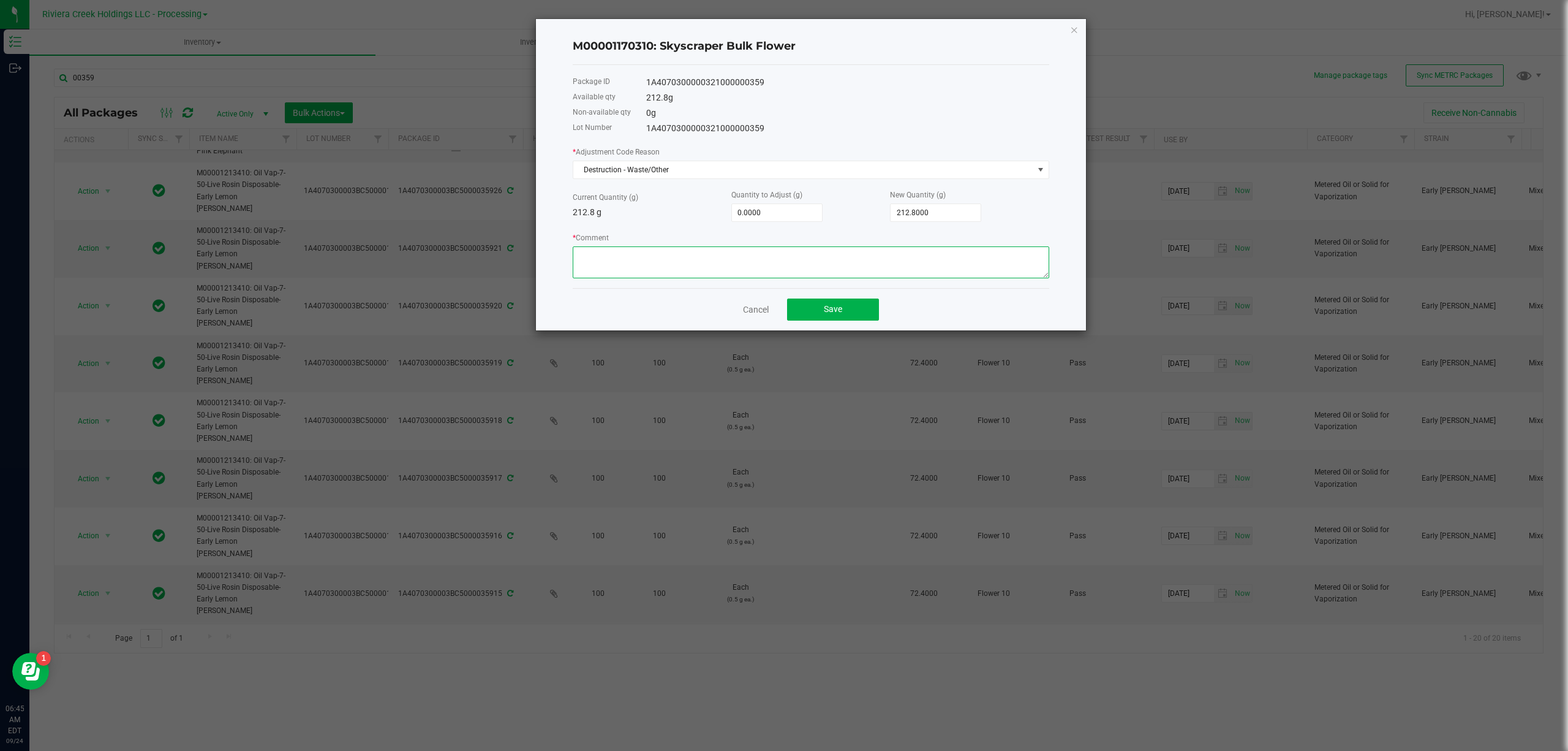
paste textarea "Packing Floor Waste"
type textarea "Packing Floor Waste"
click at [792, 218] on input "0" at bounding box center [776, 212] width 90 height 17
type input "-2"
type input "210.8000"
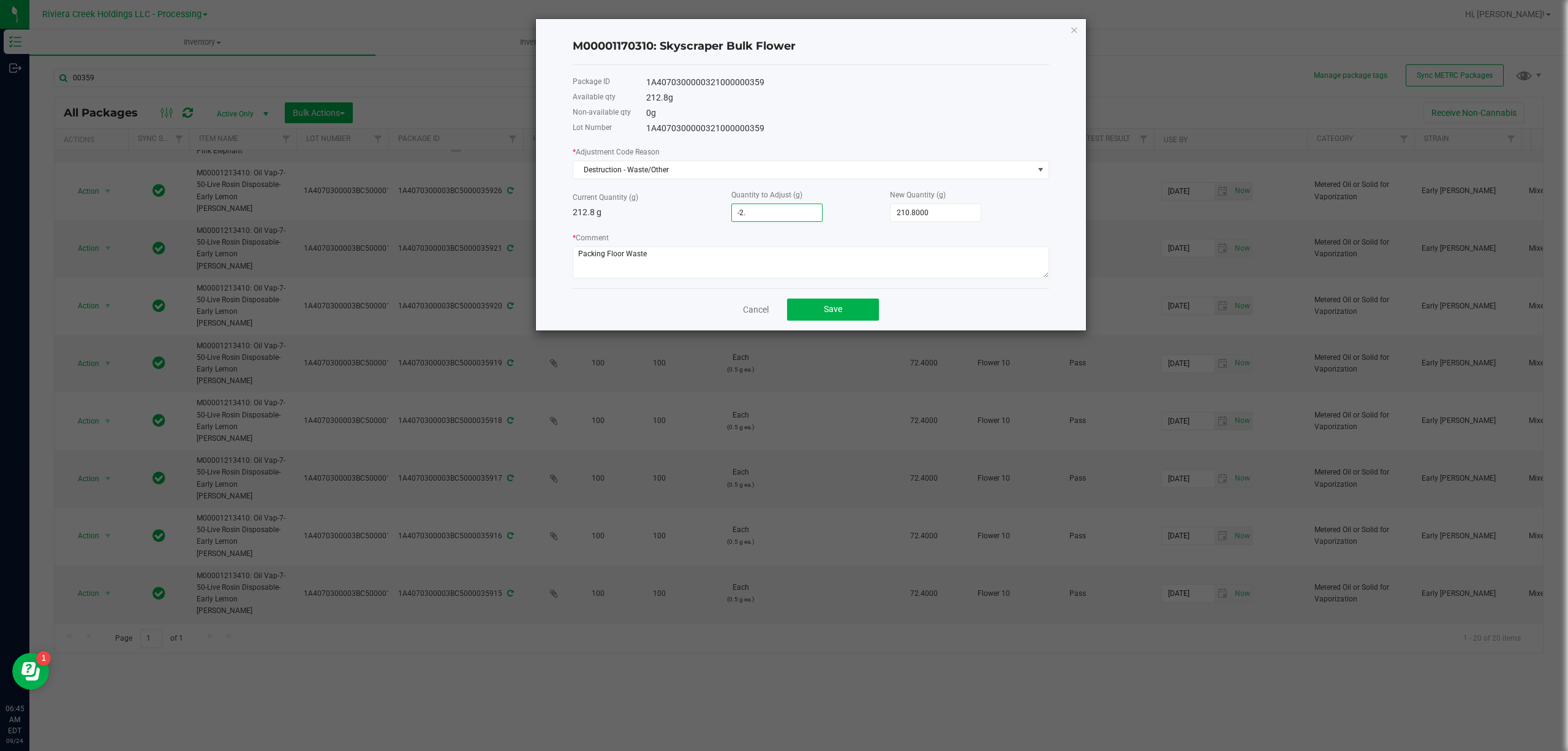
type input "-2.1"
type input "210.7000"
type input "-2.12"
type input "210.6800"
type input "-2.1200"
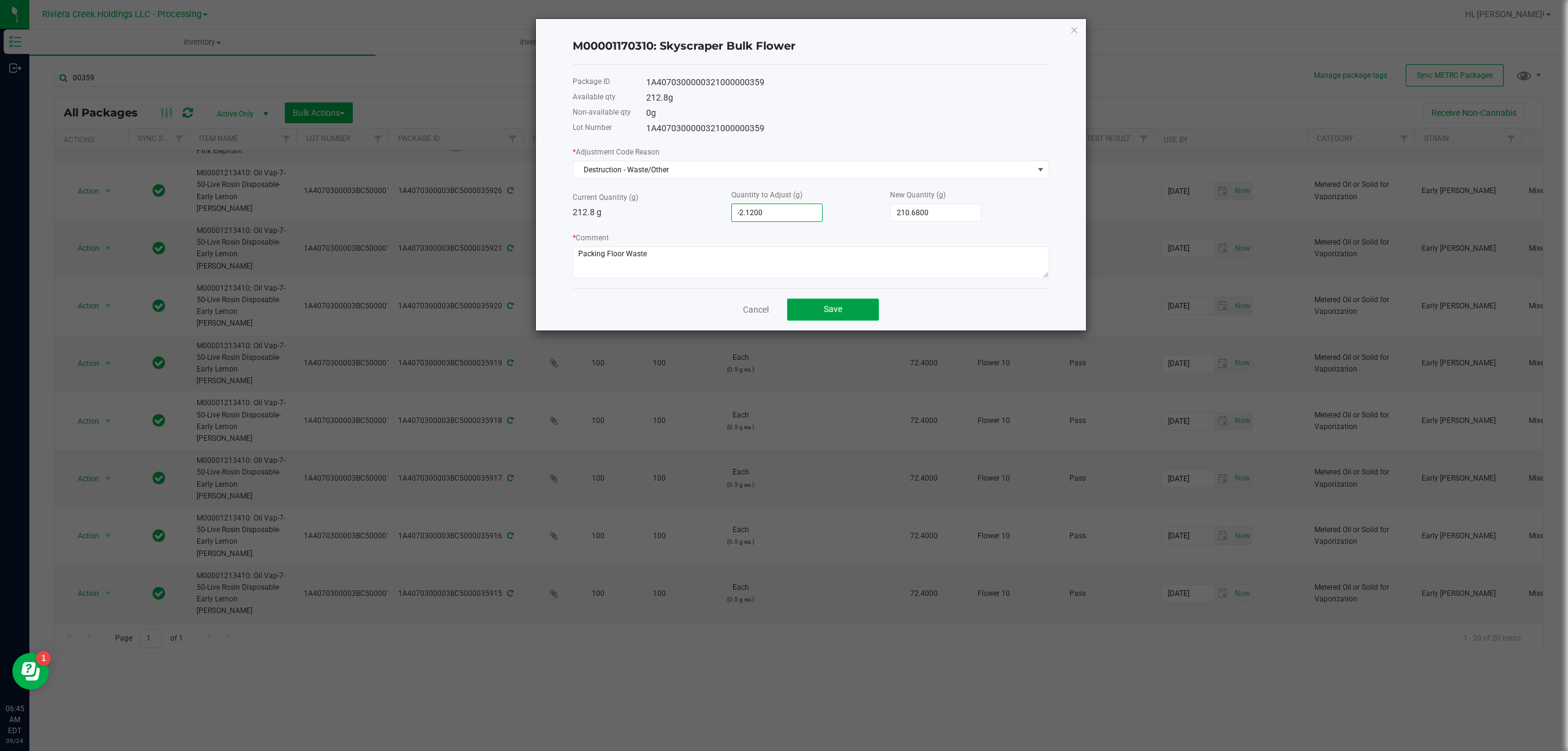
click at [829, 312] on span "Save" at bounding box center [833, 309] width 19 height 10
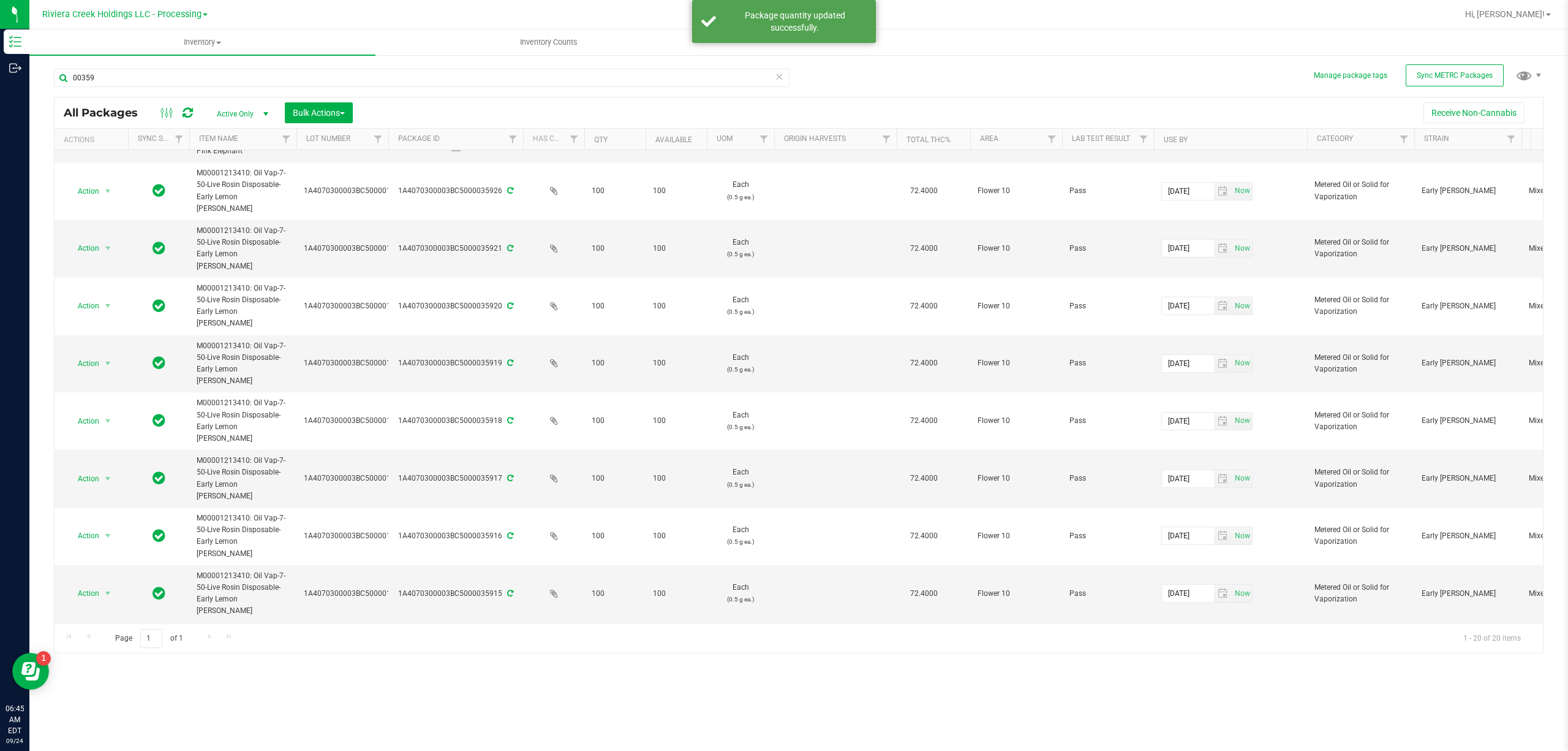
scroll to position [0, 0]
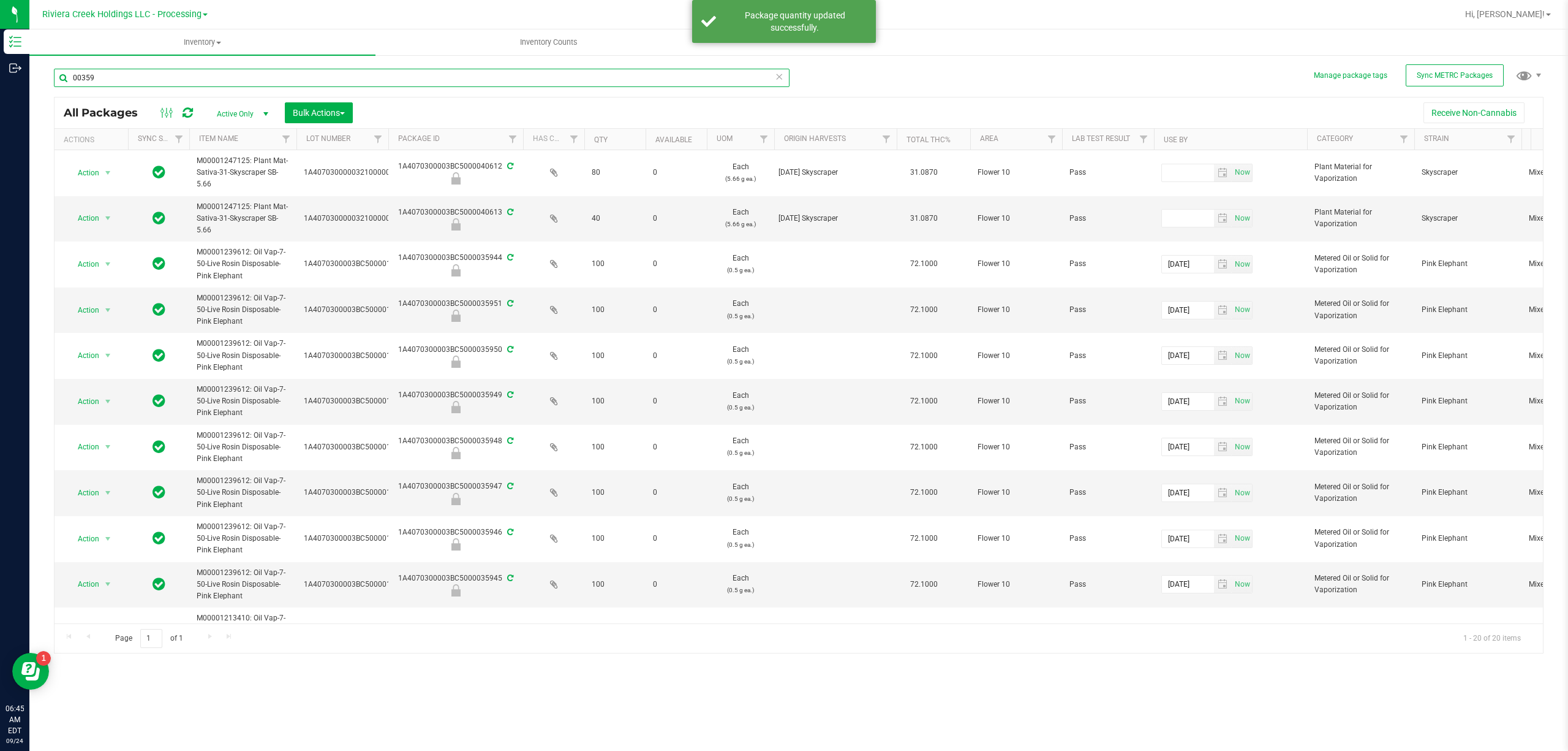
click at [330, 85] on input "00359" at bounding box center [422, 78] width 736 height 19
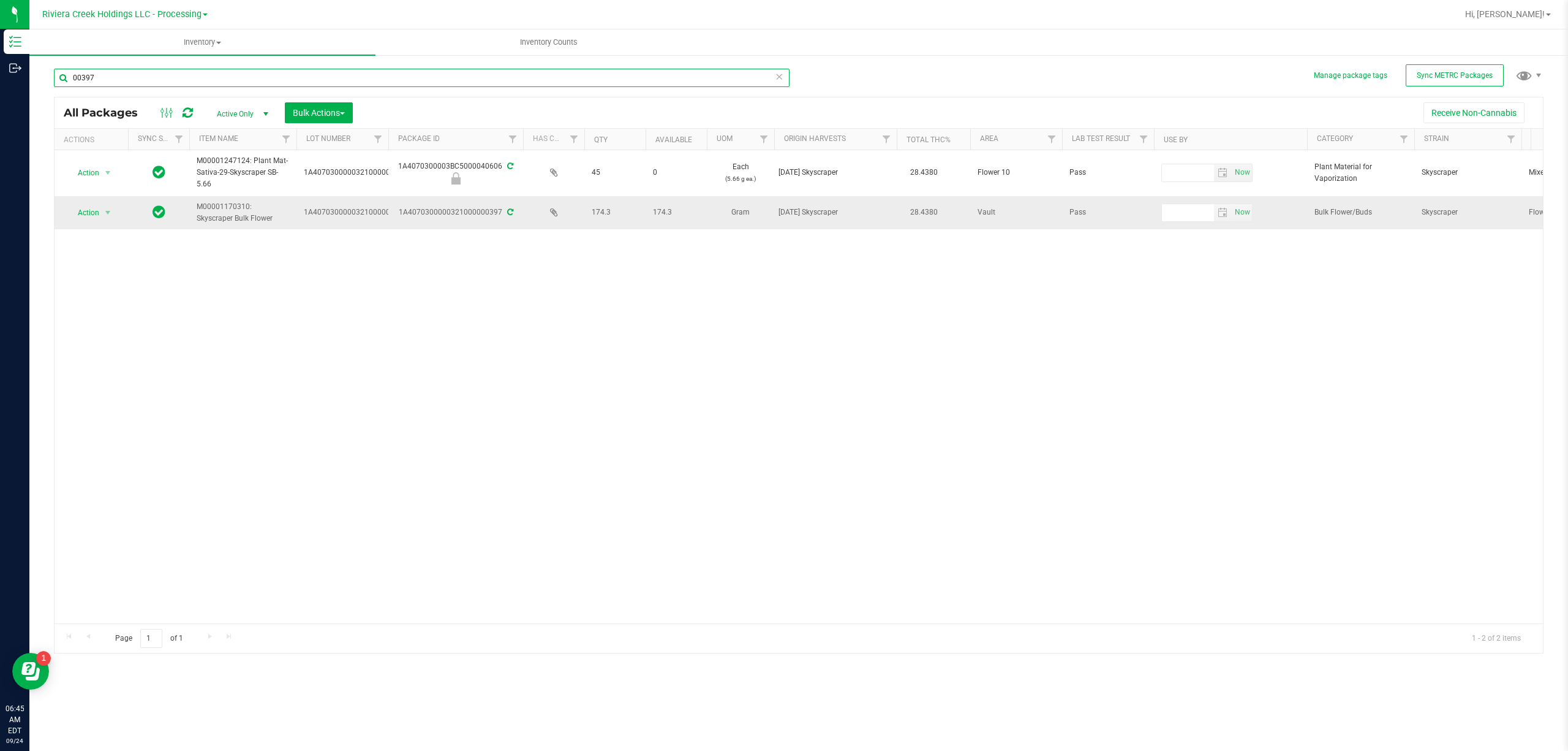
type input "00397"
click at [114, 214] on span "select" at bounding box center [108, 212] width 16 height 17
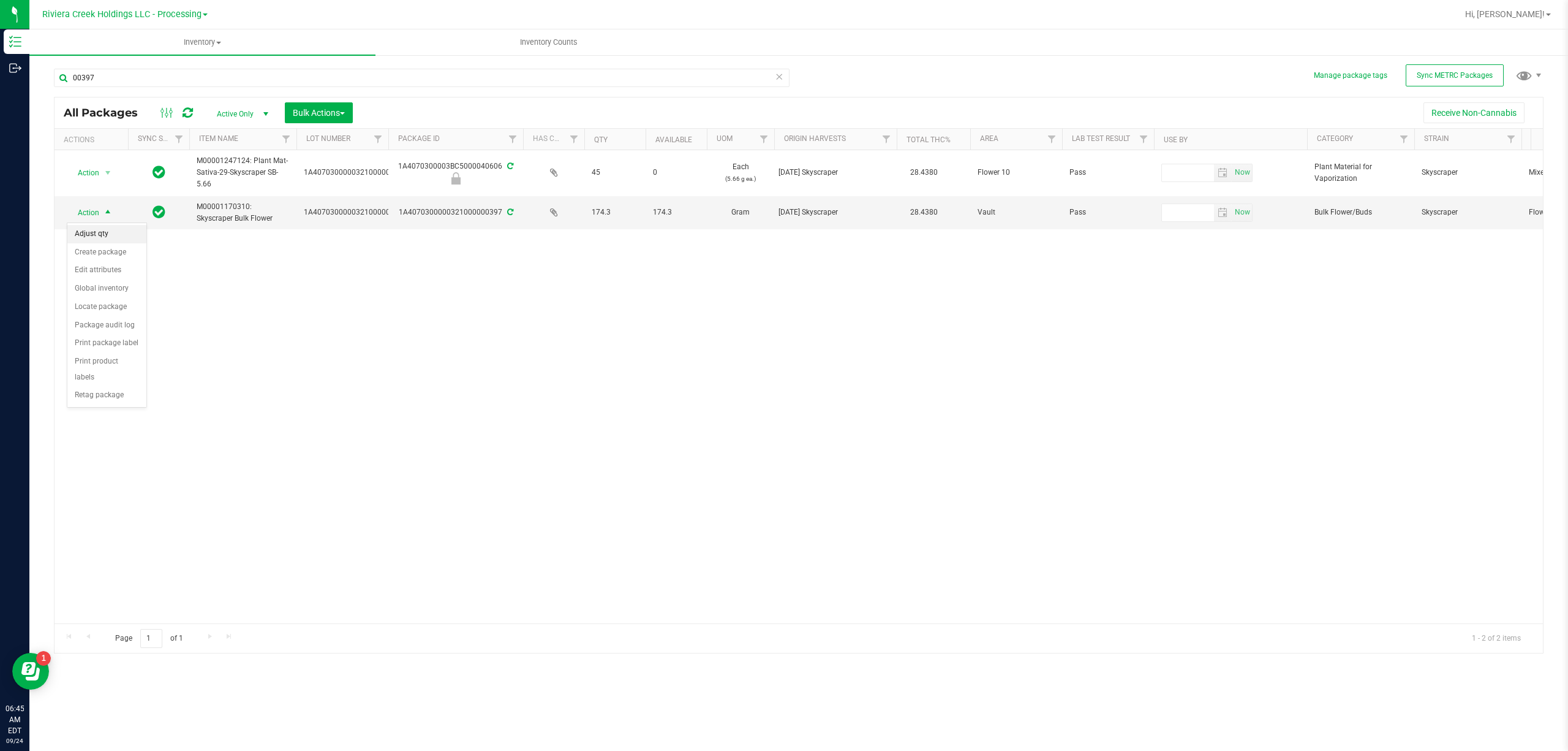
click at [105, 236] on li "Adjust qty" at bounding box center [106, 234] width 79 height 19
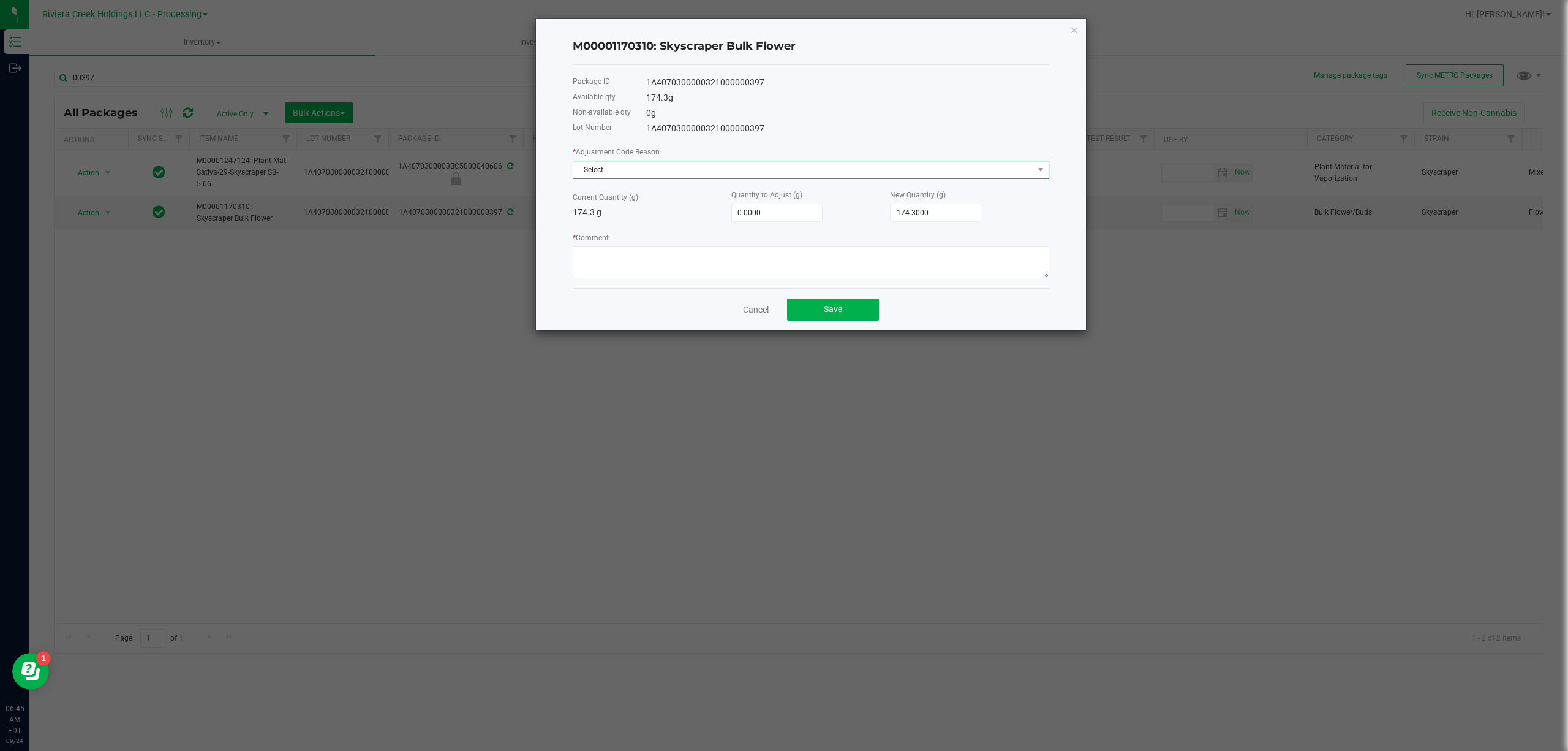
click at [635, 170] on span "Select" at bounding box center [803, 170] width 460 height 17
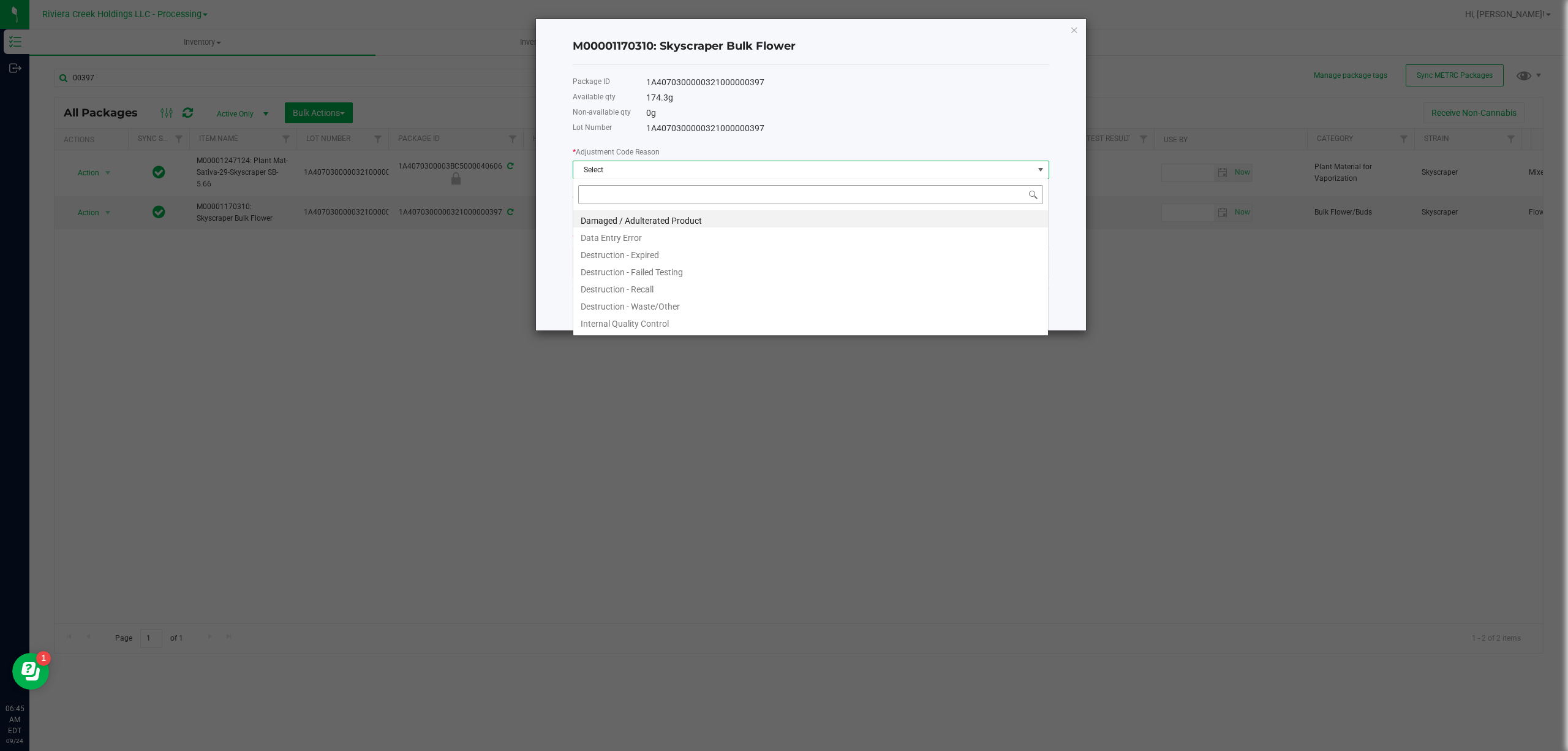
scroll to position [19, 476]
click at [655, 306] on li "Destruction - Waste/Other" at bounding box center [811, 304] width 475 height 17
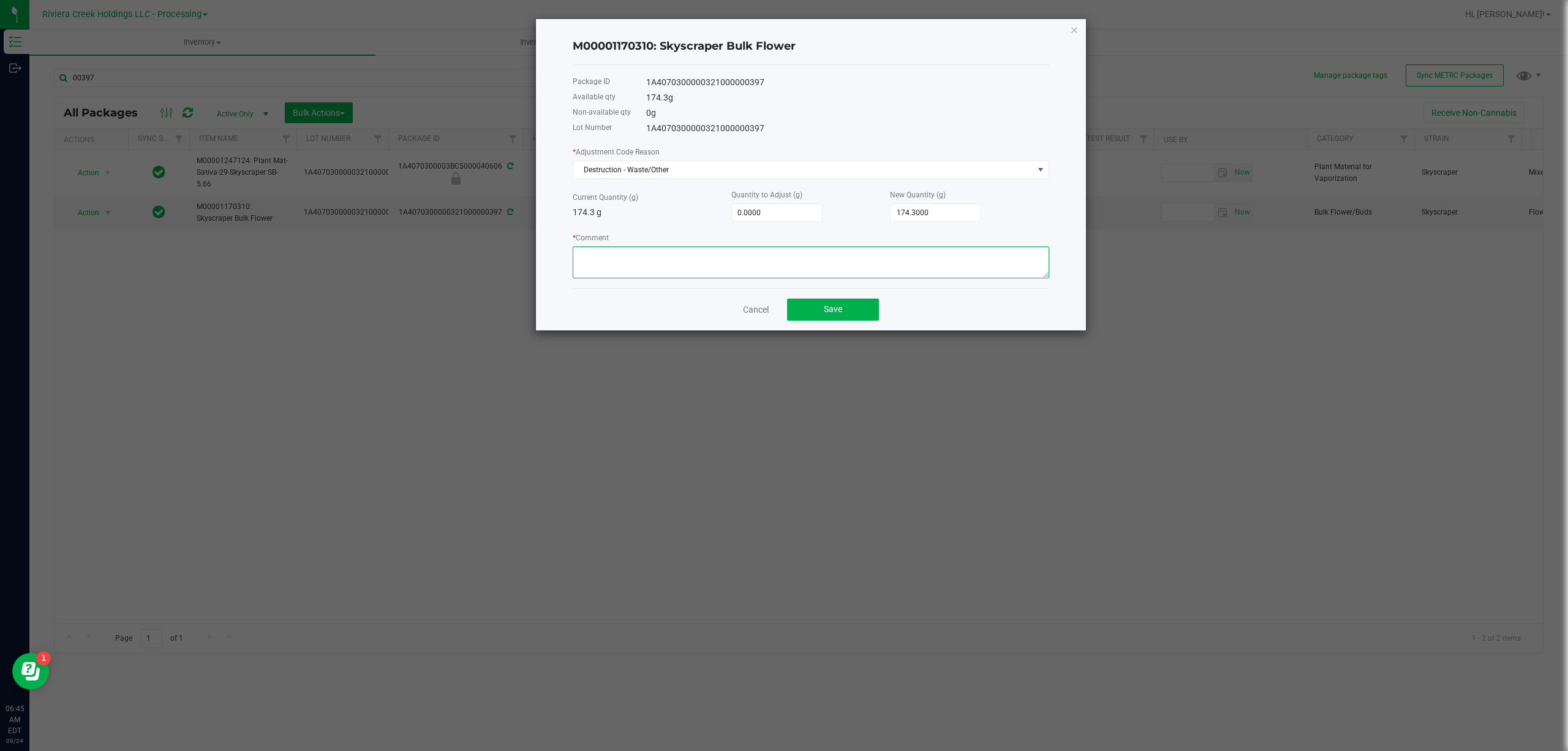
paste textarea "Packing Floor Waste"
type textarea "Packing Floor Waste"
click at [748, 204] on input "0" at bounding box center [776, 212] width 90 height 17
type input "-2"
type input "172.3000"
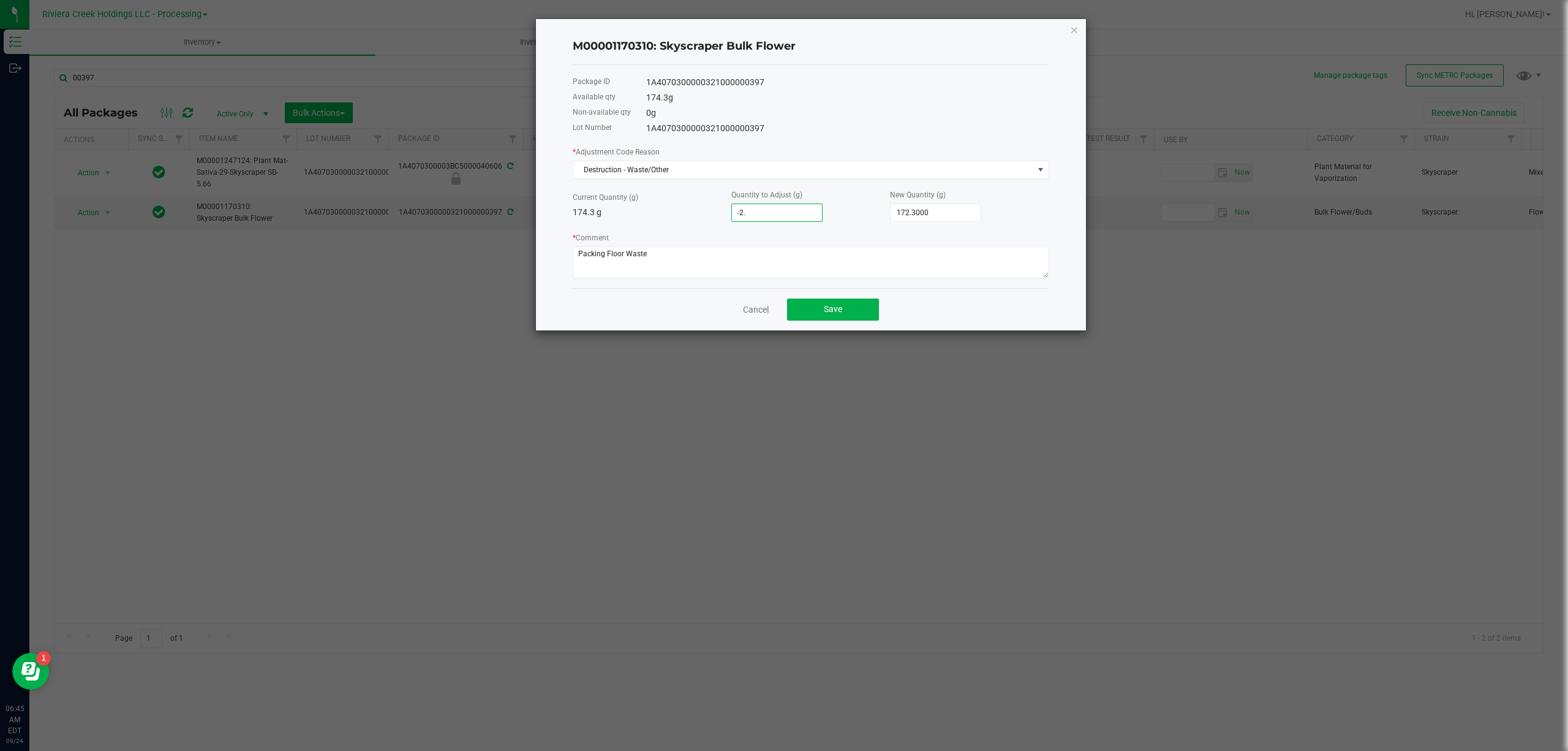
type input "-2.1"
type input "172.2000"
type input "-2.12"
type input "172.1800"
type input "-2.1200"
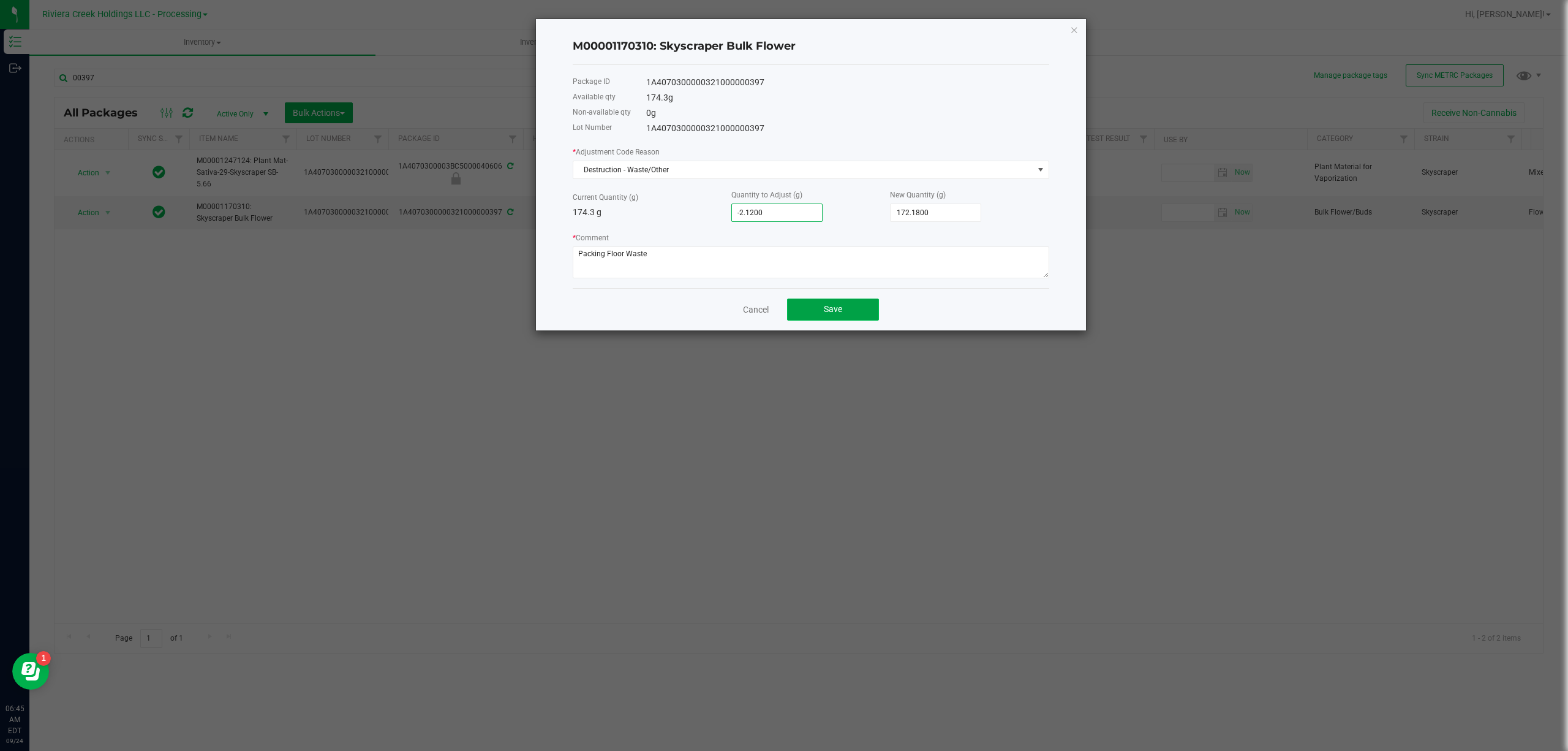
click at [815, 311] on button "Save" at bounding box center [832, 309] width 92 height 22
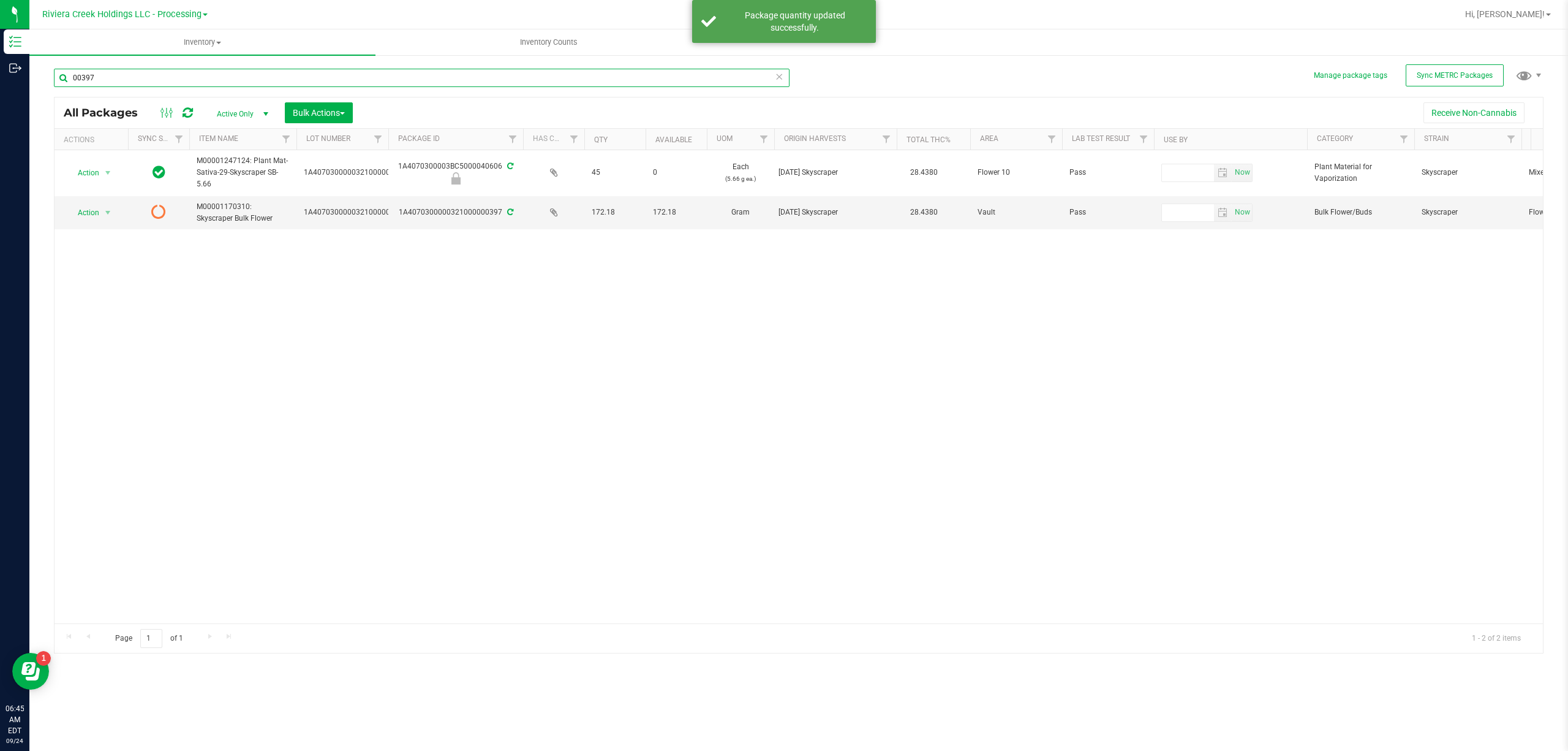
click at [205, 77] on input "00397" at bounding box center [422, 78] width 736 height 19
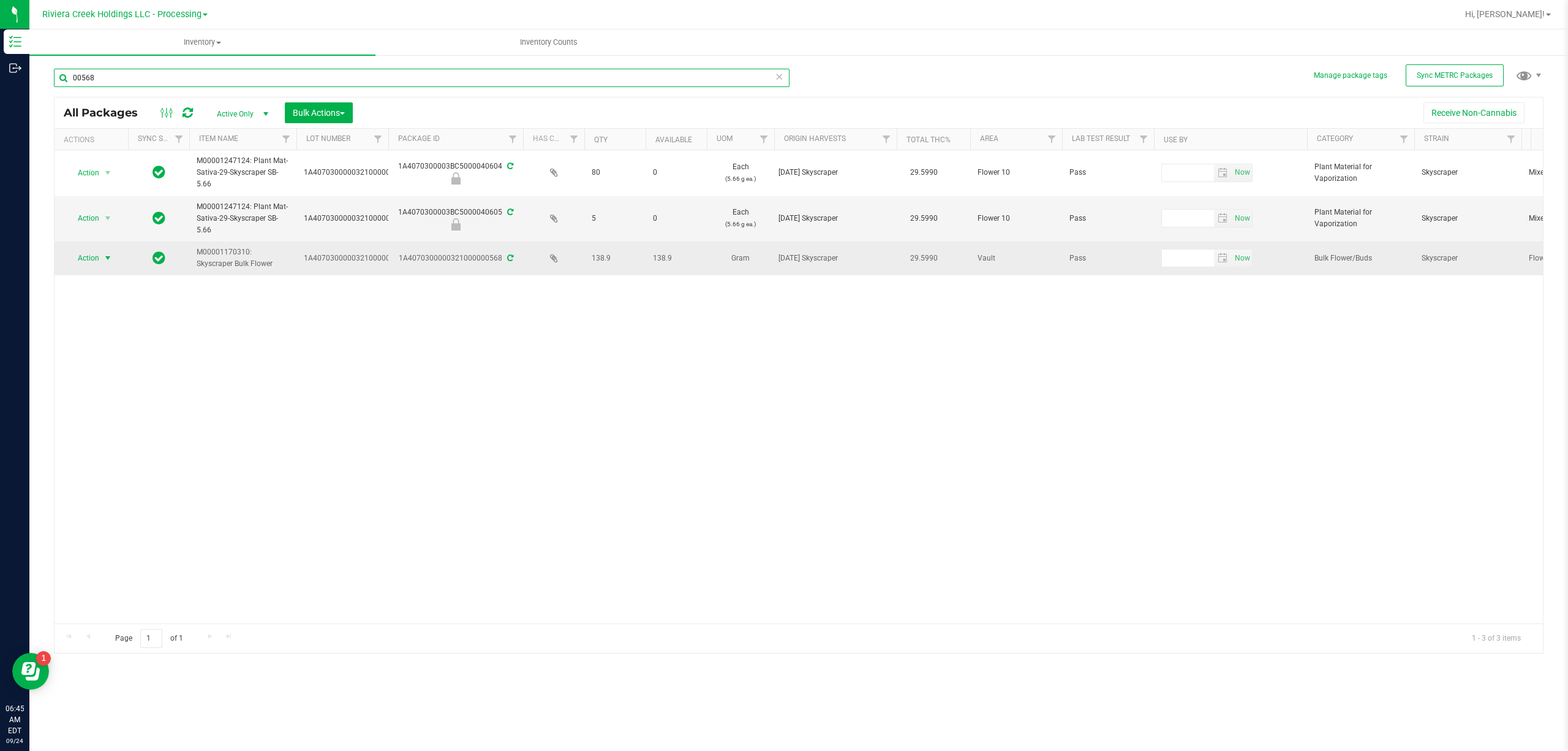
type input "00568"
click at [109, 257] on span "select" at bounding box center [108, 258] width 10 height 10
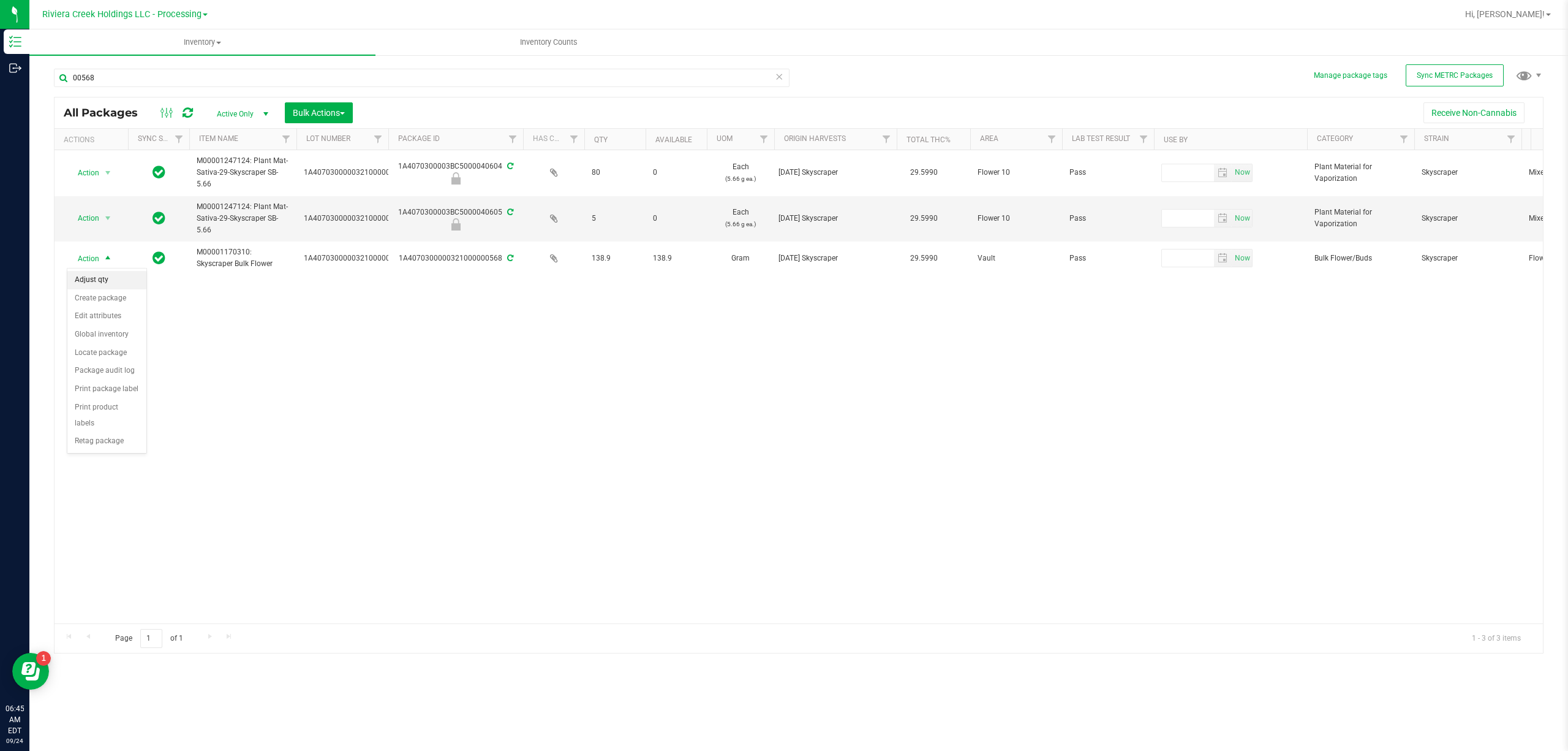
click at [110, 277] on li "Adjust qty" at bounding box center [106, 280] width 79 height 19
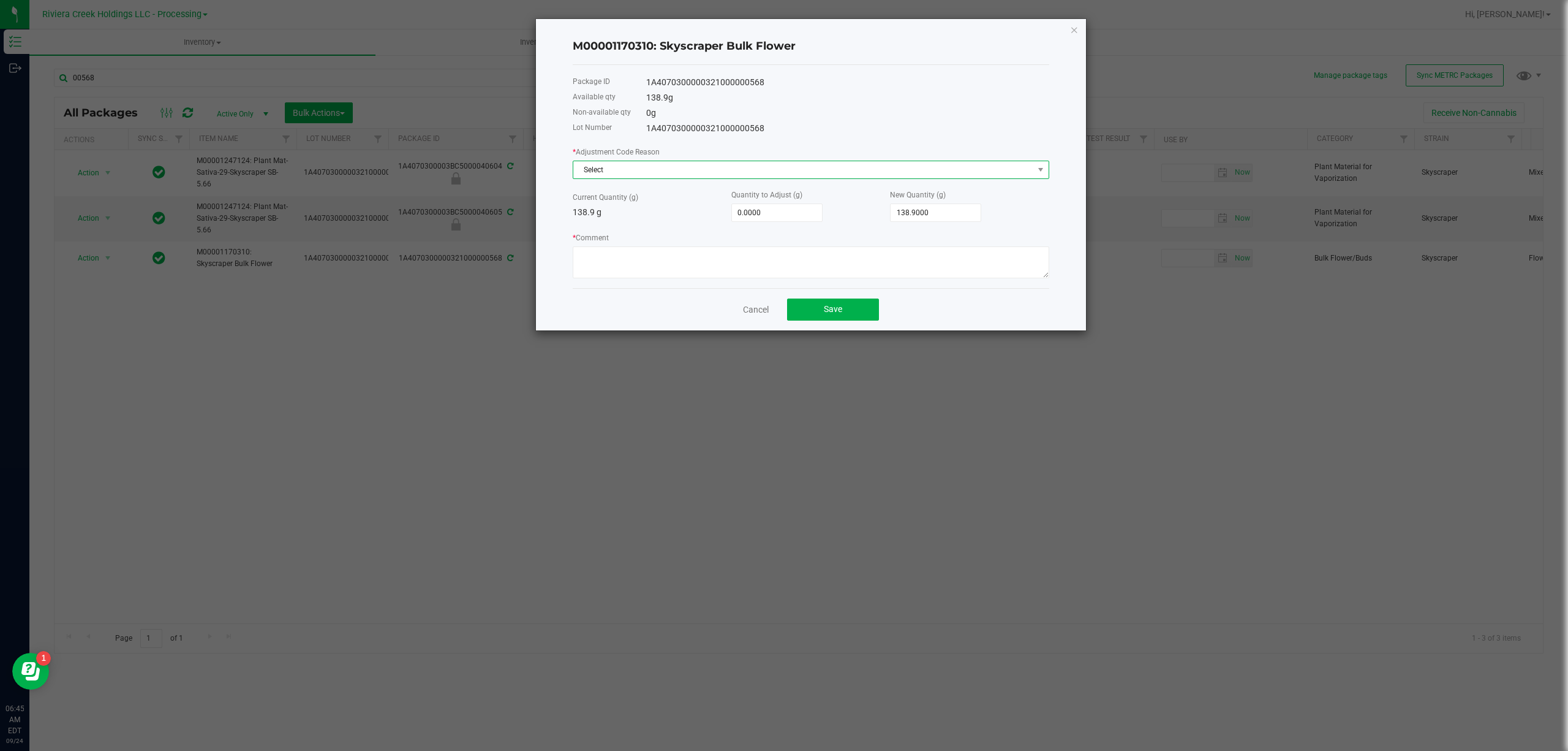
click at [686, 170] on span "Select" at bounding box center [803, 170] width 460 height 17
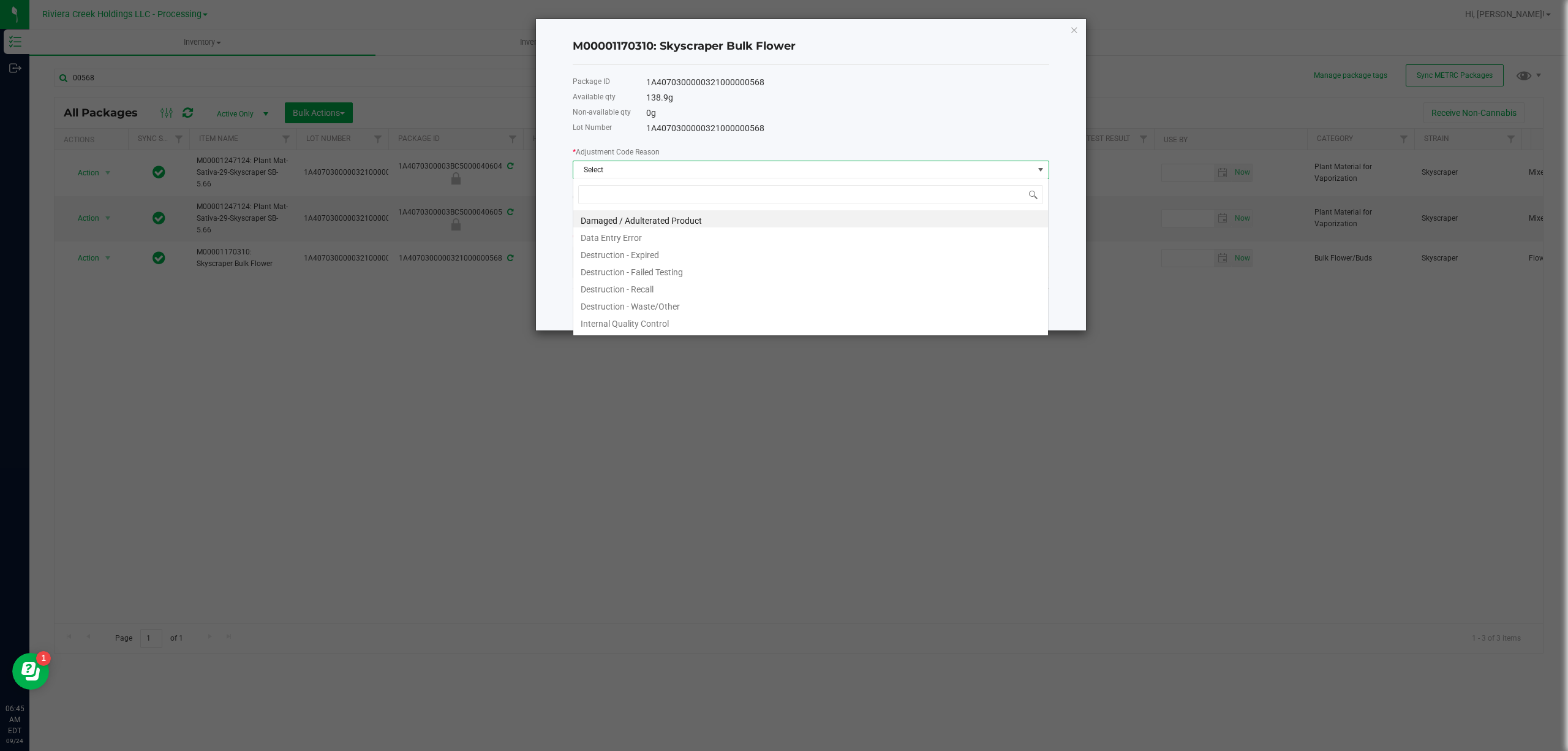
scroll to position [19, 476]
click at [663, 305] on li "Destruction - Waste/Other" at bounding box center [811, 304] width 475 height 17
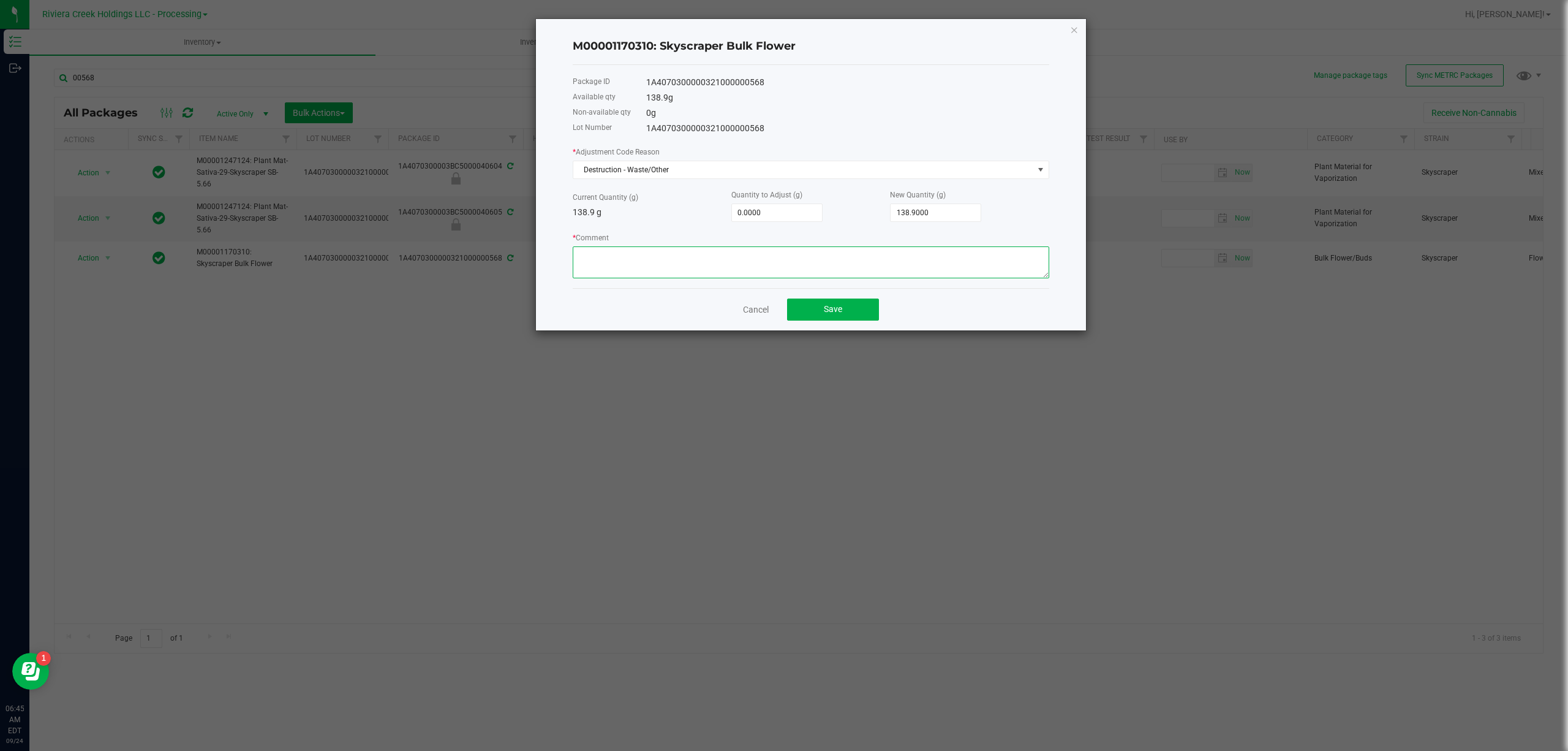
paste textarea "Packing Floor Waste"
type textarea "Packing Floor Waste"
click at [744, 219] on input "0" at bounding box center [776, 212] width 90 height 17
type input "-2"
type input "136.9000"
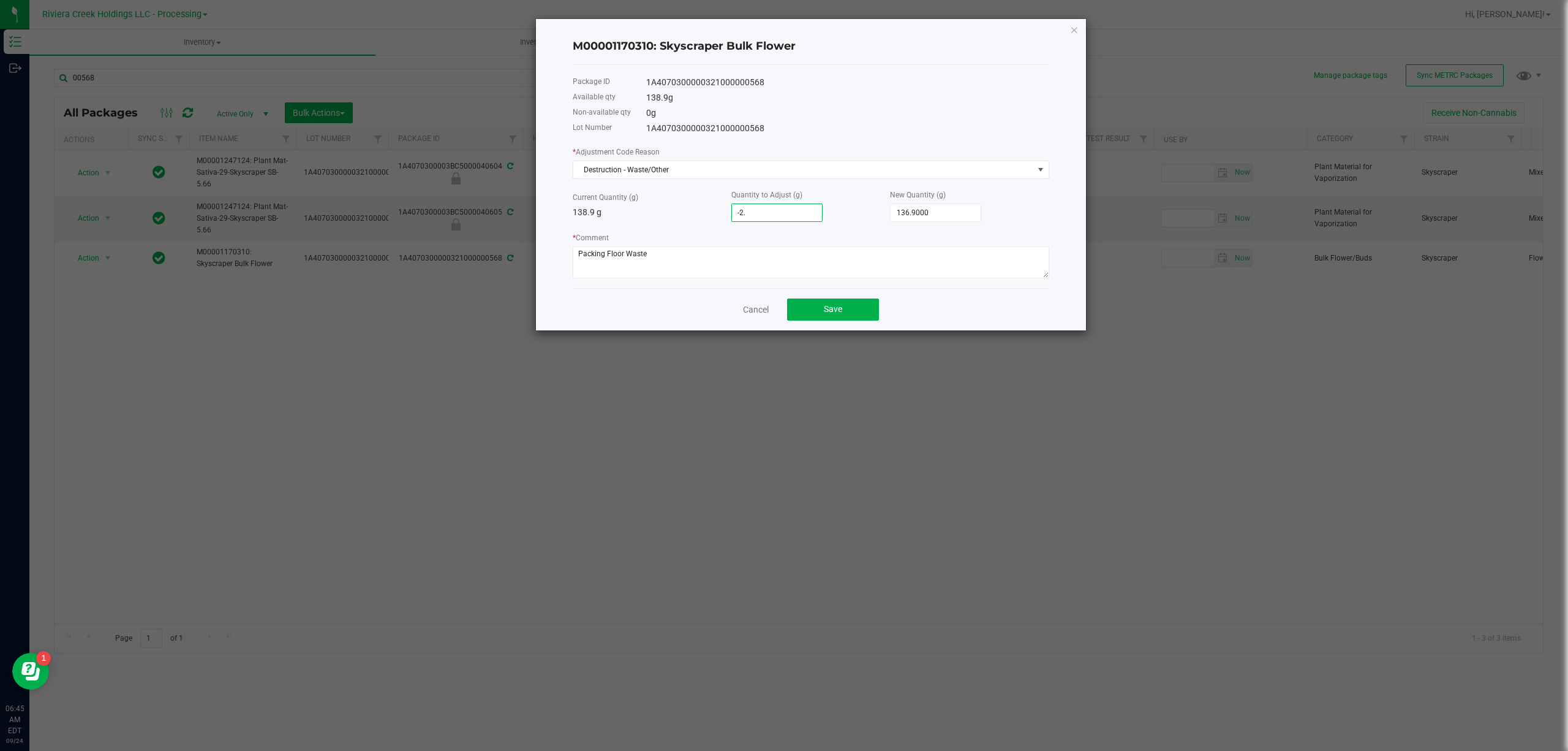
type input "-2.1"
type input "136.8000"
type input "-2.12"
type input "136.7800"
type input "-2.1200"
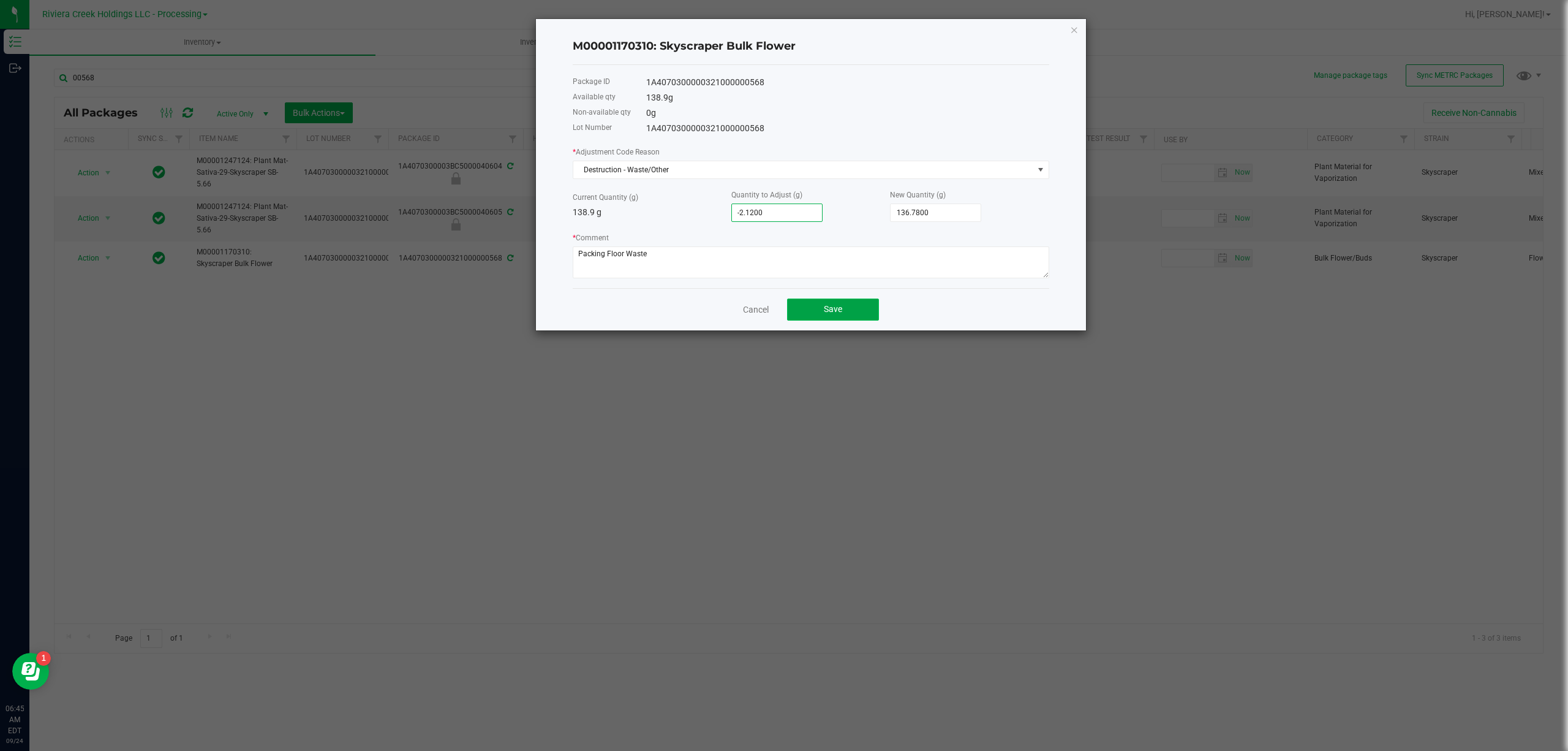
click at [844, 309] on button "Save" at bounding box center [832, 309] width 92 height 22
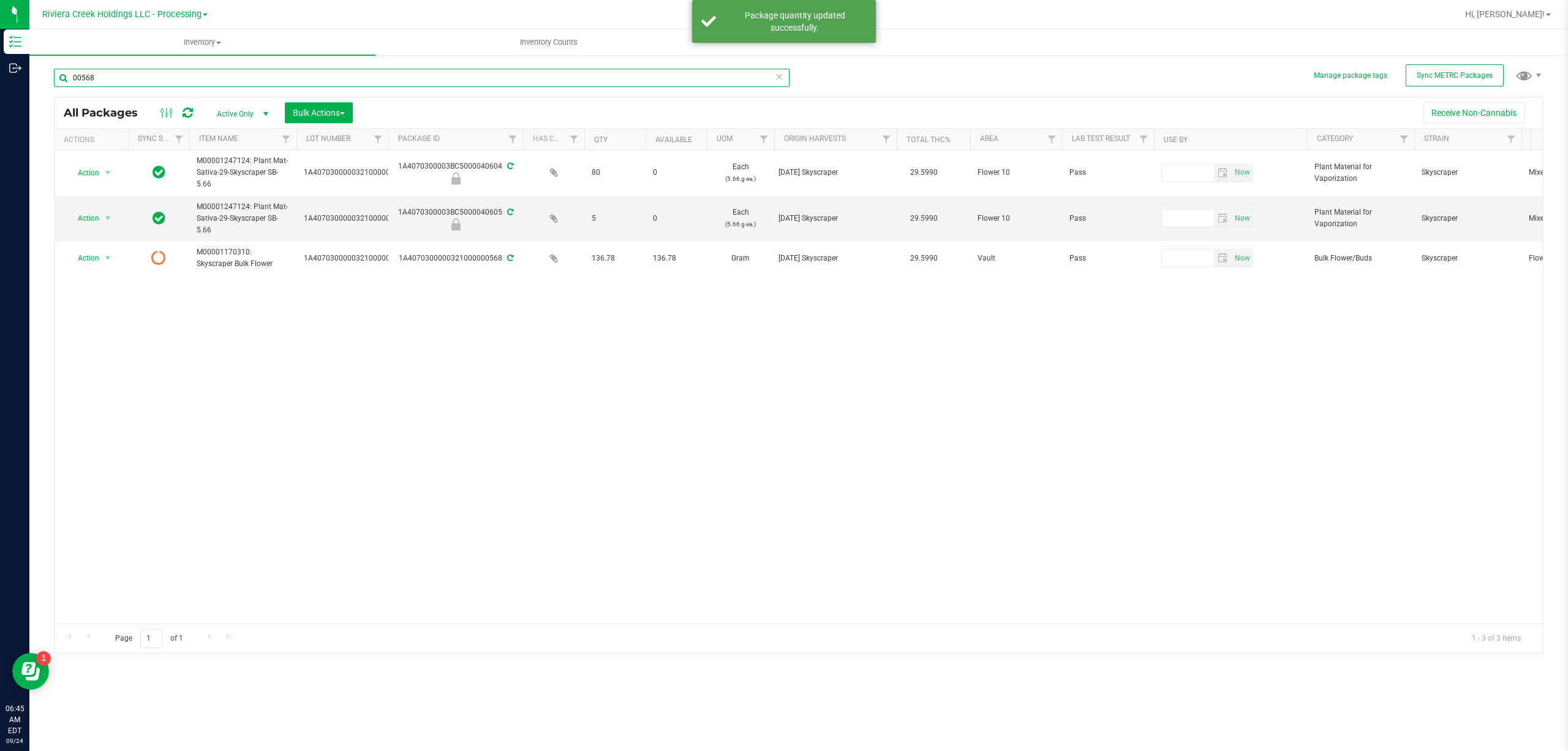
click at [240, 79] on input "00568" at bounding box center [422, 78] width 736 height 19
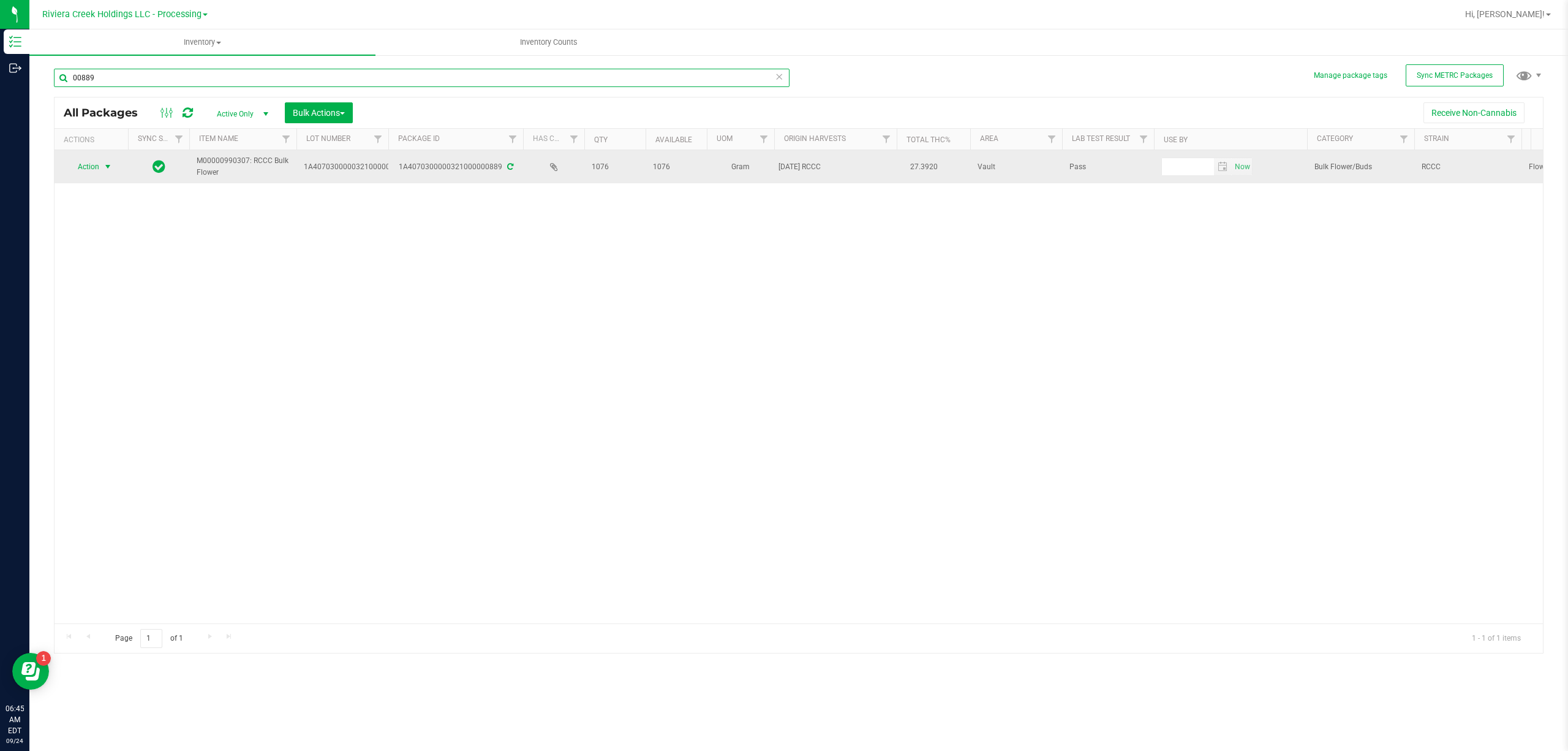
type input "00889"
click at [87, 170] on span "Action" at bounding box center [84, 166] width 33 height 17
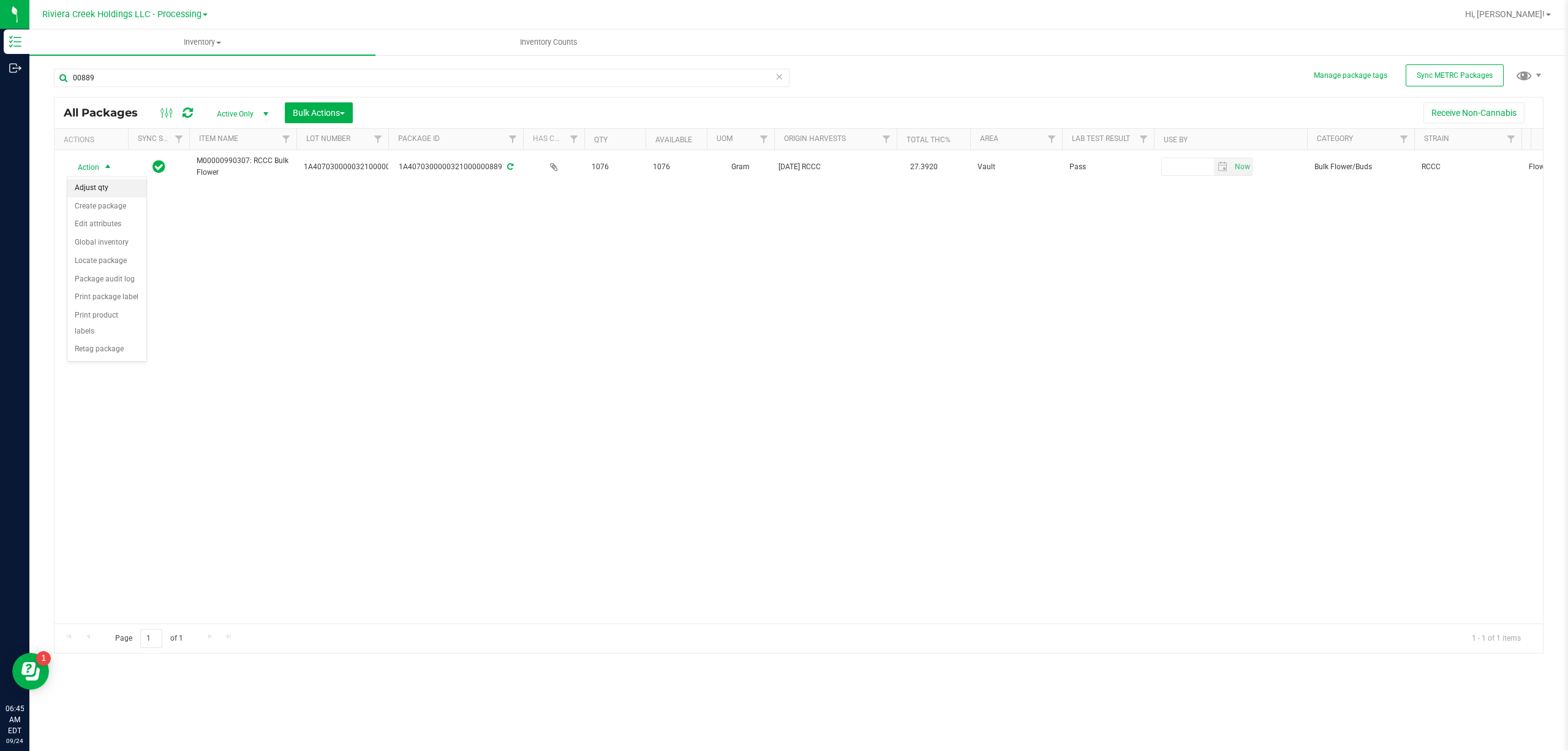
click at [106, 186] on li "Adjust qty" at bounding box center [106, 188] width 79 height 19
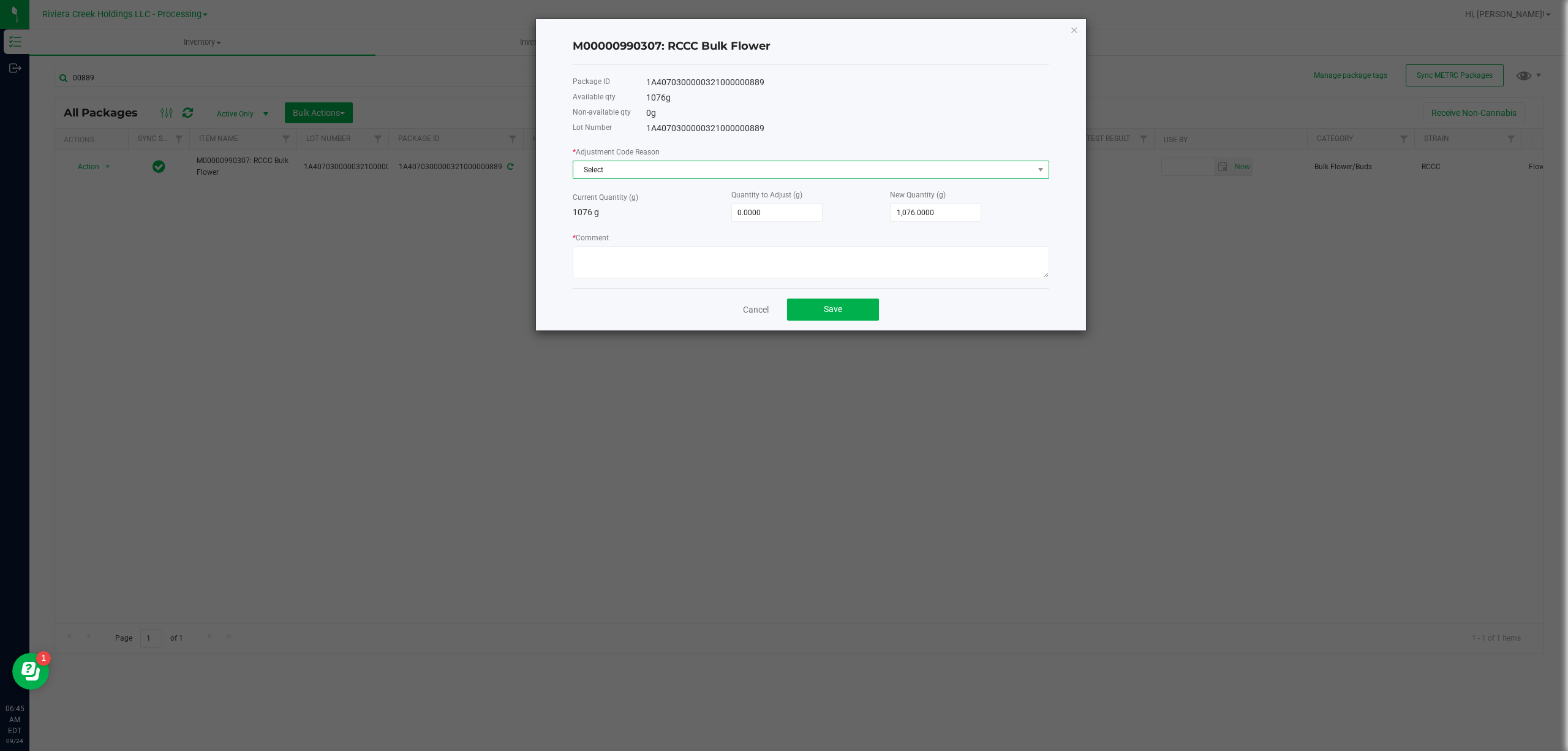
click at [625, 165] on span "Select" at bounding box center [803, 170] width 460 height 17
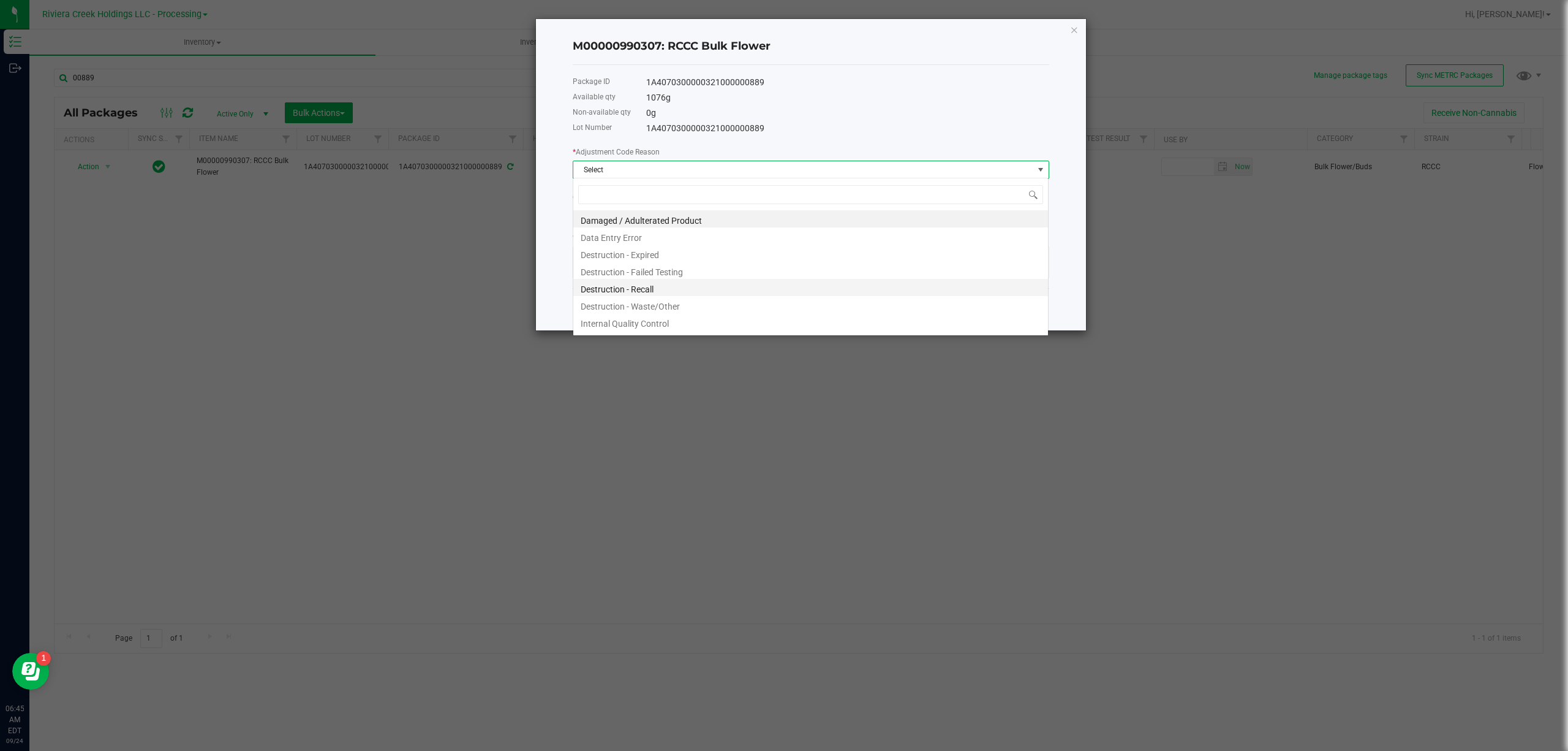
scroll to position [19, 476]
click at [685, 303] on li "Destruction - Waste/Other" at bounding box center [811, 304] width 475 height 17
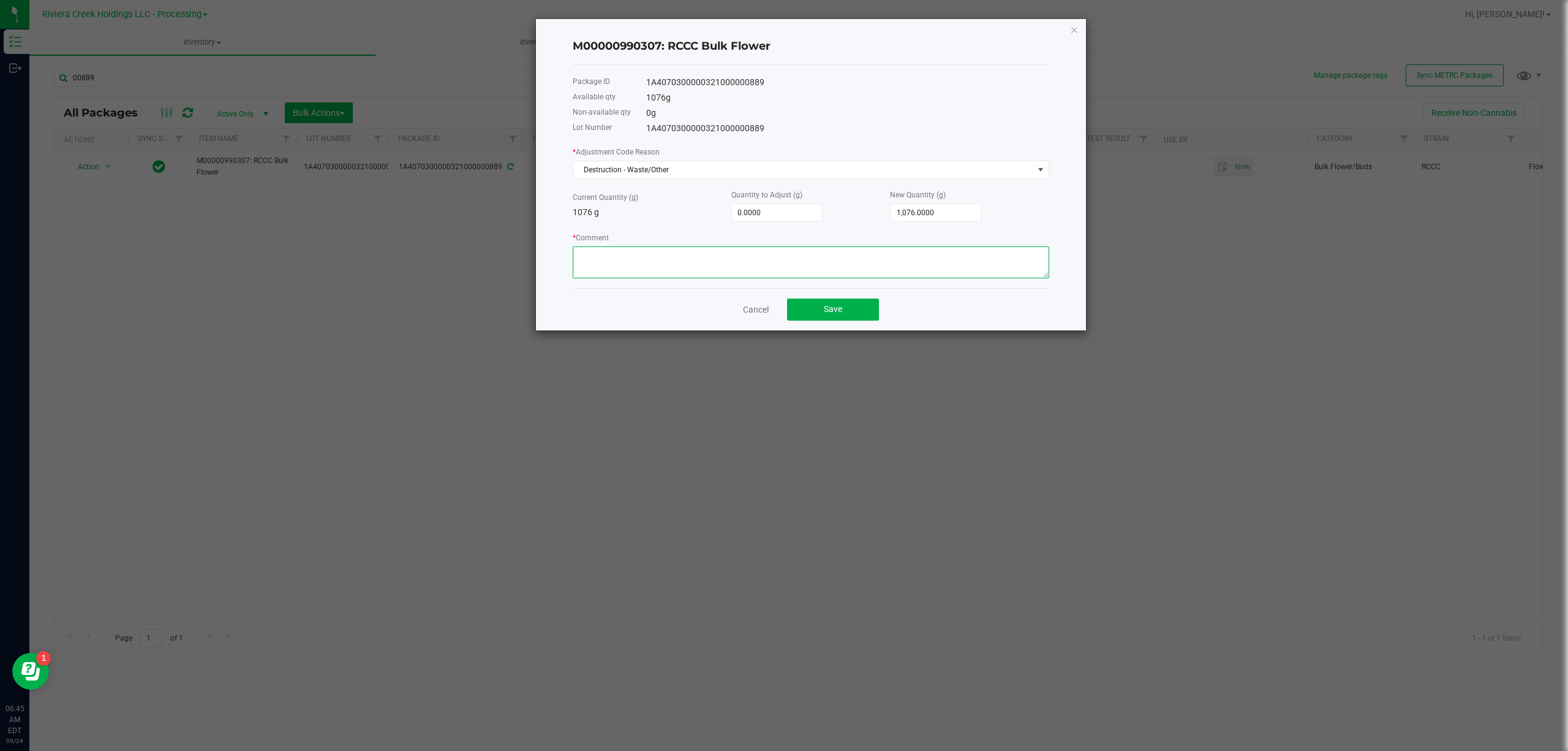
drag, startPoint x: 634, startPoint y: 239, endPoint x: 631, endPoint y: 248, distance: 9.5
paste textarea "Packing Floor Waste"
type textarea "Packing Floor Waste"
click at [746, 217] on input "0" at bounding box center [776, 212] width 90 height 17
type input "-2"
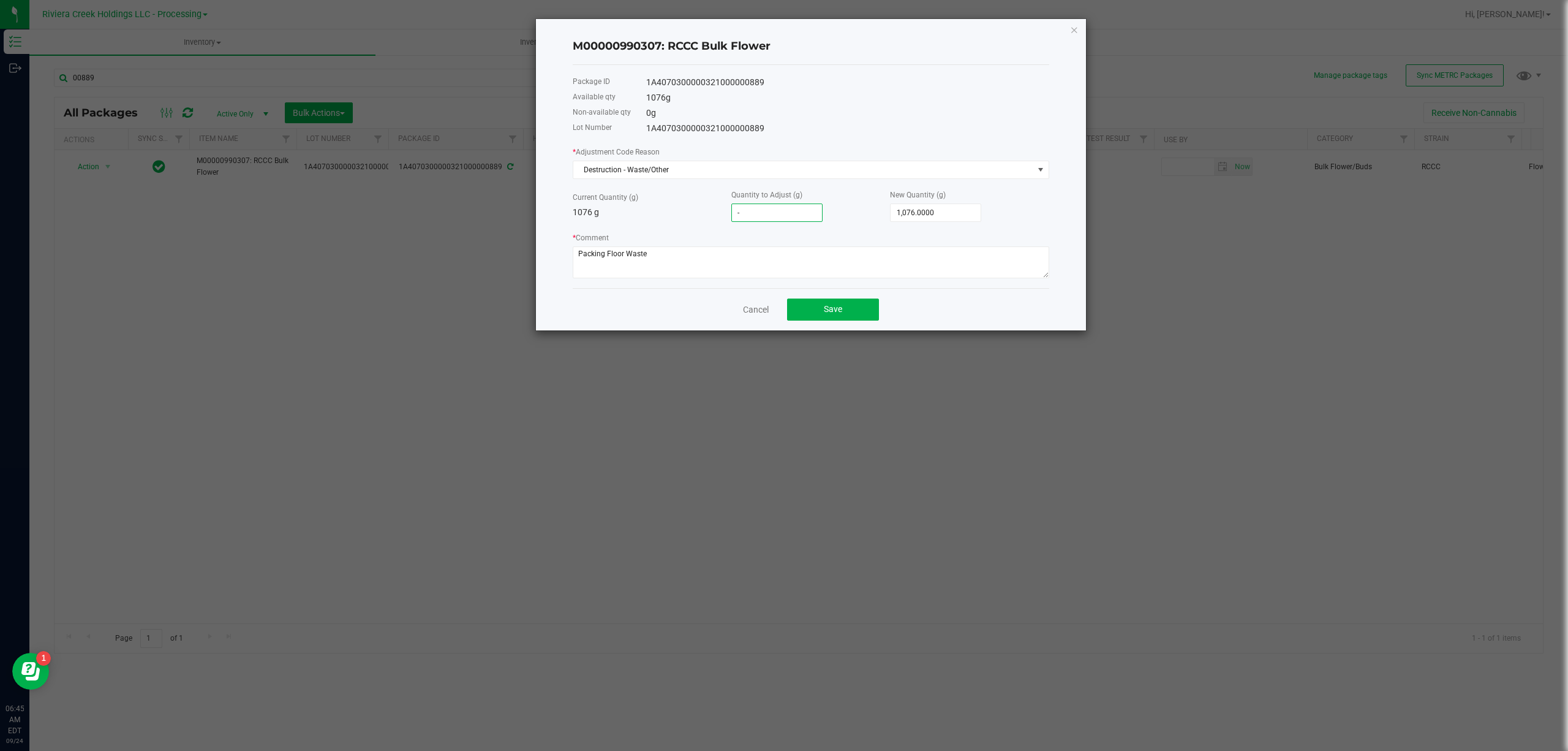
type input "1,074.0000"
type input "-2.1"
type input "1,073.9000"
type input "-2.12"
type input "1,073.8800"
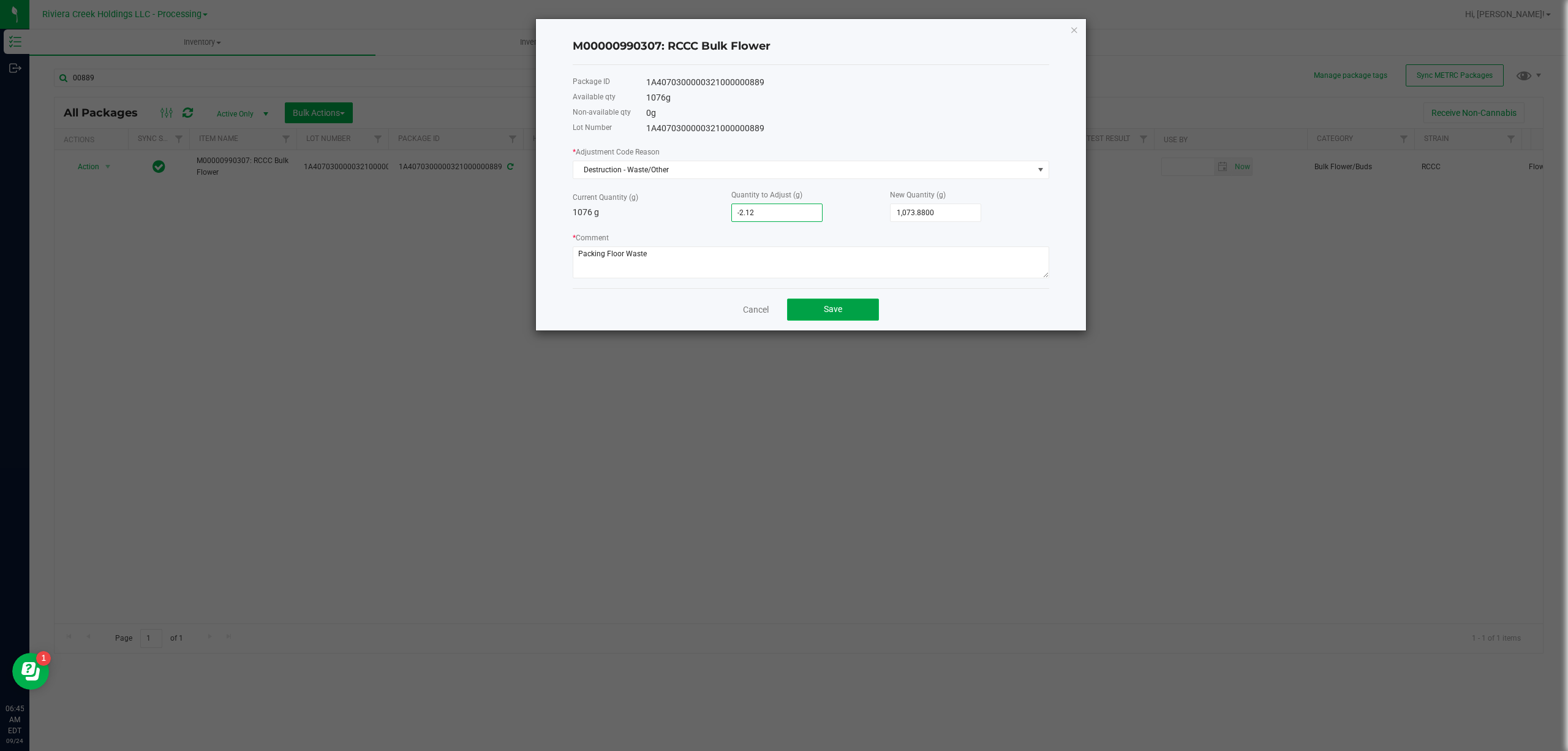
type input "-2.1200"
click at [845, 312] on button "Save" at bounding box center [832, 309] width 92 height 22
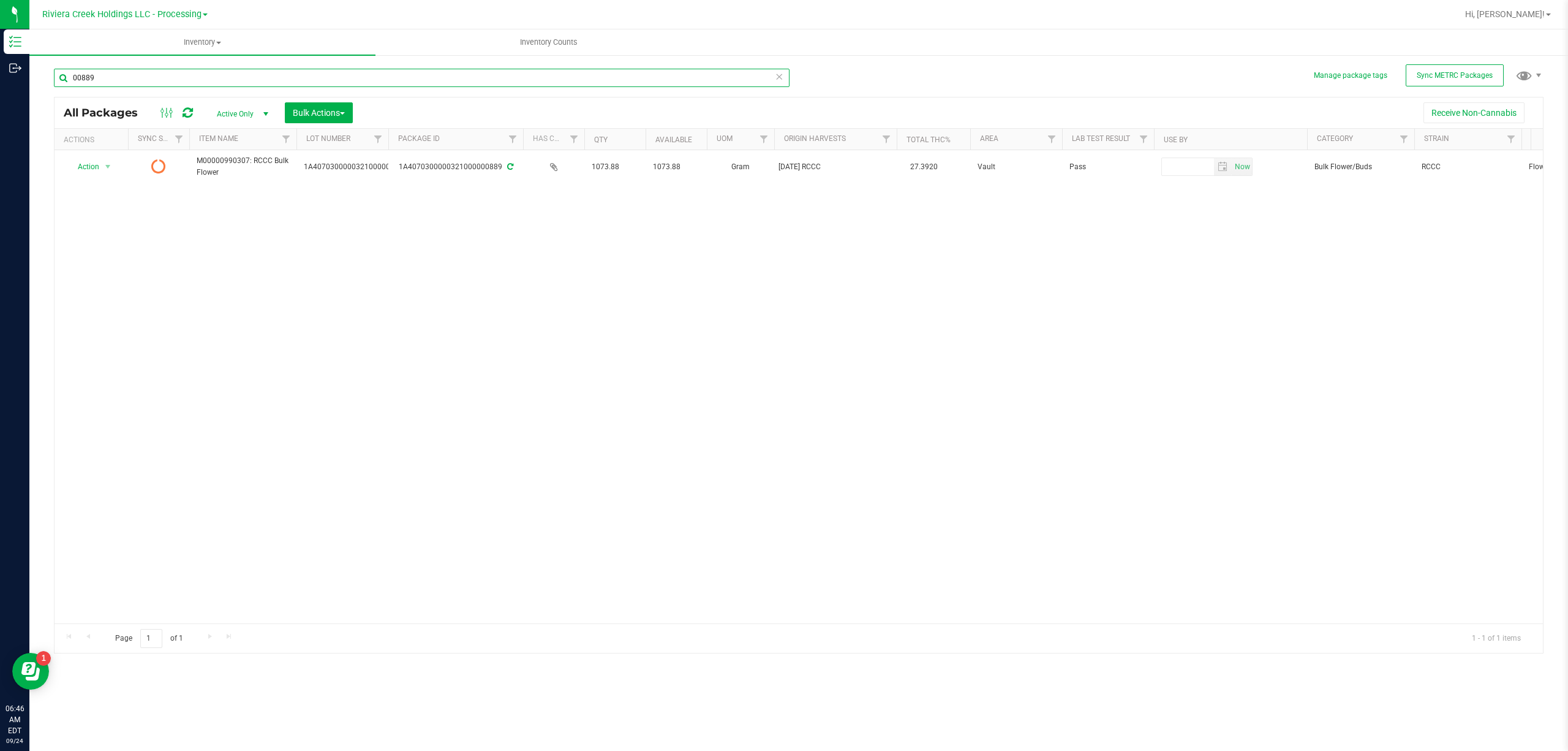
click at [223, 75] on input "00889" at bounding box center [422, 78] width 736 height 19
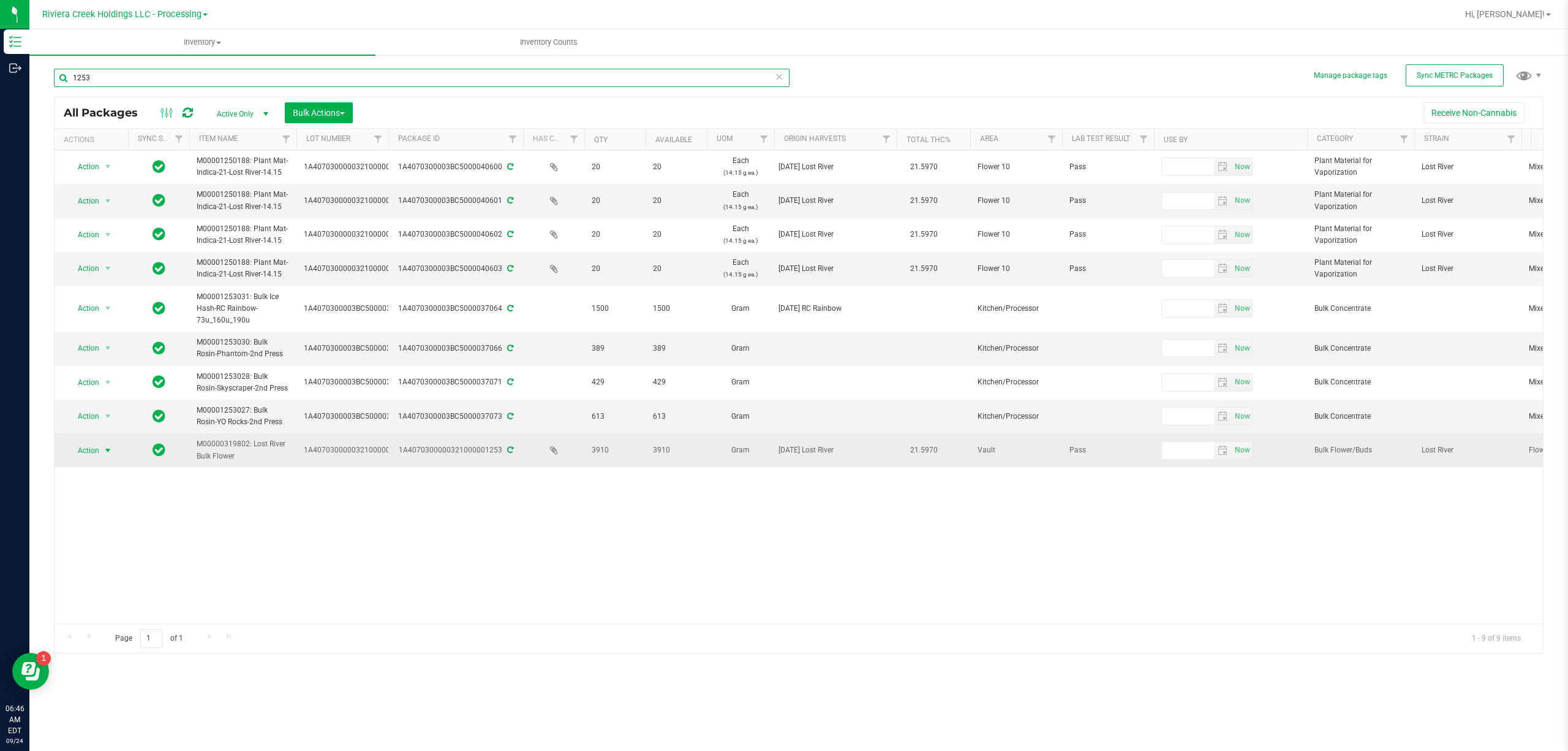
type input "1253"
click at [72, 456] on span "Action" at bounding box center [84, 449] width 33 height 17
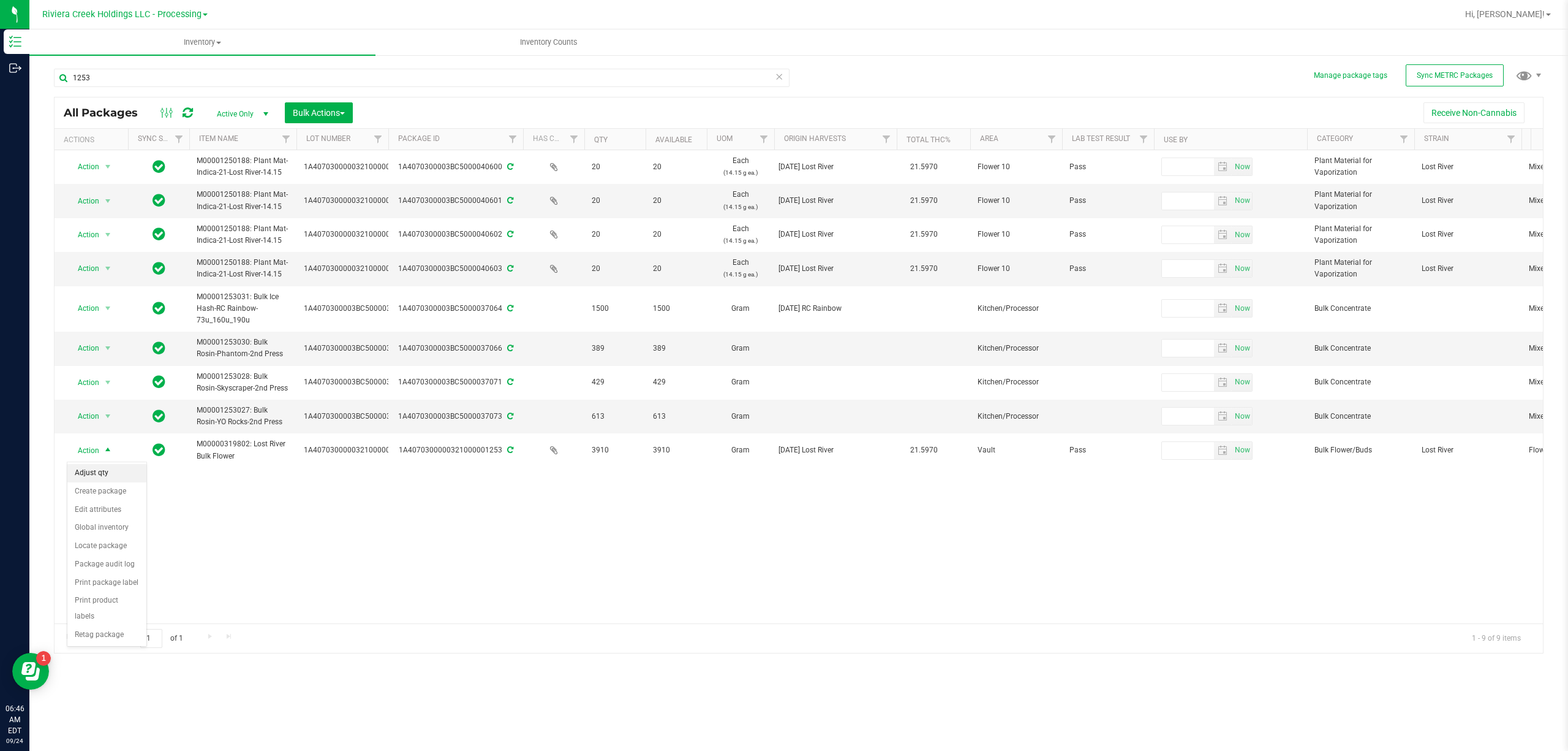
click at [105, 476] on li "Adjust qty" at bounding box center [106, 473] width 79 height 19
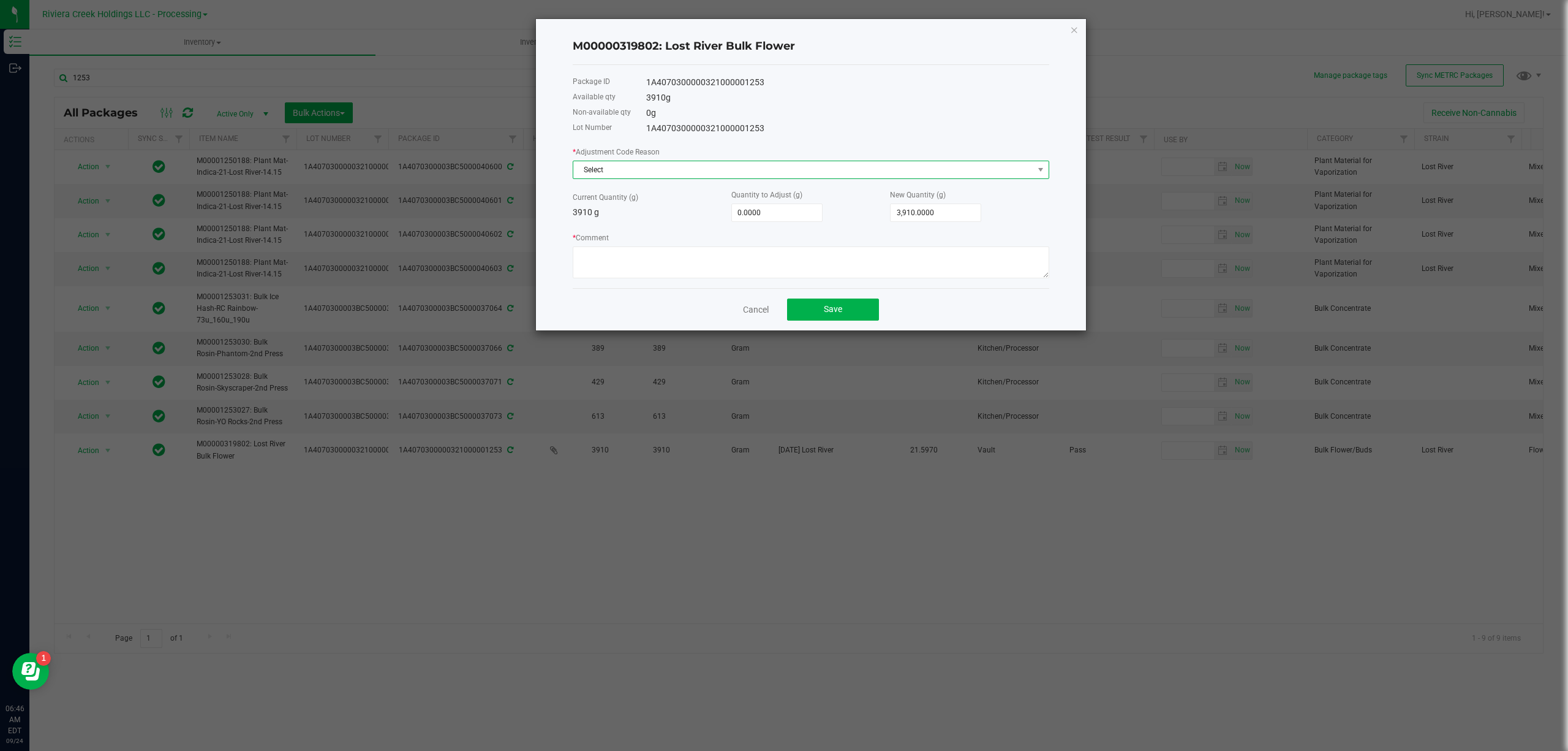
click at [602, 162] on span "Select" at bounding box center [803, 170] width 460 height 17
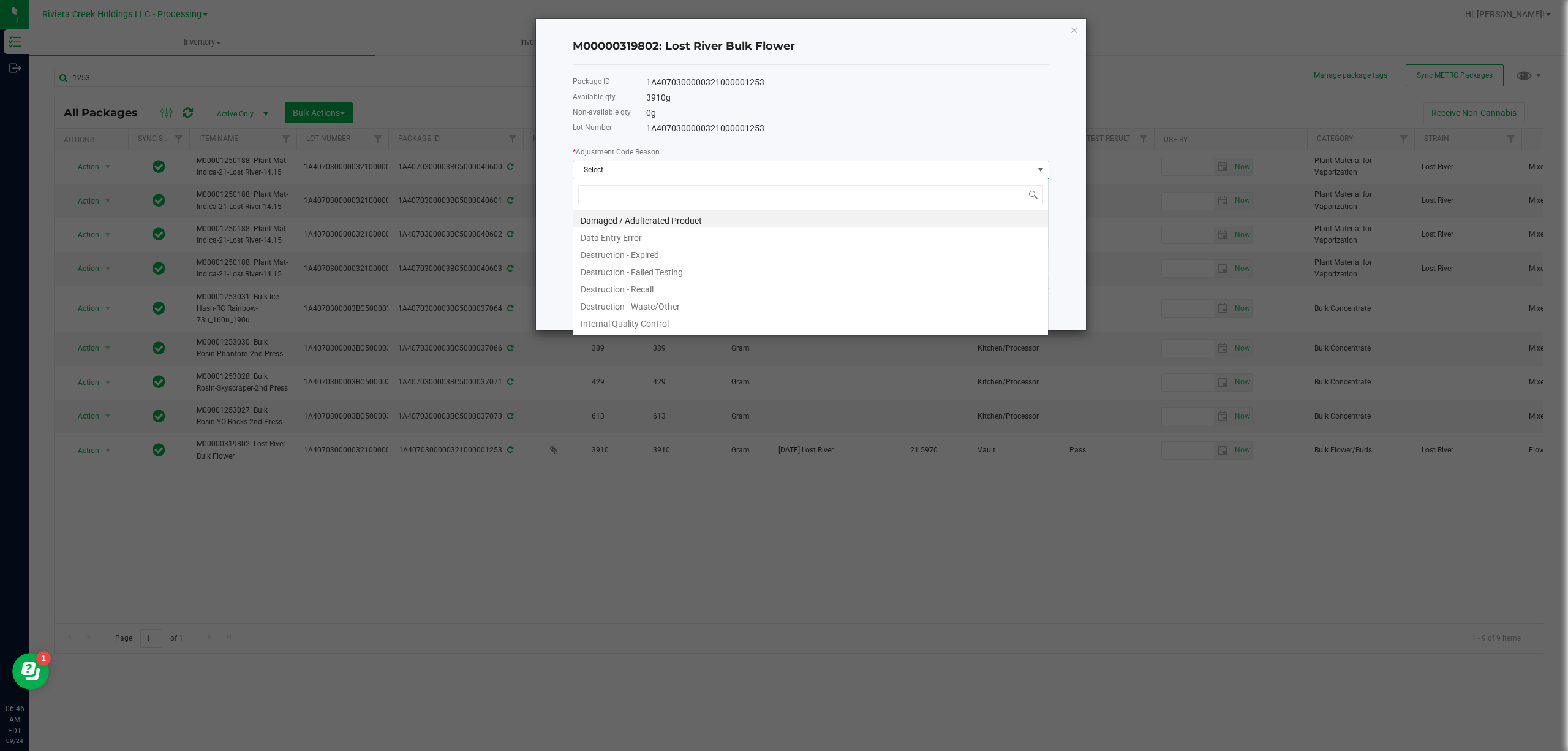
scroll to position [19, 476]
click at [654, 307] on li "Destruction - Waste/Other" at bounding box center [811, 304] width 475 height 17
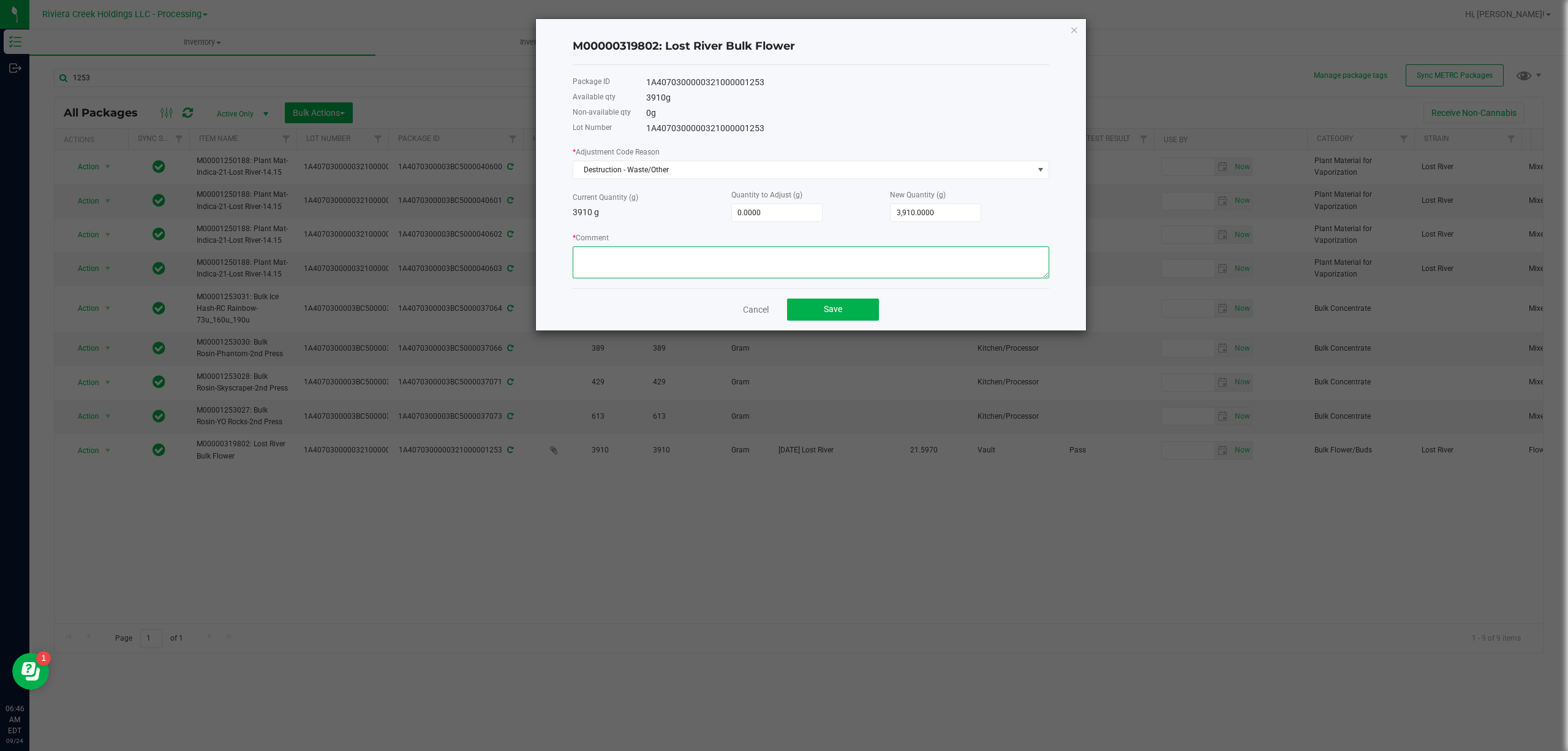
drag, startPoint x: 657, startPoint y: 281, endPoint x: 632, endPoint y: 254, distance: 36.8
paste textarea "Packing Floor Waste"
type textarea "Packing Floor Waste"
click at [768, 223] on div "* Adjustment Code Reason Destruction - Waste/Other Current Quantity (g) 3910 g …" at bounding box center [812, 211] width 477 height 133
click at [768, 217] on input "0" at bounding box center [776, 212] width 90 height 17
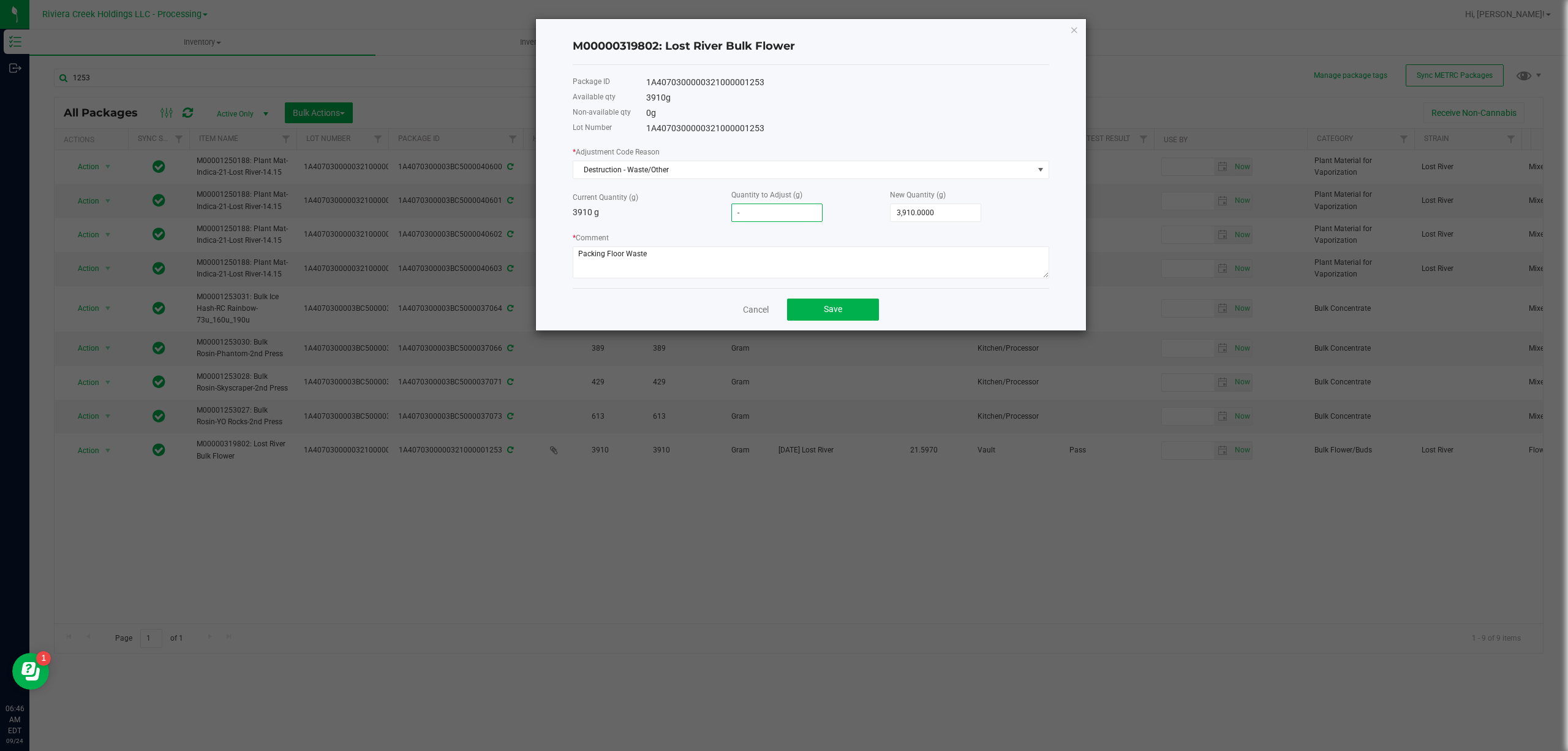
type input "-2"
type input "3,908.0000"
type input "-2.1"
type input "3,907.9000"
type input "-2.12"
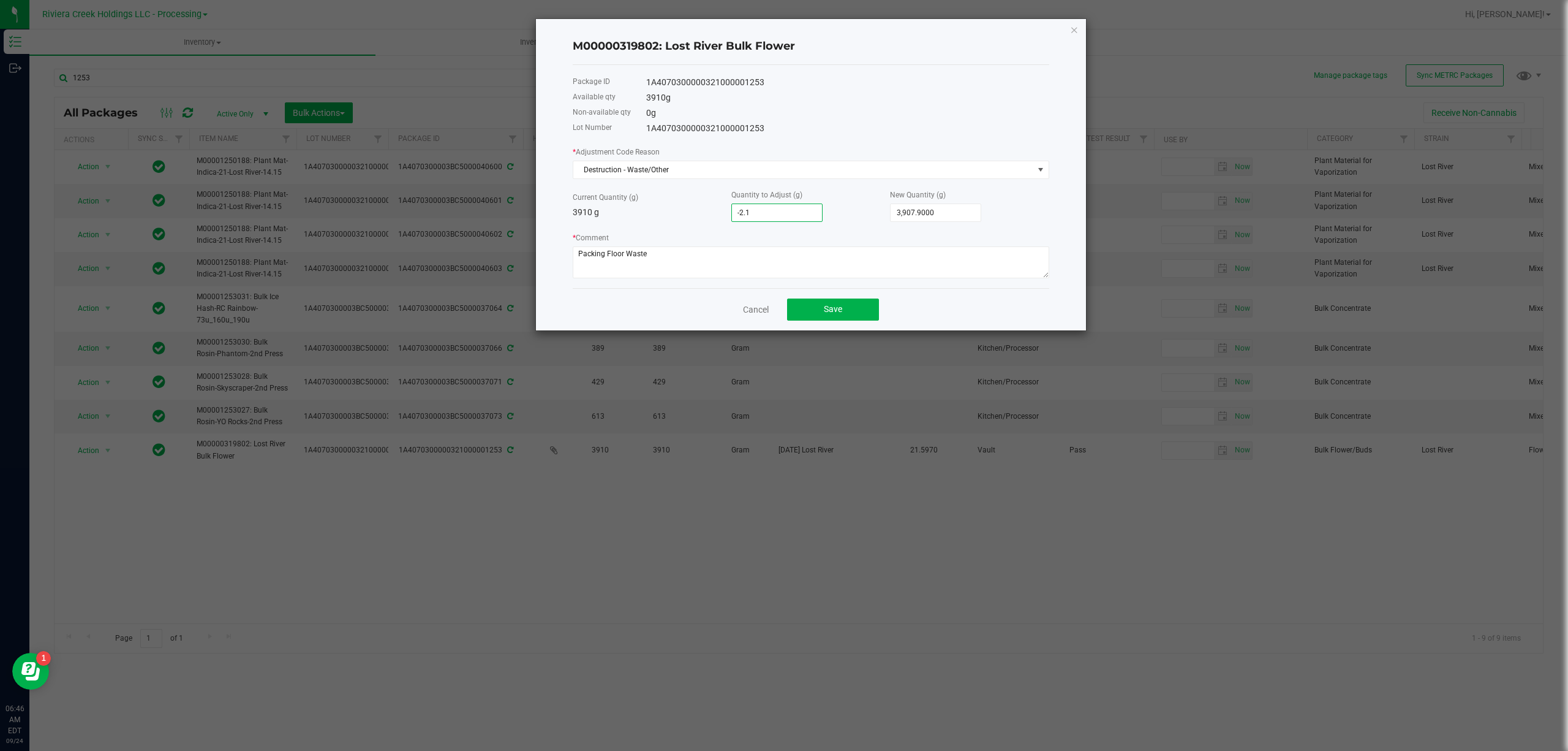
type input "3,907.8800"
type input "-2.1200"
click at [871, 311] on button "Save" at bounding box center [832, 309] width 92 height 22
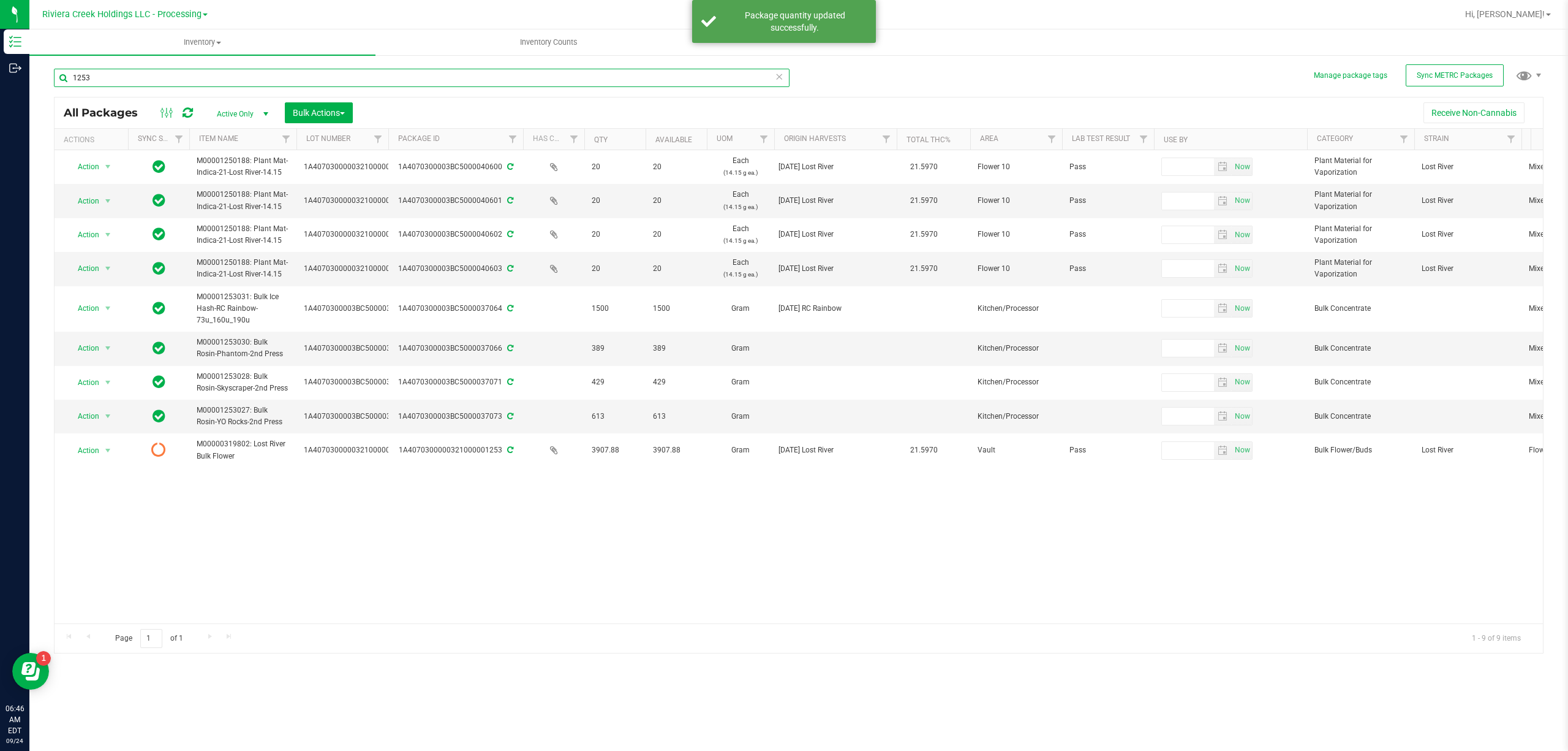
click at [217, 77] on input "1253" at bounding box center [422, 78] width 736 height 19
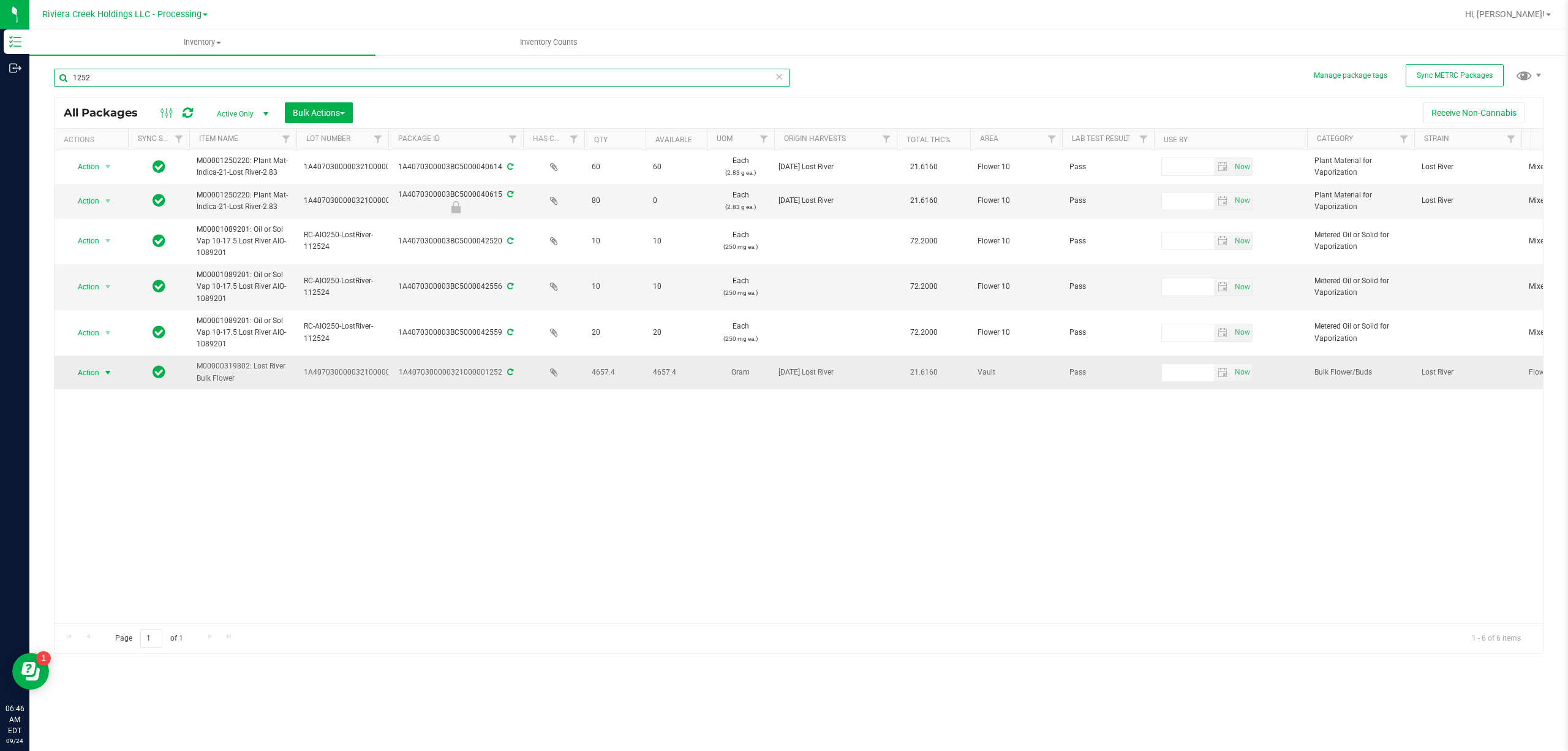
type input "1252"
click at [98, 374] on span "Action" at bounding box center [84, 372] width 33 height 17
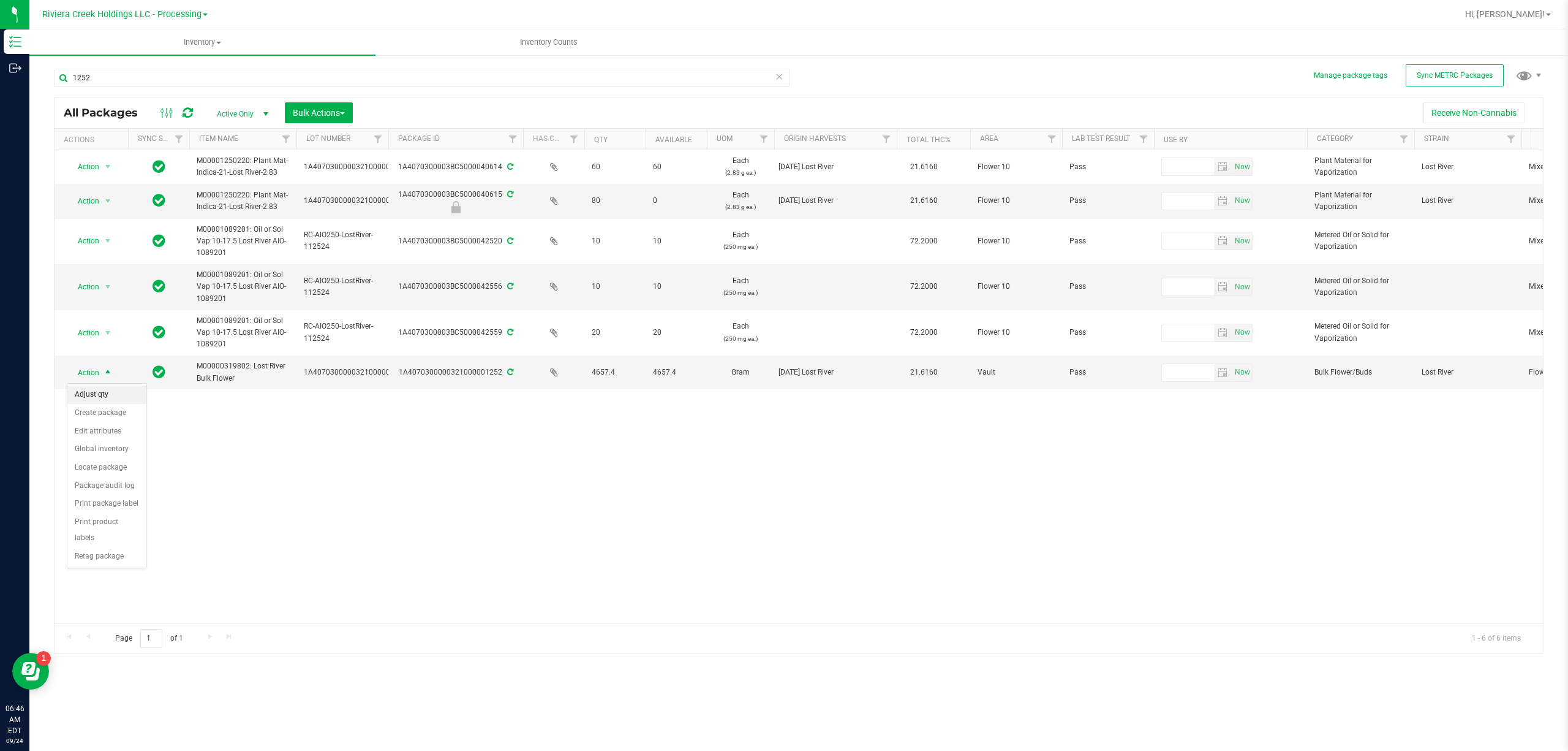
click at [106, 392] on li "Adjust qty" at bounding box center [106, 394] width 79 height 19
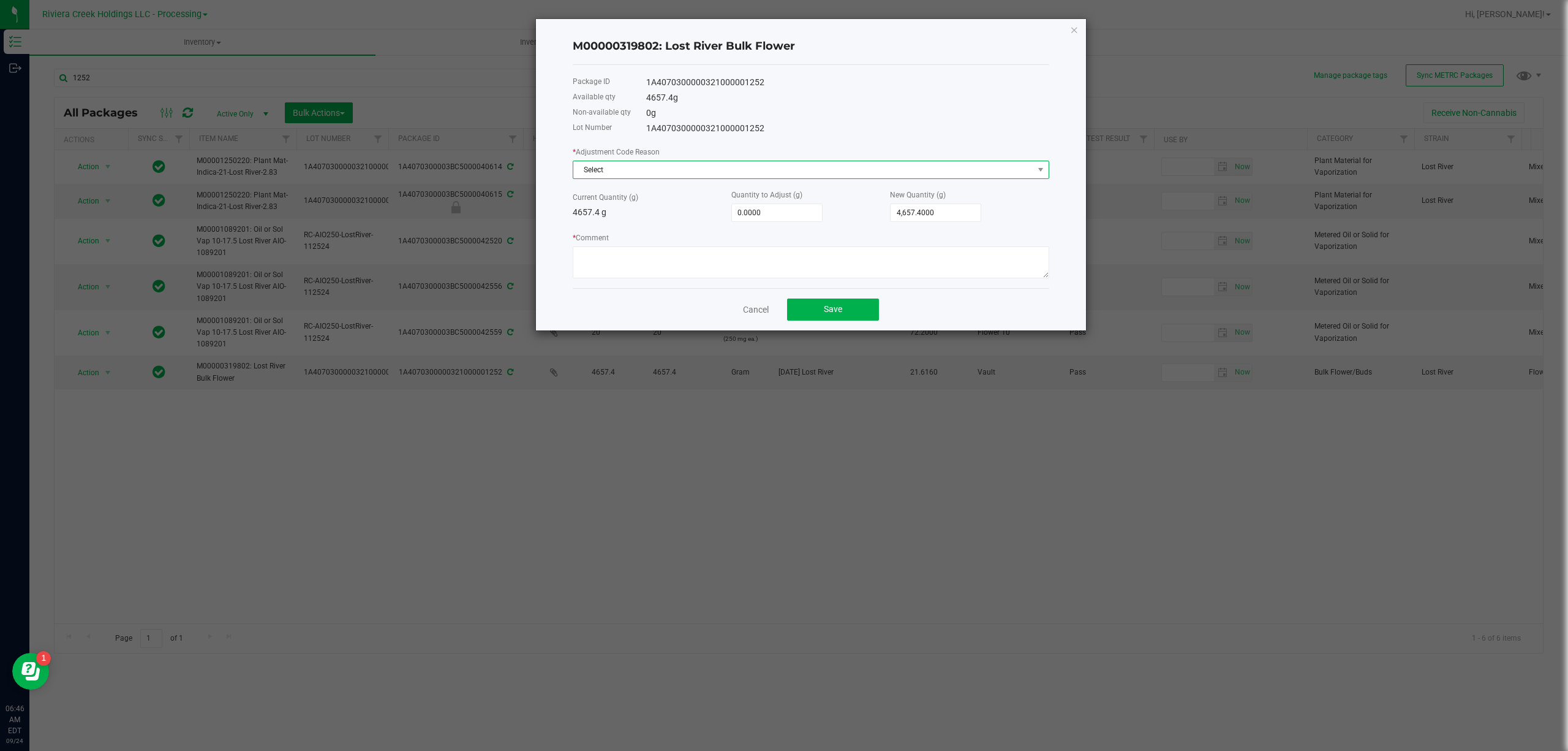
click at [604, 174] on span "Select" at bounding box center [803, 170] width 460 height 17
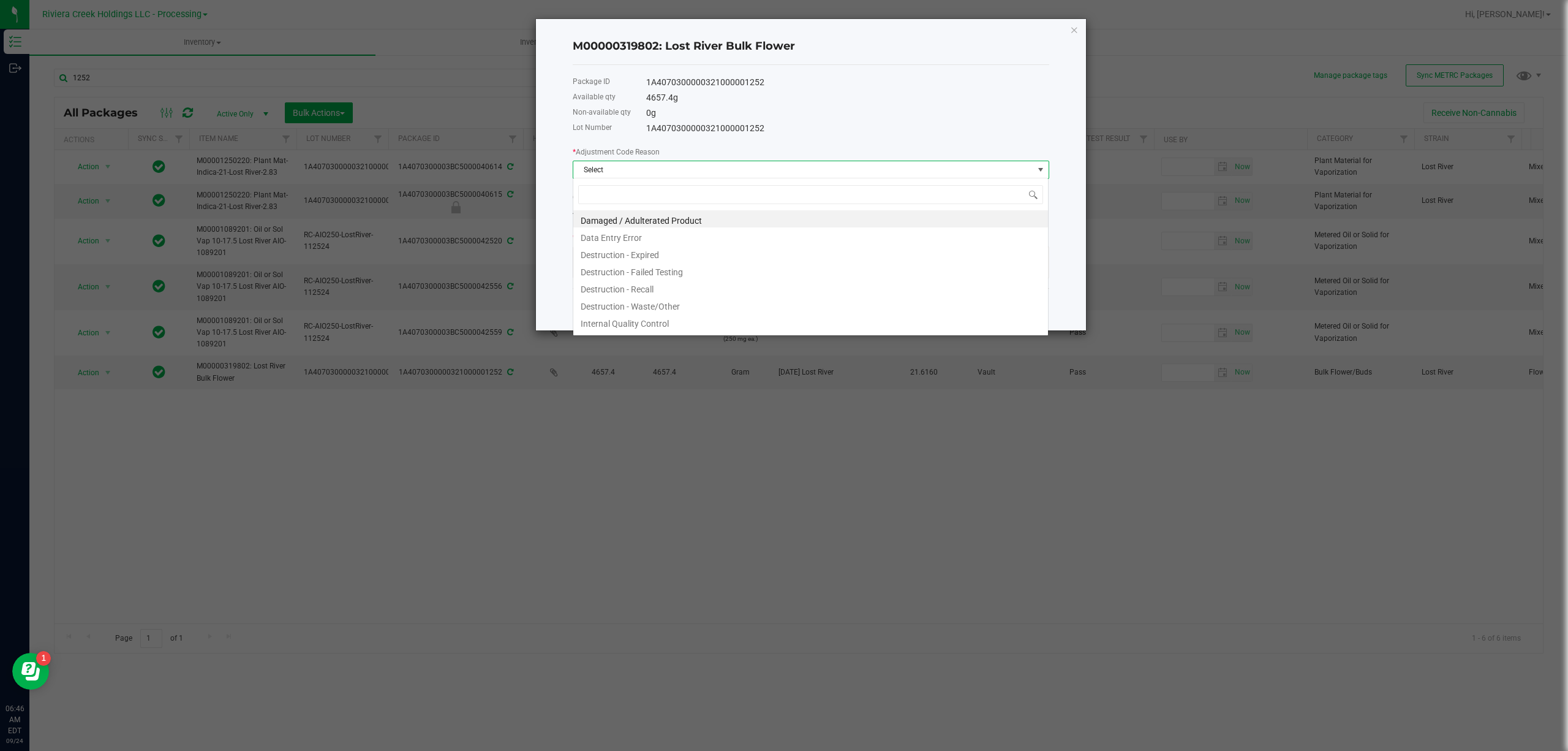
scroll to position [19, 476]
click at [670, 307] on li "Destruction - Waste/Other" at bounding box center [811, 304] width 475 height 17
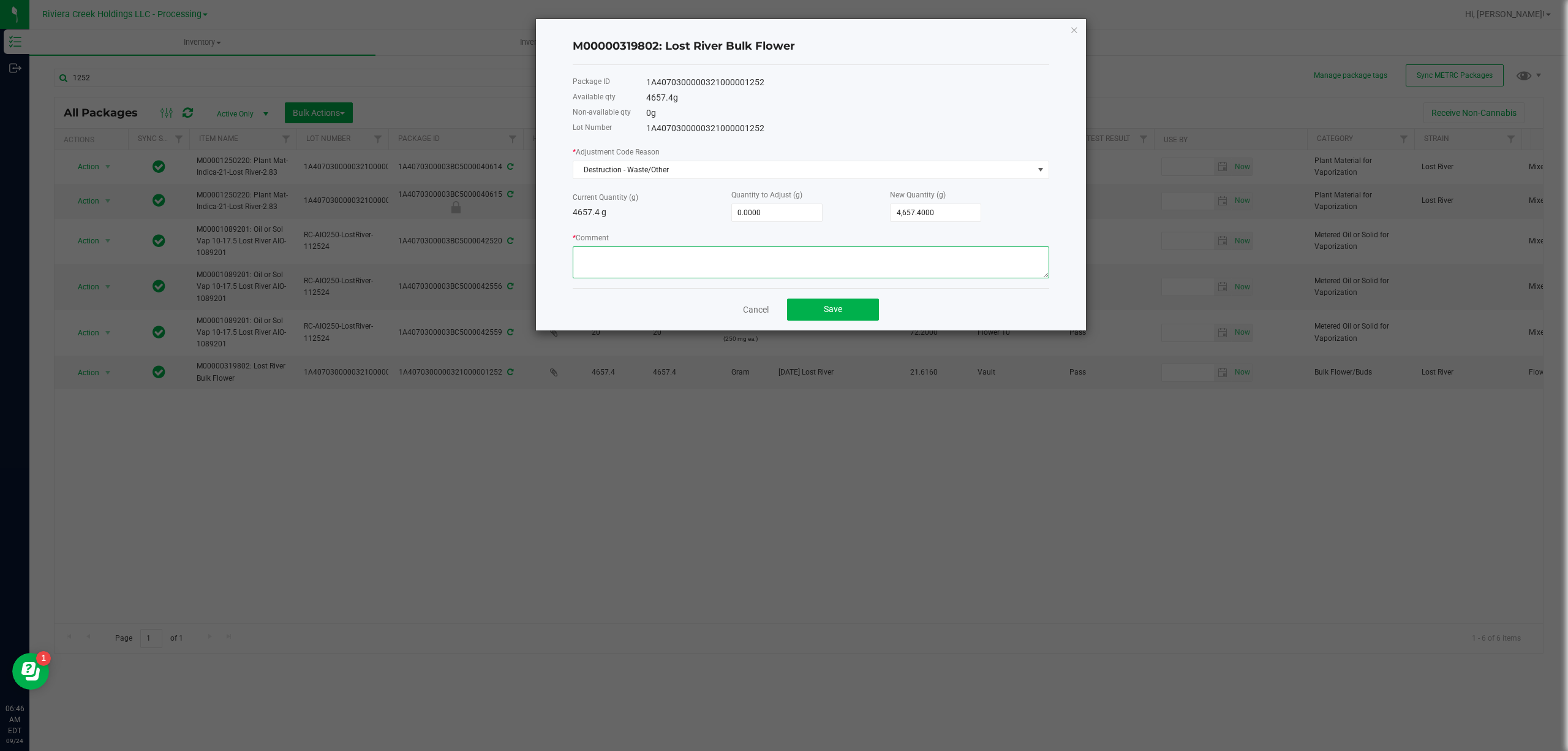
paste textarea "Packing Floor Waste"
type textarea "Packing Floor Waste"
click at [748, 206] on input "0" at bounding box center [776, 212] width 90 height 17
type input "-2"
type input "4,655.4000"
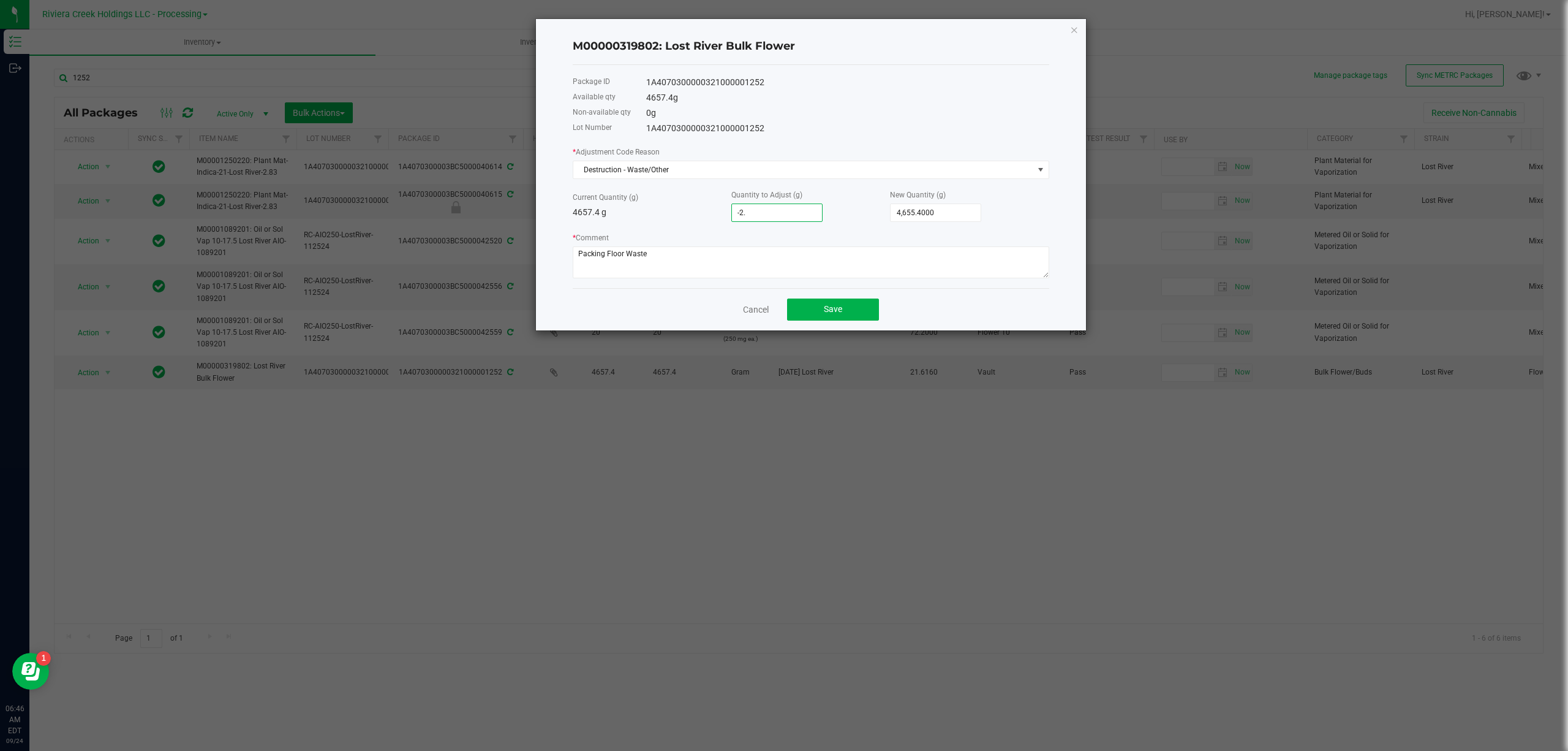
type input "-2.1"
type input "4,655.3000"
type input "-2.12"
type input "4,655.2800"
type input "-2.1200"
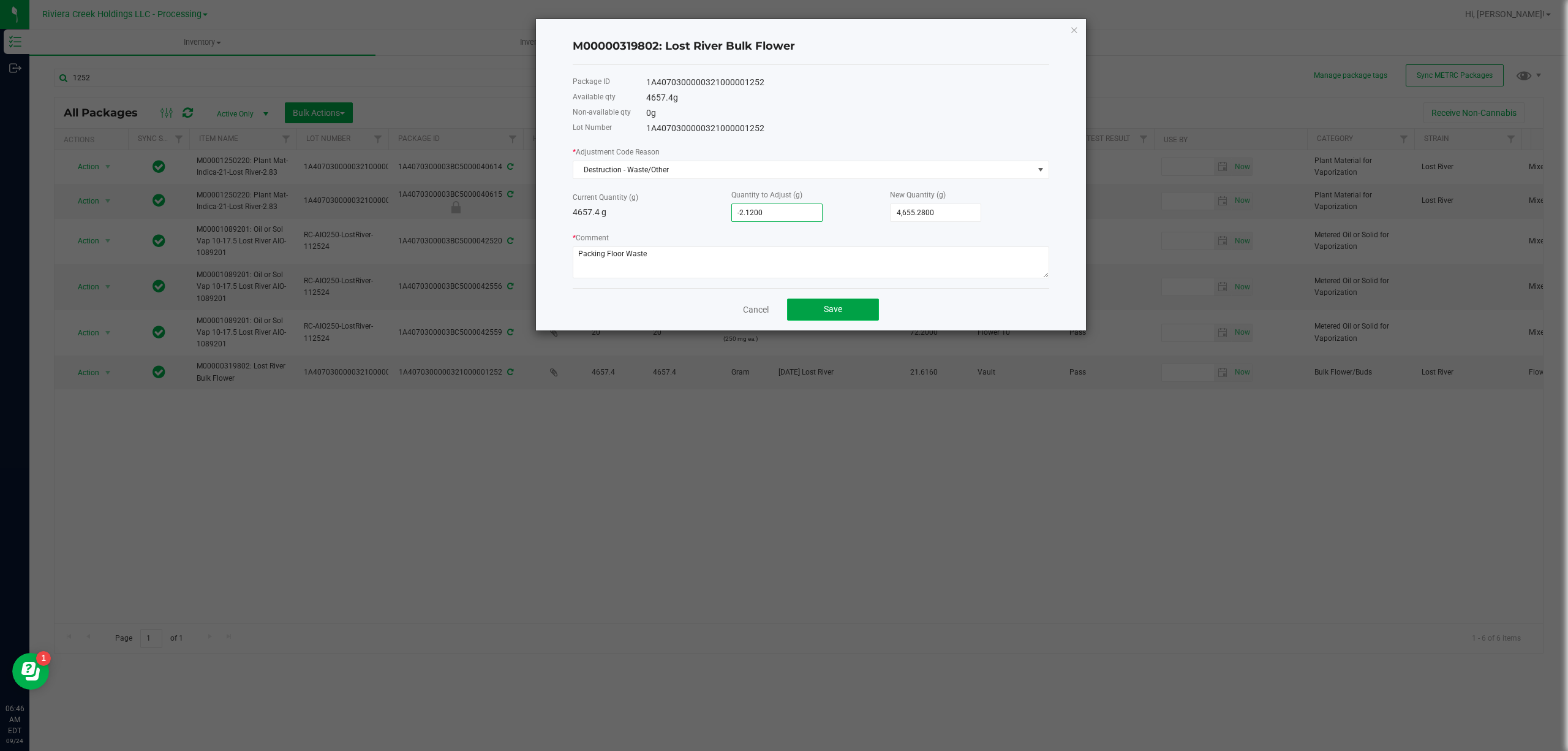
click at [848, 307] on button "Save" at bounding box center [832, 309] width 92 height 22
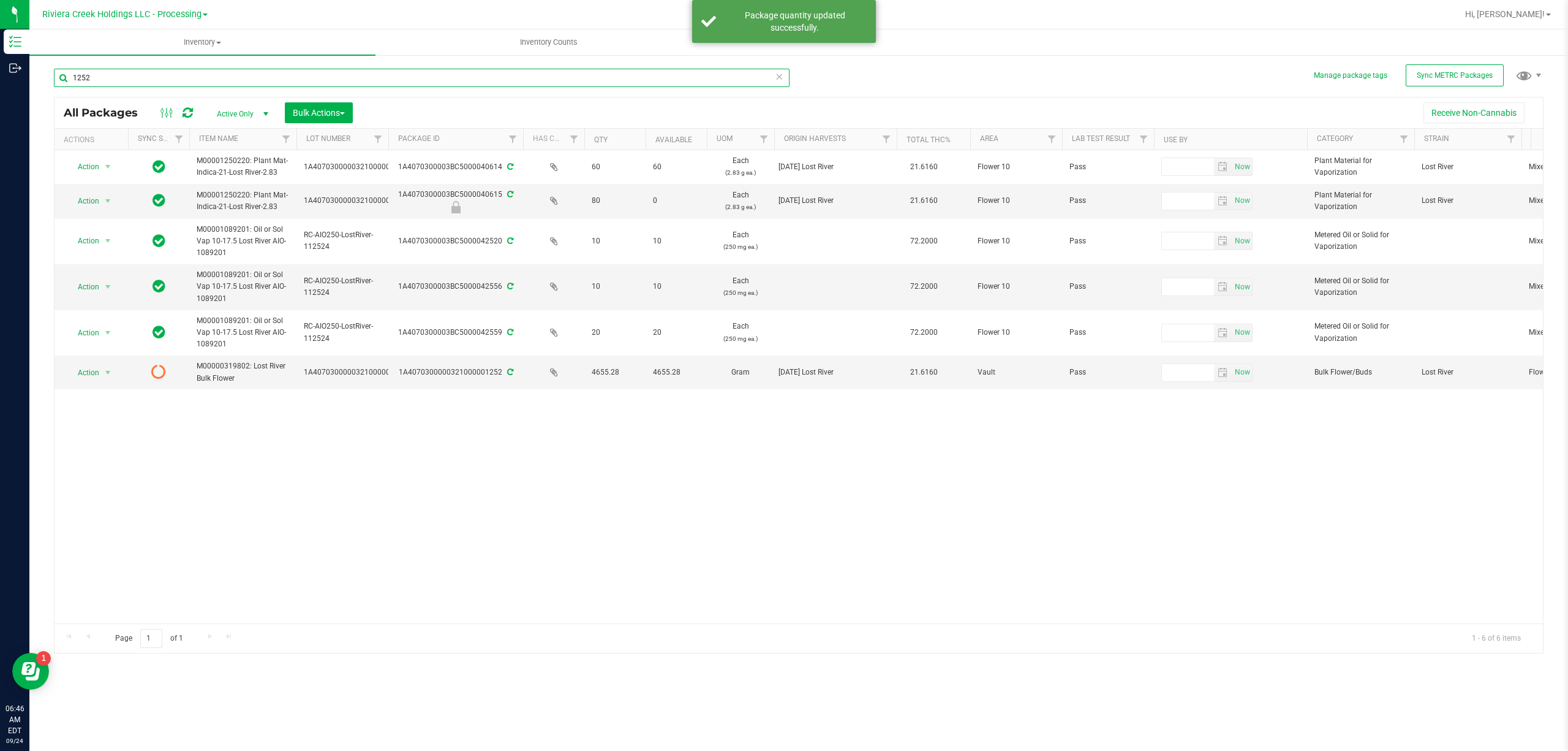
click at [217, 82] on input "1252" at bounding box center [422, 78] width 736 height 19
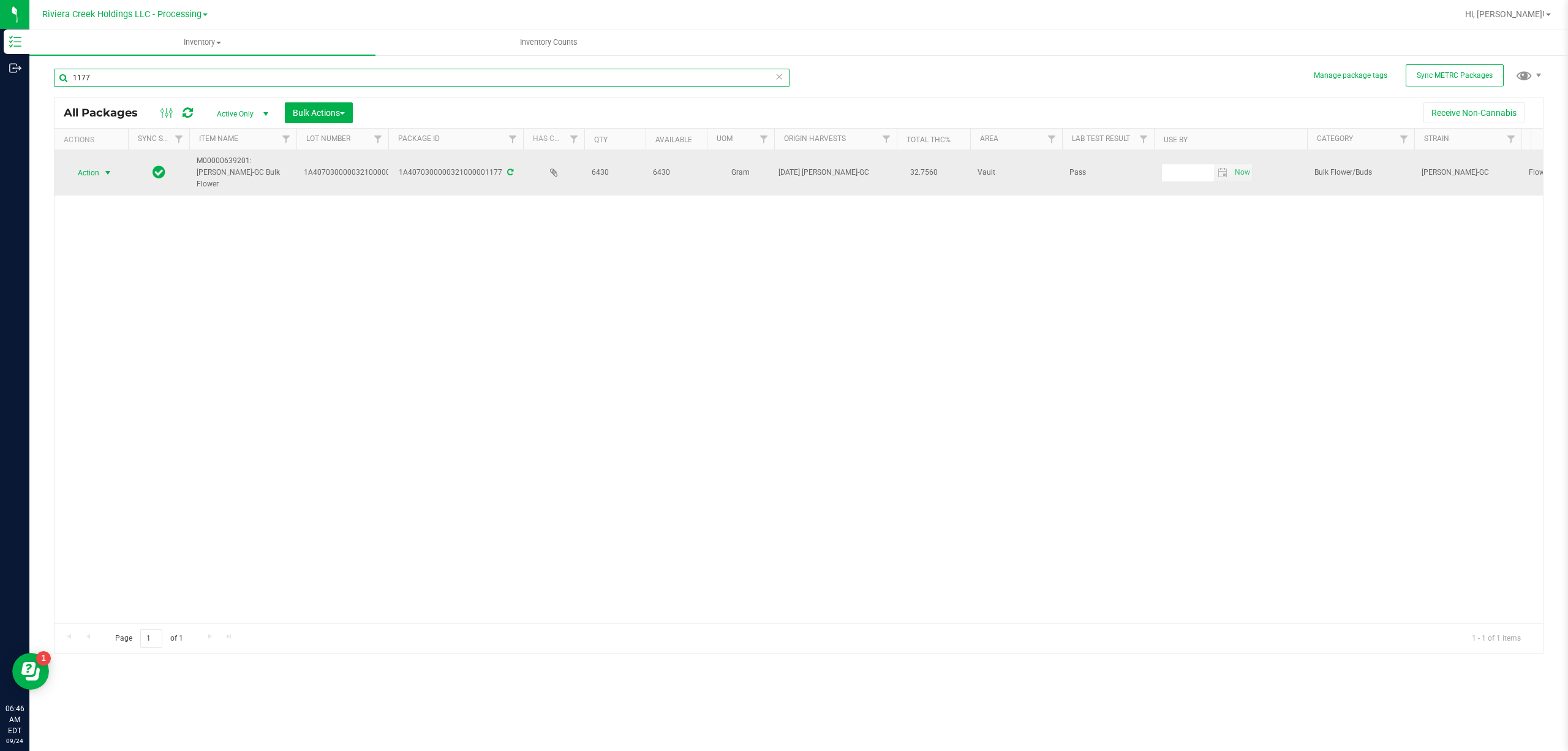
type input "1177"
click at [96, 171] on span "Action" at bounding box center [84, 172] width 33 height 17
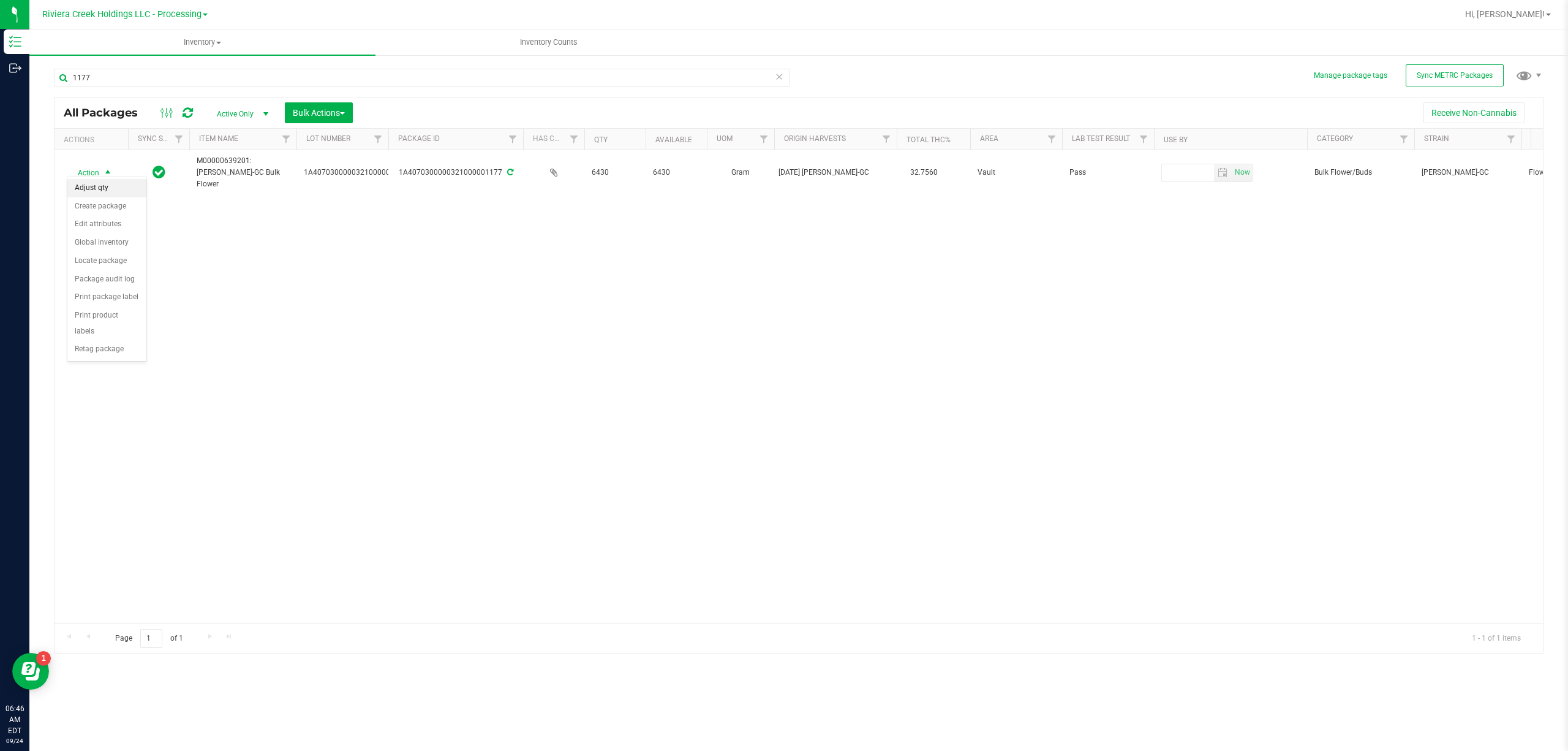
click at [106, 187] on li "Adjust qty" at bounding box center [106, 188] width 79 height 19
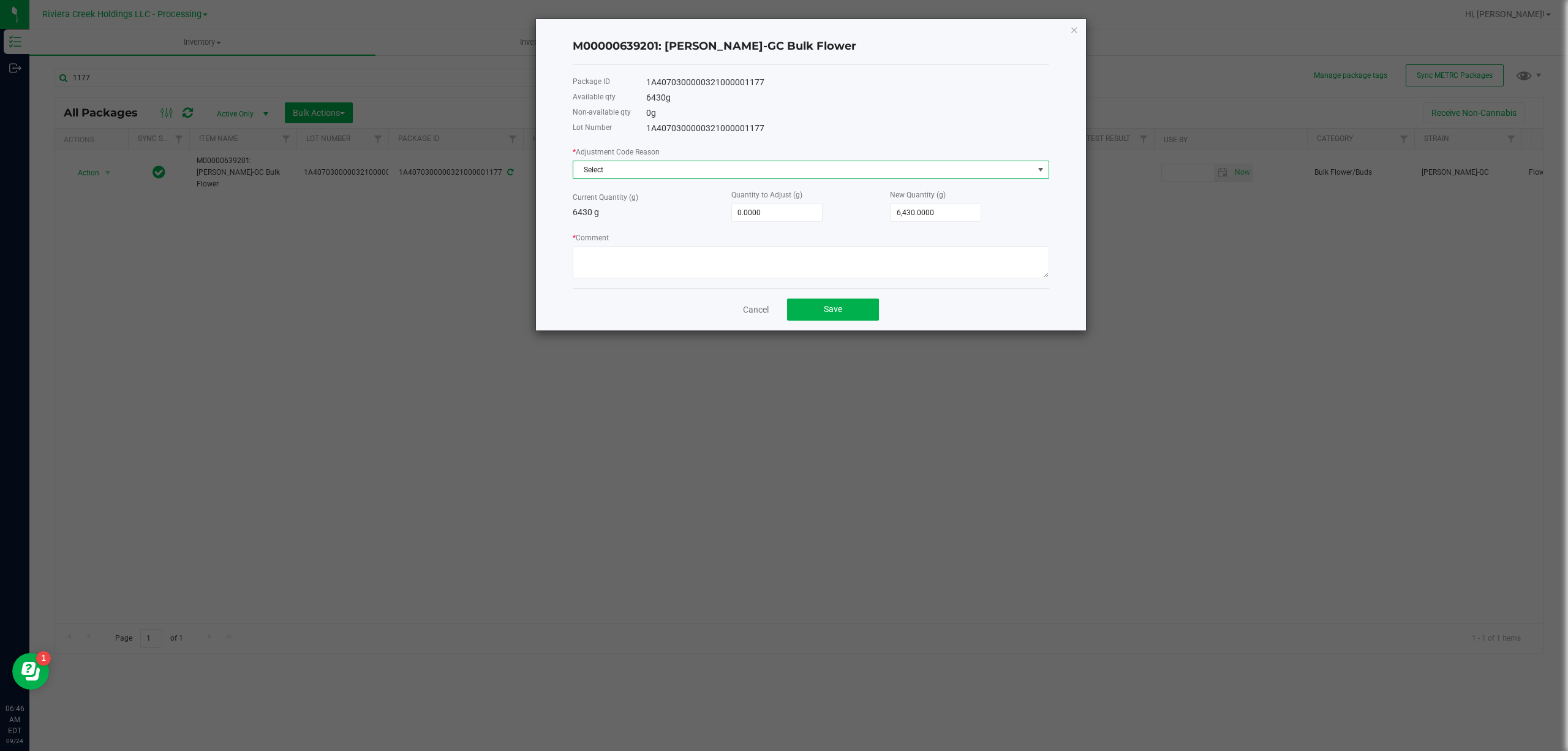
click at [619, 167] on span "Select" at bounding box center [803, 170] width 460 height 17
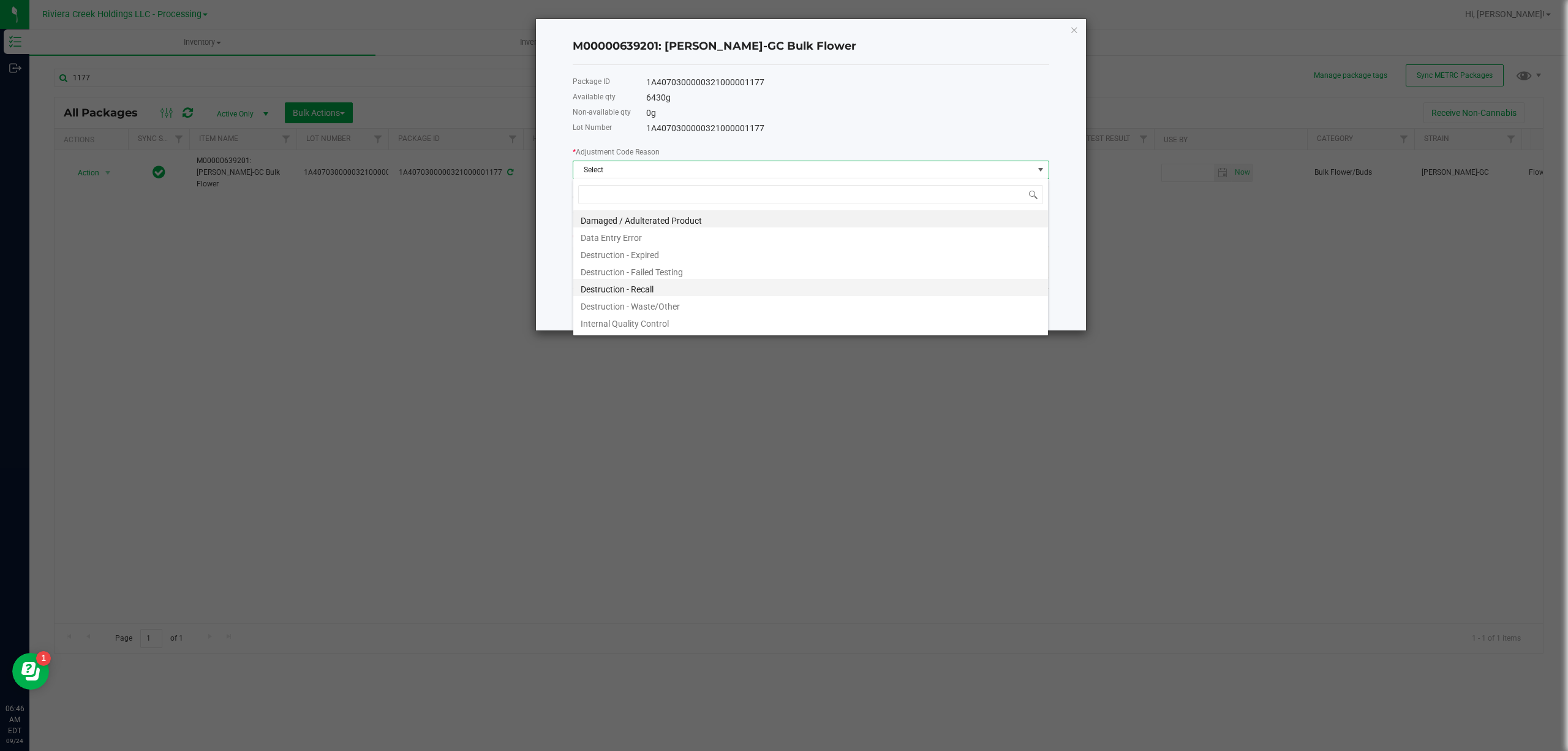
scroll to position [19, 476]
drag, startPoint x: 664, startPoint y: 305, endPoint x: 667, endPoint y: 253, distance: 52.1
click at [663, 303] on li "Destruction - Waste/Other" at bounding box center [811, 304] width 475 height 17
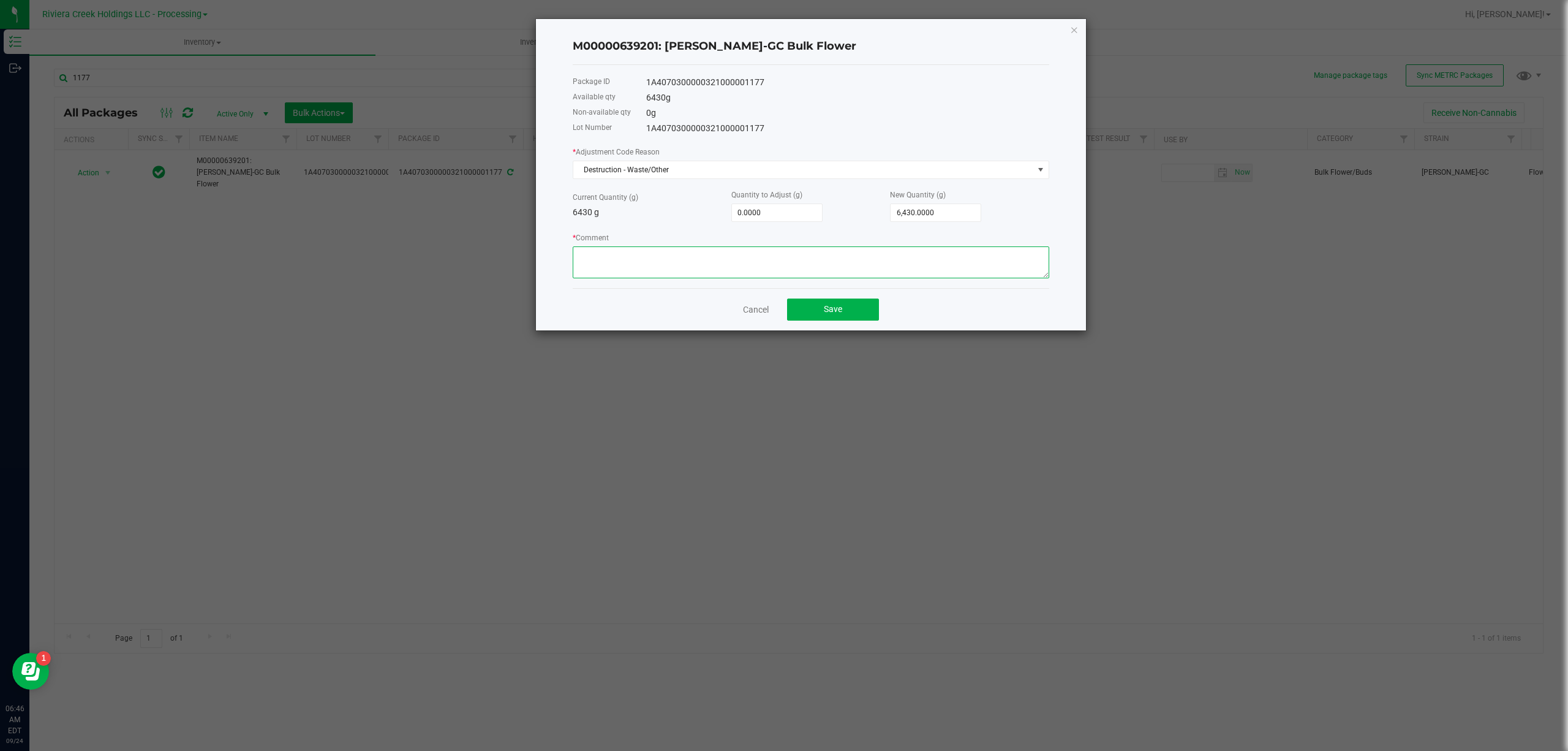
paste textarea "Packing Floor Waste"
type textarea "Packing Floor Waste"
click at [766, 204] on input "0" at bounding box center [776, 212] width 90 height 17
type input "-2"
type input "6,428.0000"
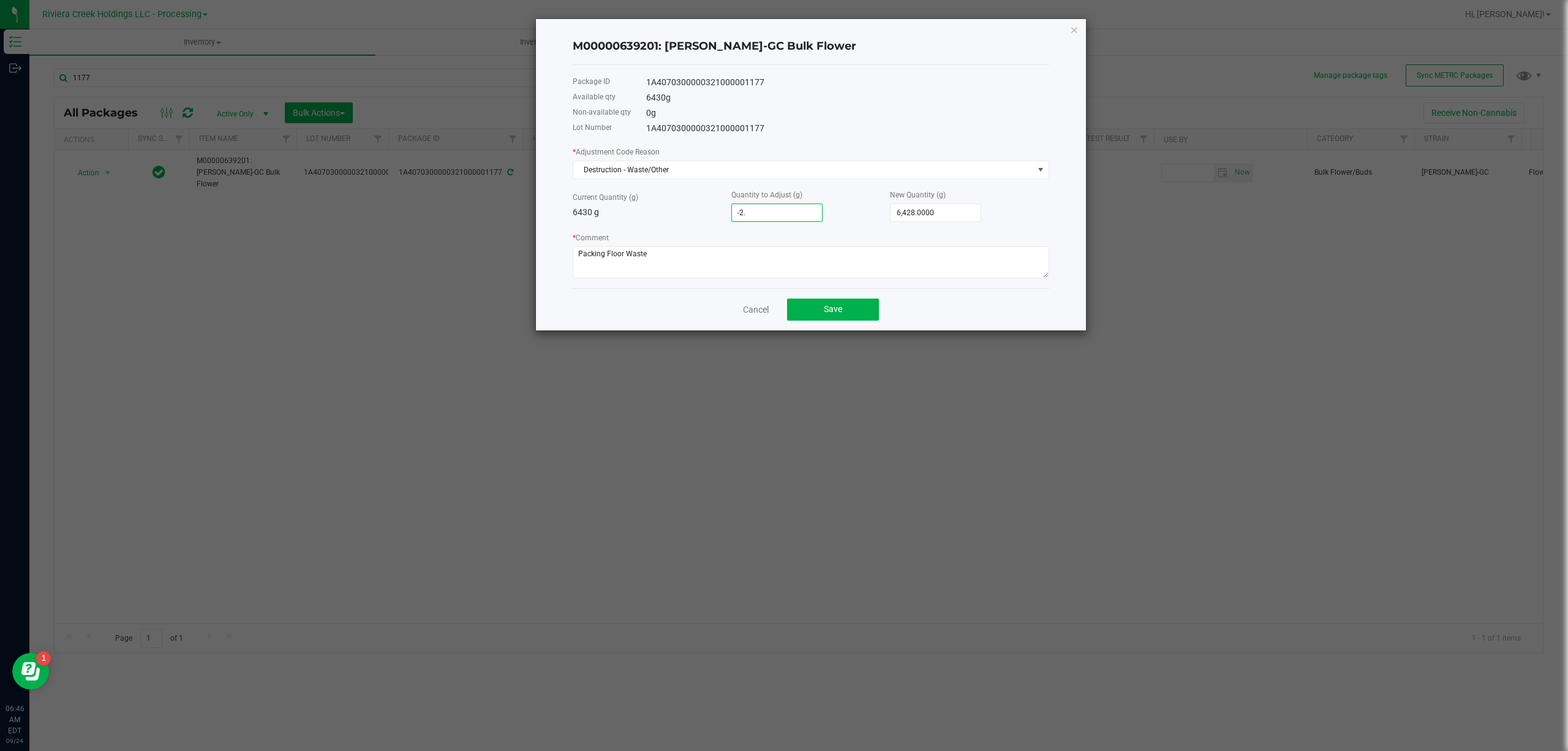
type input "-2.1"
type input "6,427.9000"
type input "-2.12"
type input "6,427.8800"
type input "-2.1200"
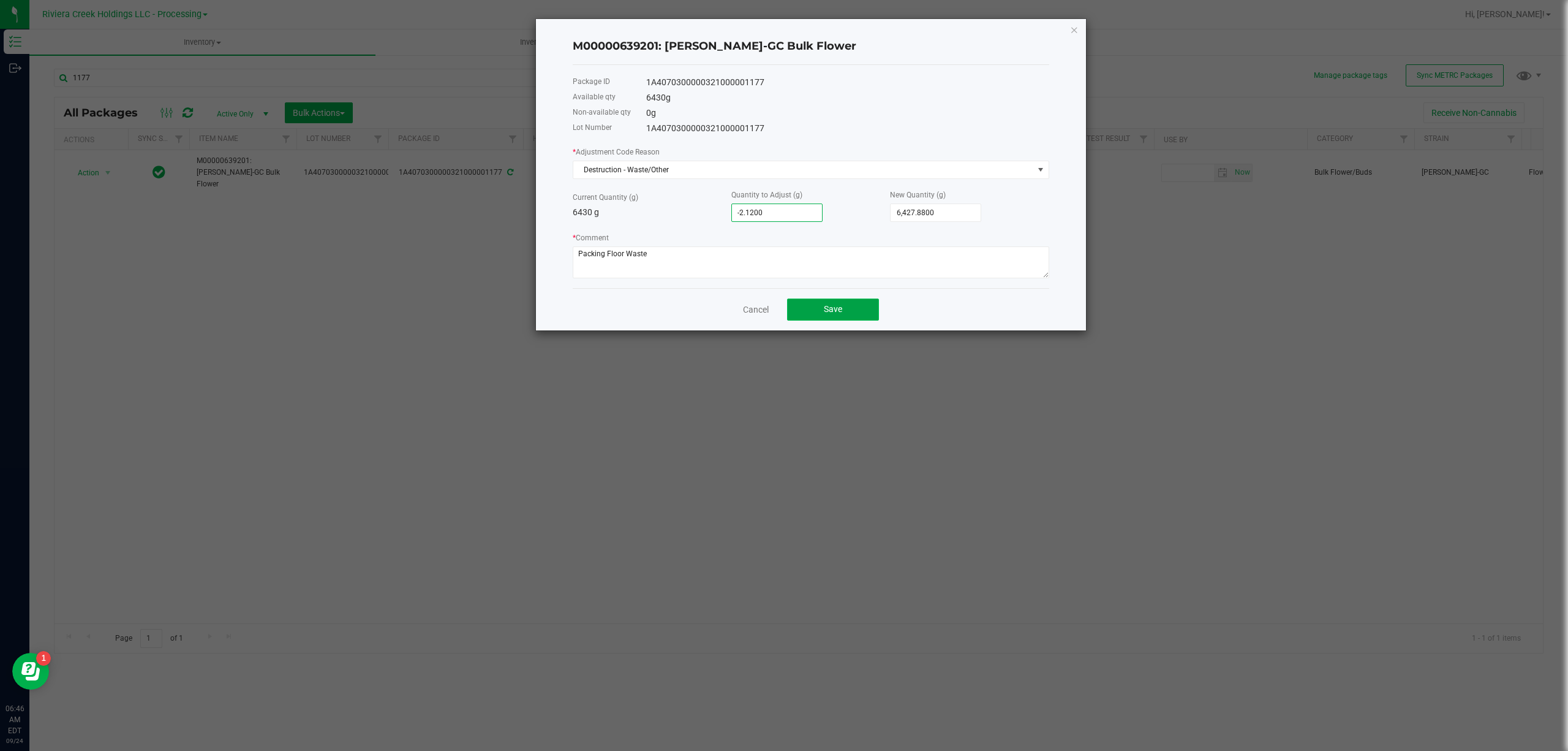
click at [863, 305] on button "Save" at bounding box center [832, 309] width 92 height 22
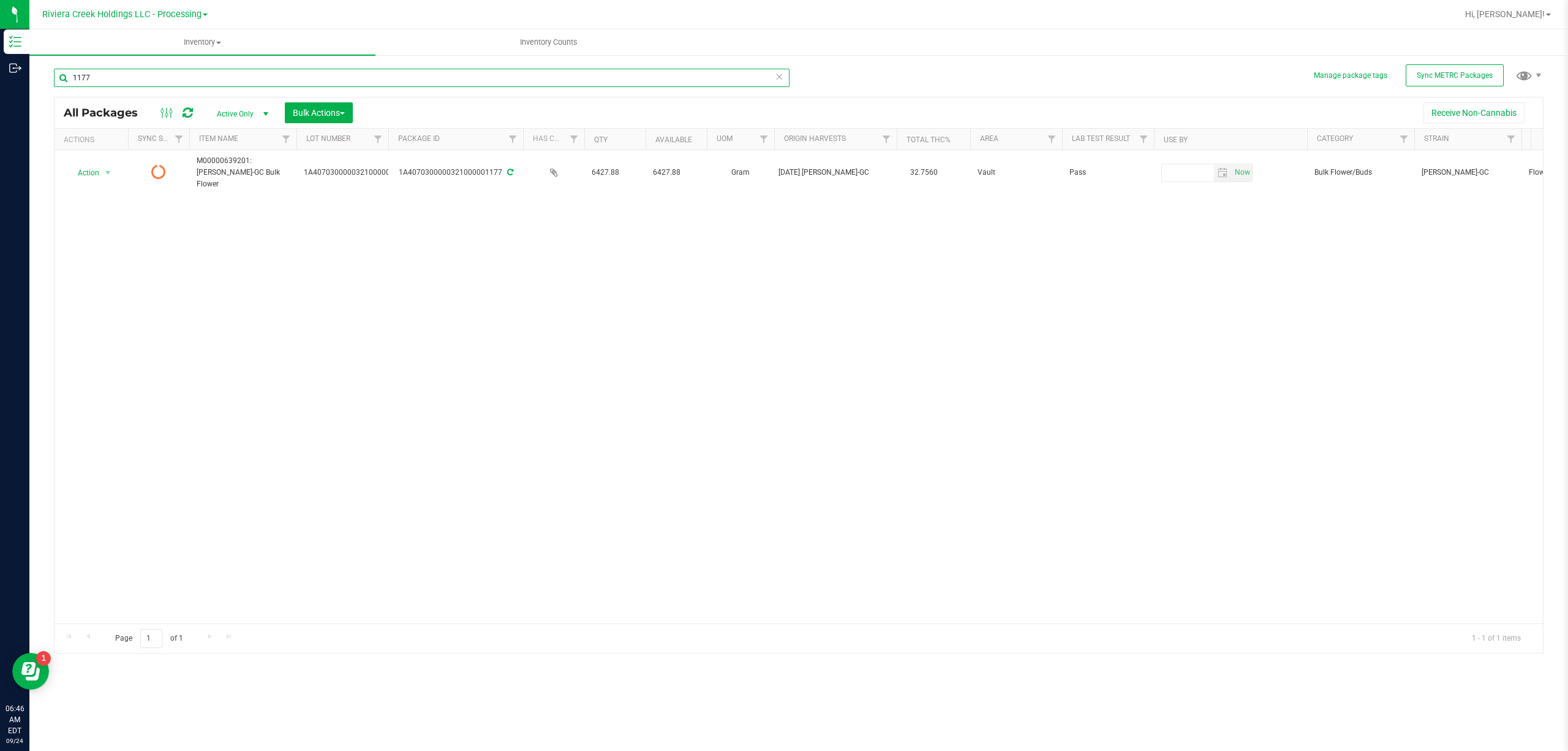
click at [175, 77] on input "1177" at bounding box center [422, 78] width 736 height 19
type input "37026"
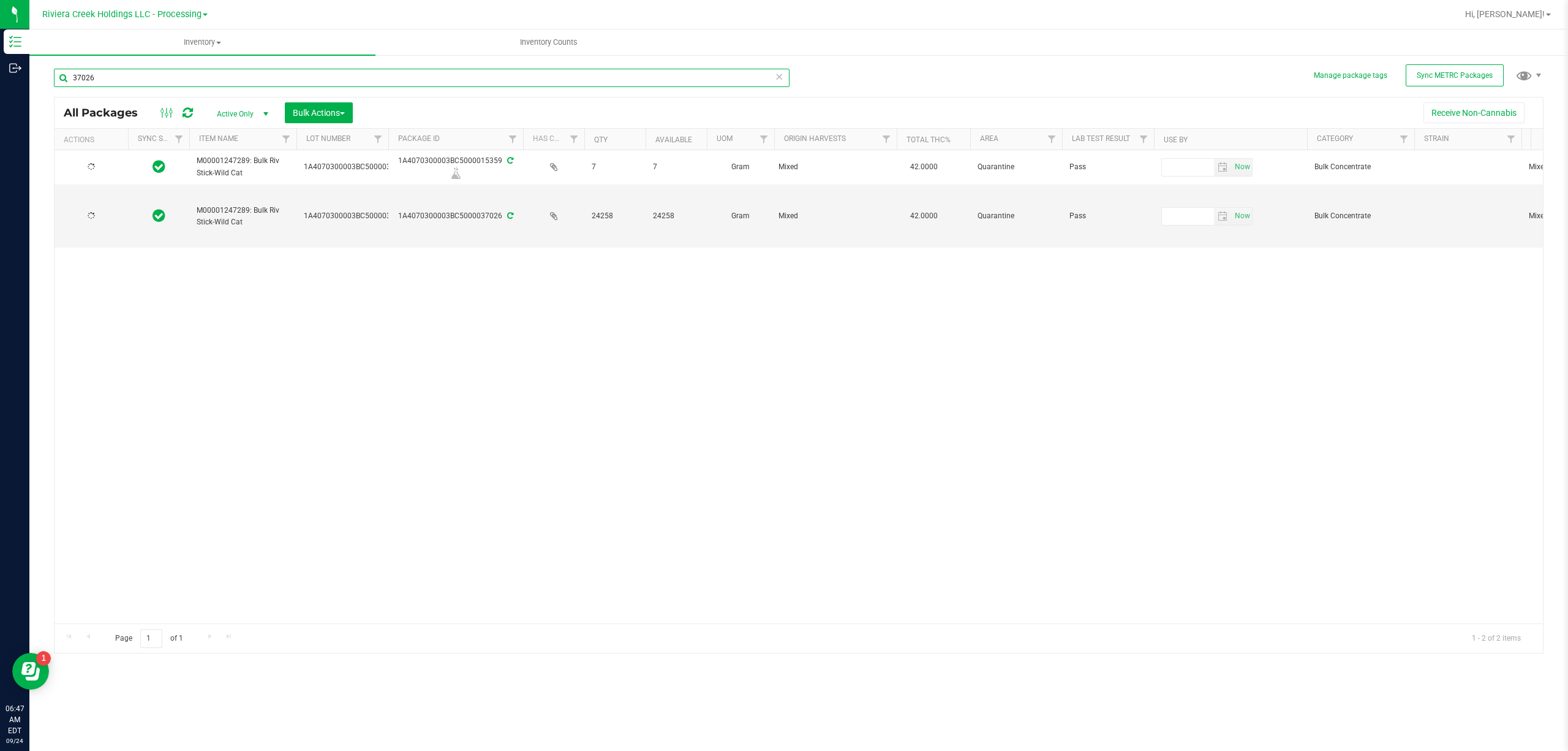
type input "[DATE]"
type input "37026"
click at [87, 212] on span "Action" at bounding box center [84, 216] width 33 height 17
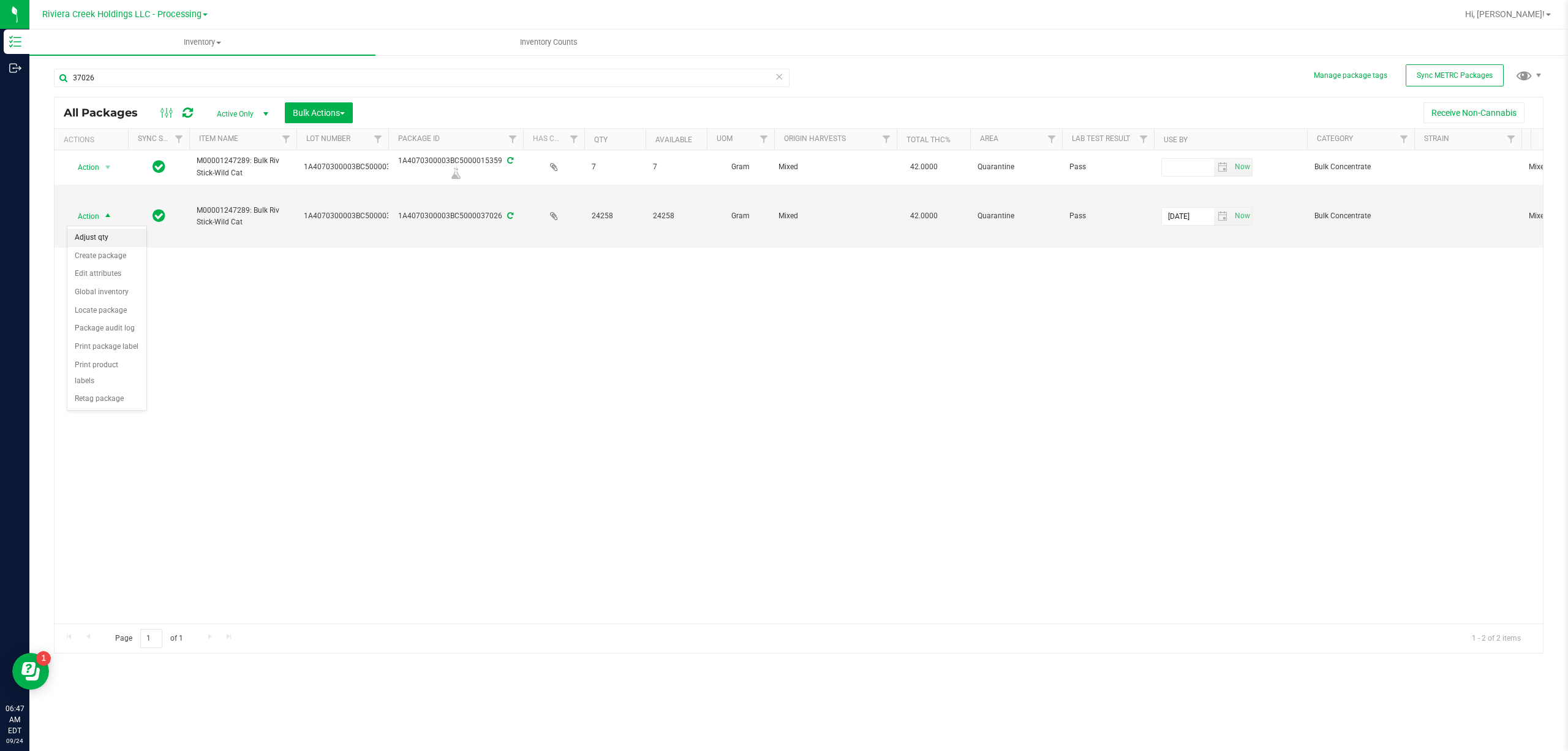
click at [106, 236] on li "Adjust qty" at bounding box center [106, 238] width 79 height 19
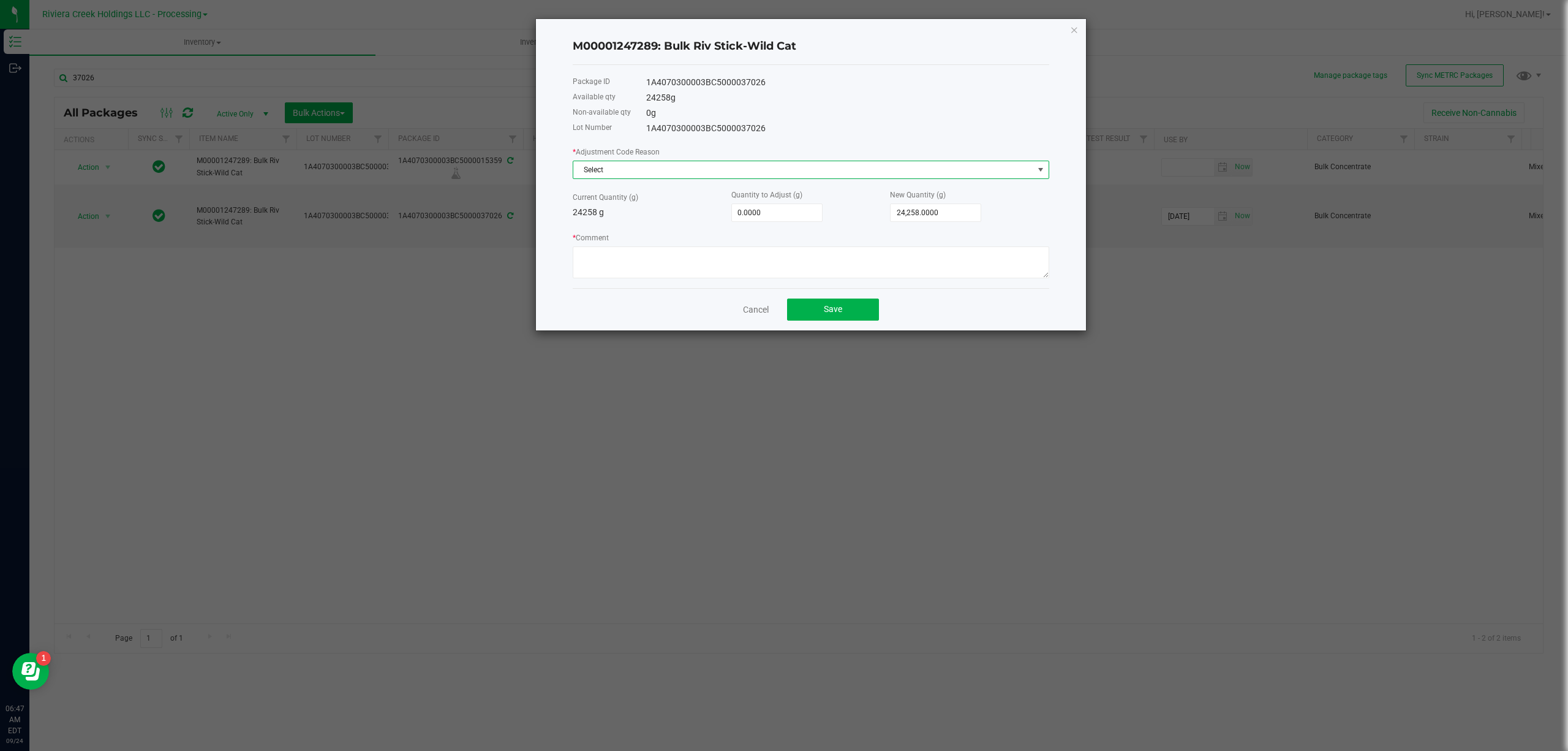
click at [628, 167] on span "Select" at bounding box center [803, 170] width 460 height 17
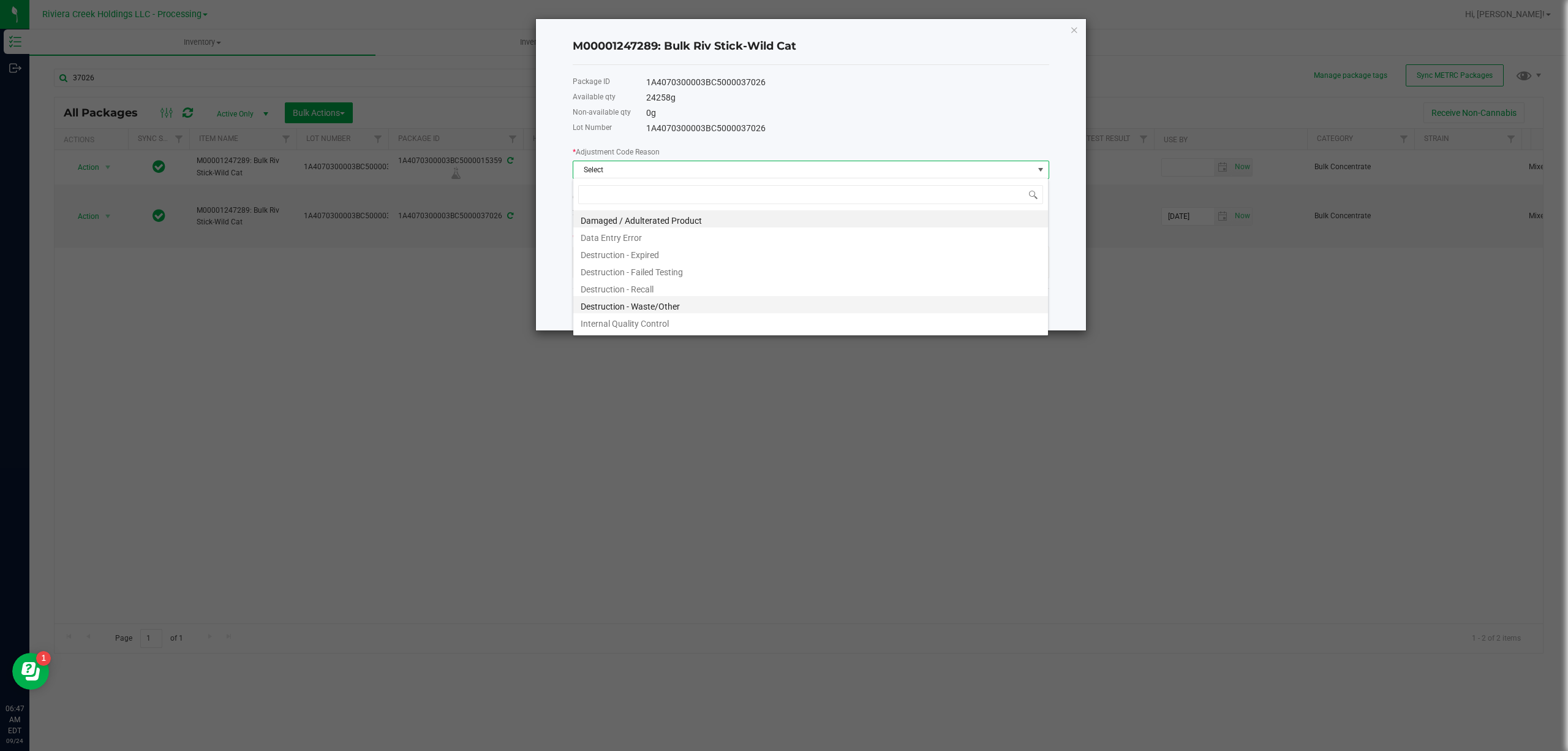
scroll to position [19, 476]
click at [678, 300] on li "Destruction - Waste/Other" at bounding box center [811, 304] width 475 height 17
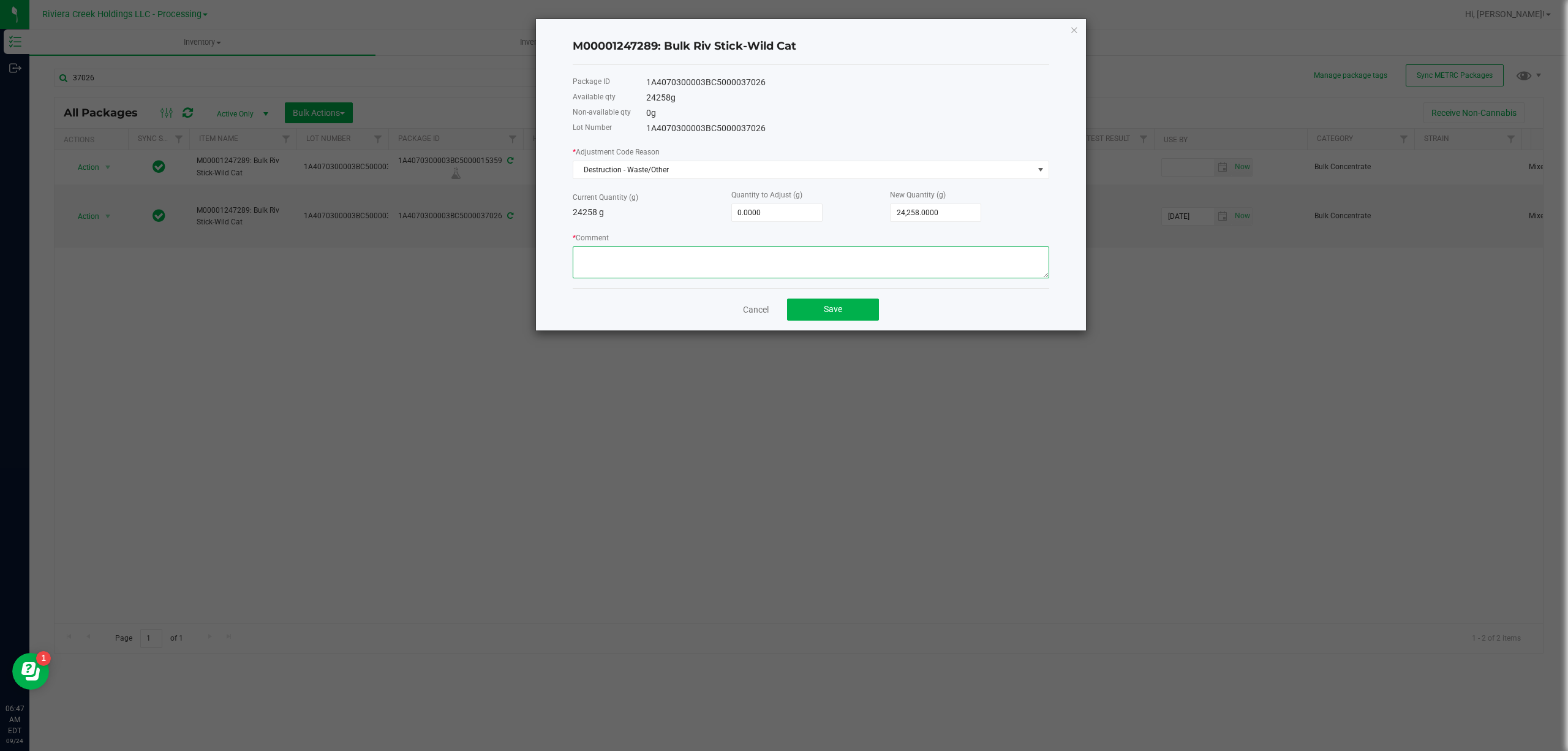
paste textarea "Packing Floor Waste"
type textarea "Packing Floor Waste"
click at [762, 204] on input "0" at bounding box center [776, 212] width 90 height 17
type input "-2"
type input "24,256.0000"
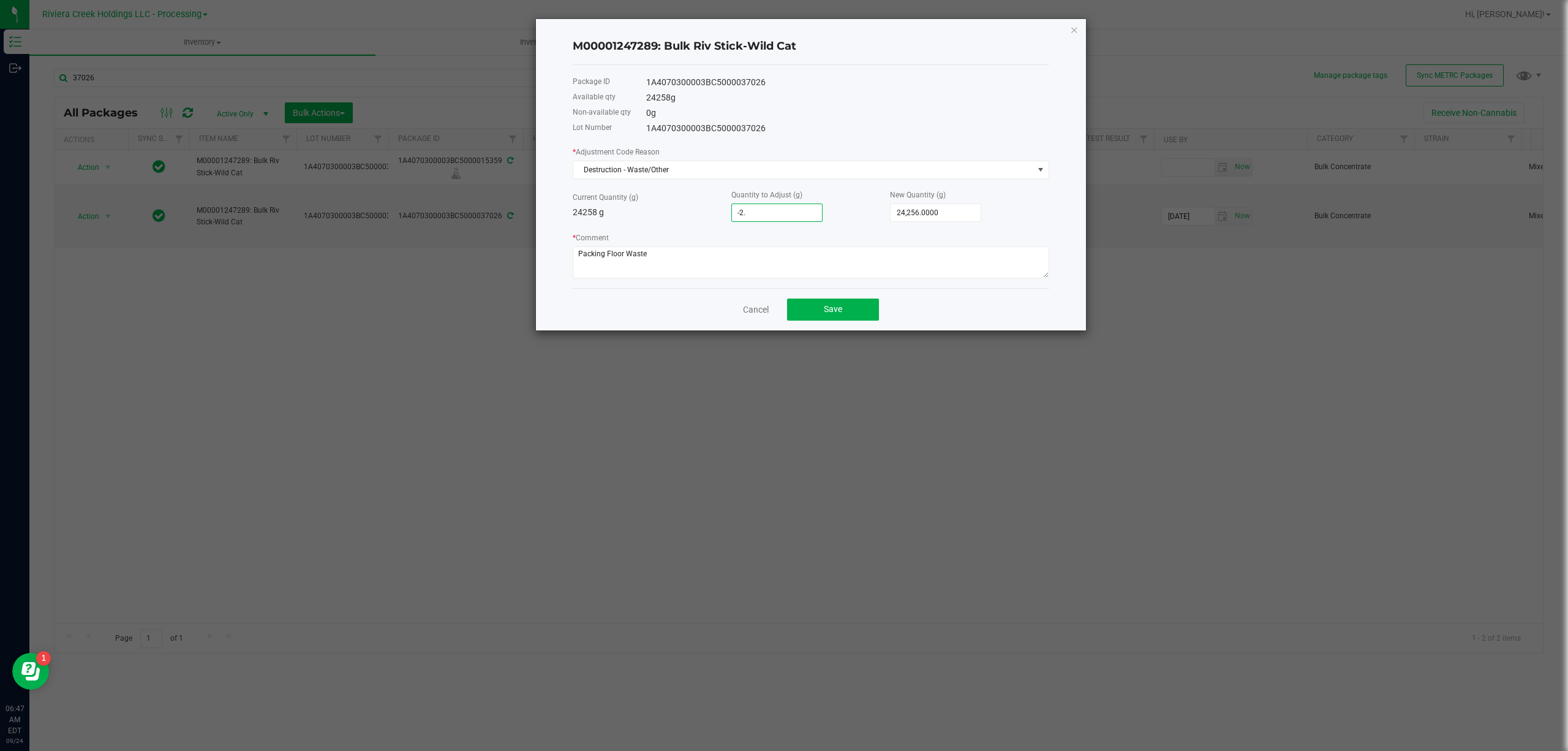
type input "-2.1"
type input "24,255.9000"
type input "-2.12"
type input "24,255.8800"
type input "-2.1200"
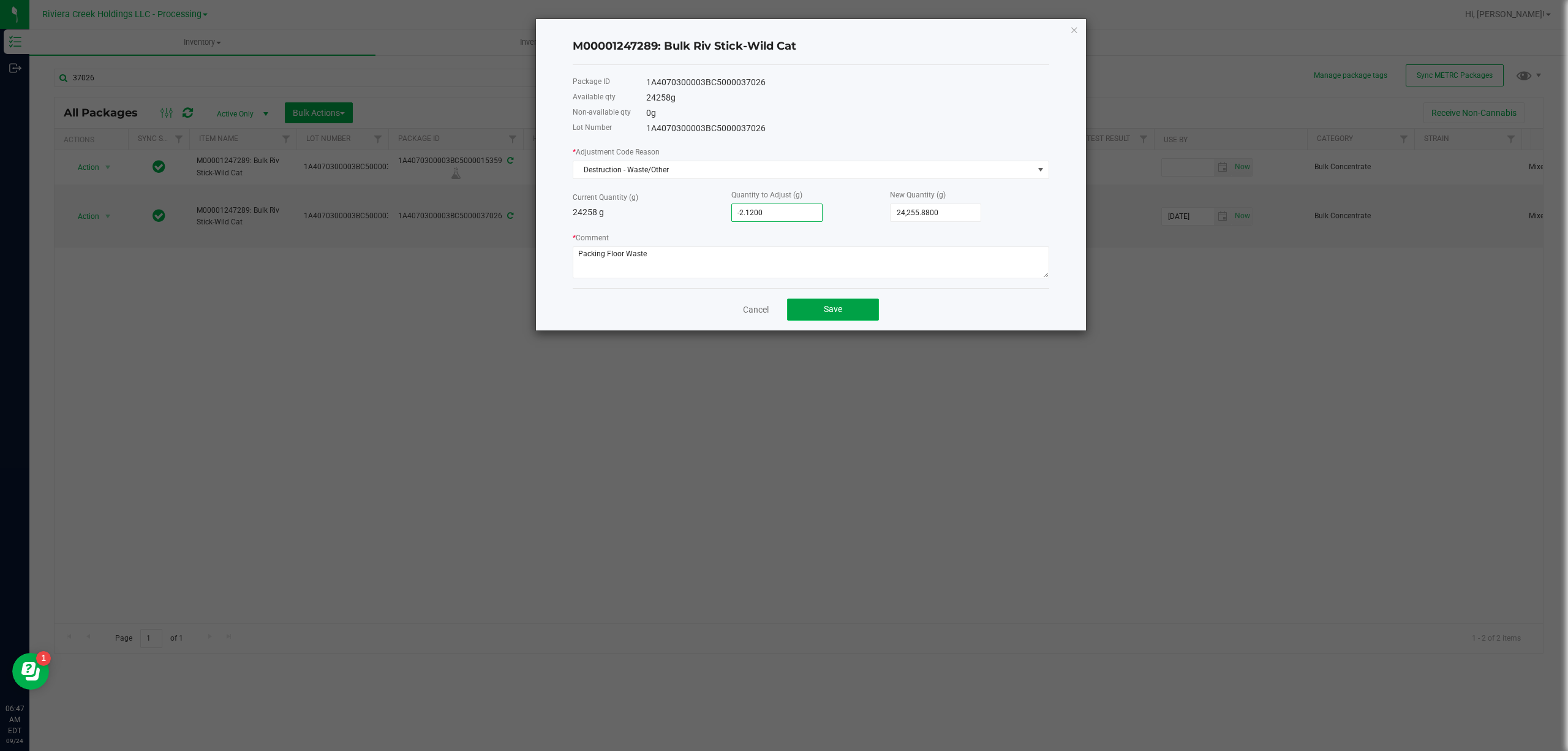
click at [848, 306] on button "Save" at bounding box center [832, 309] width 92 height 22
